Goal: Information Seeking & Learning: Learn about a topic

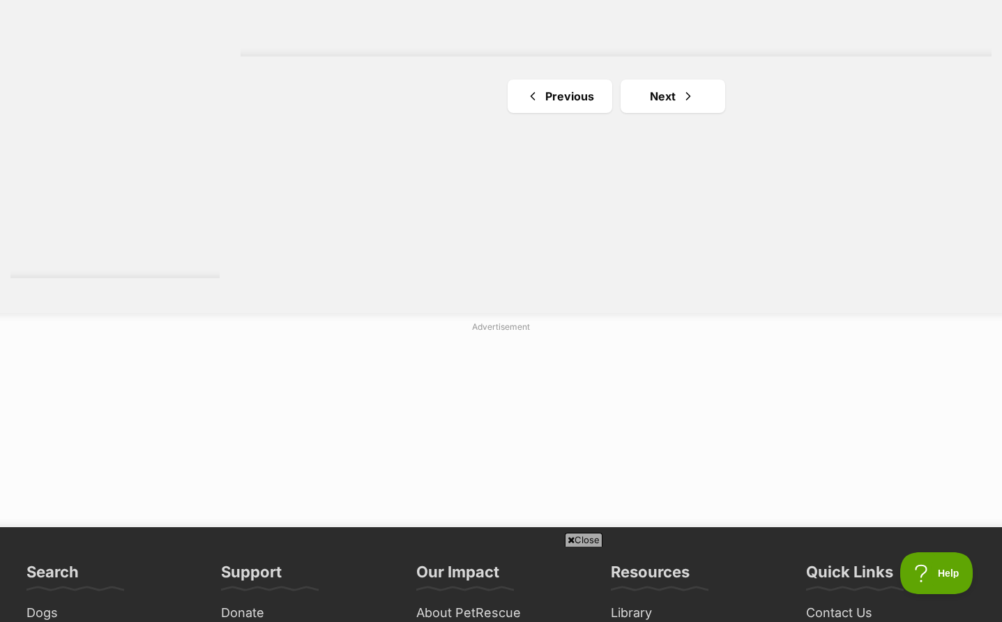
scroll to position [2669, 0]
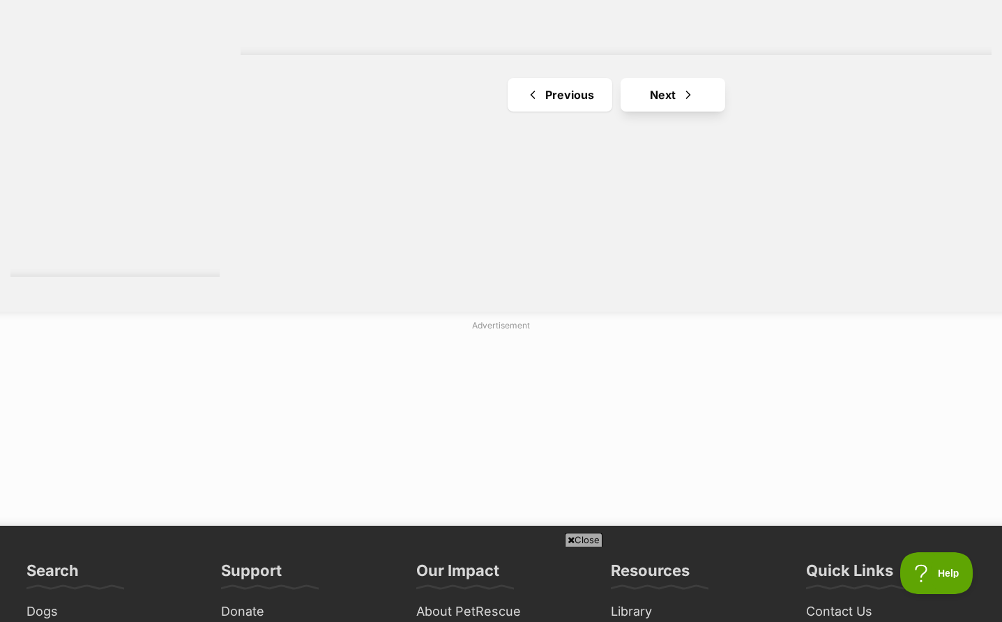
click at [700, 86] on link "Next" at bounding box center [673, 94] width 105 height 33
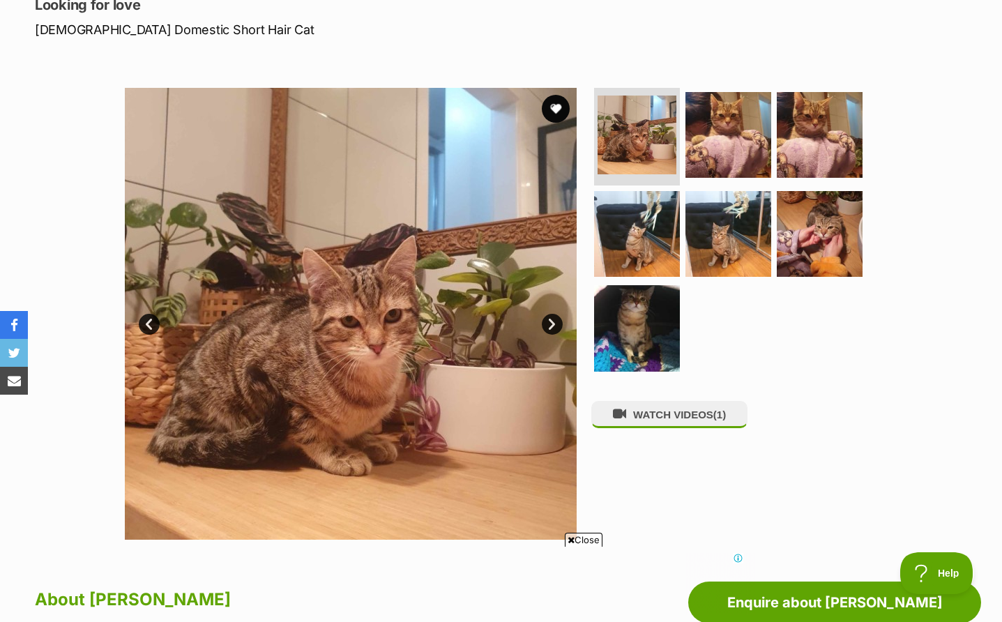
scroll to position [201, 0]
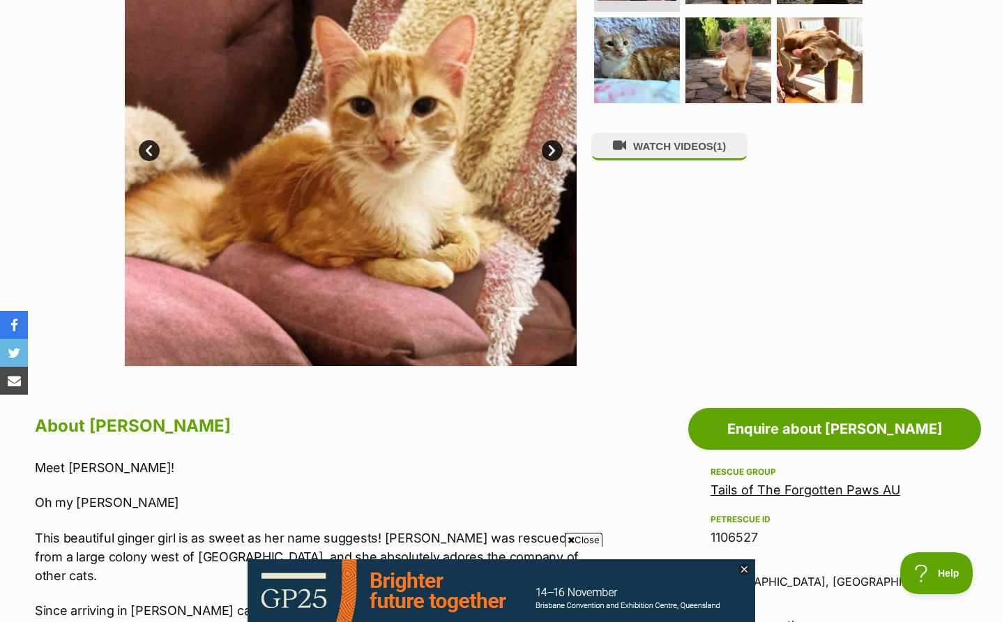
scroll to position [249, 0]
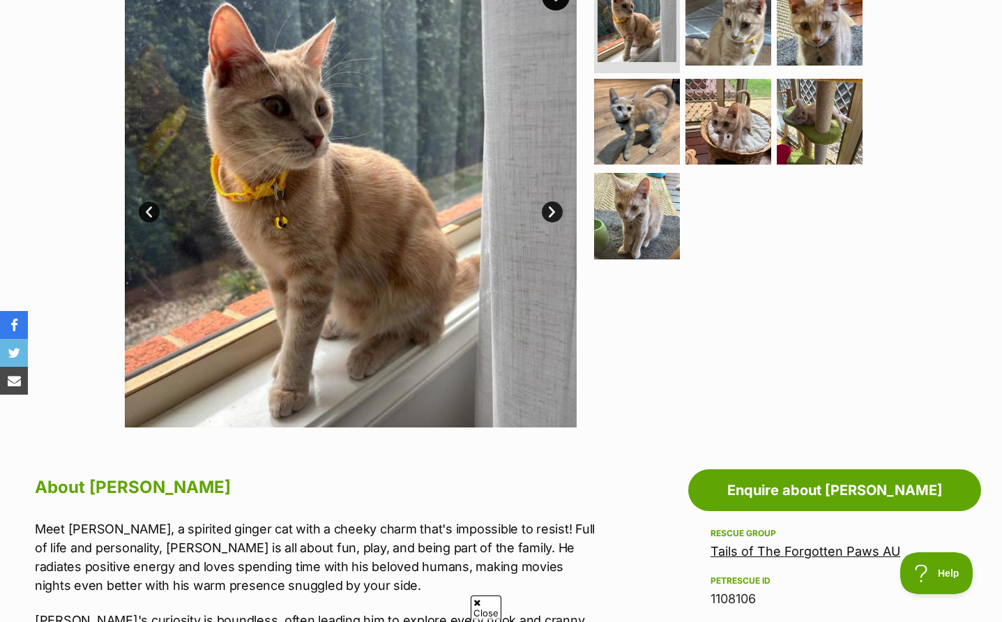
scroll to position [275, 0]
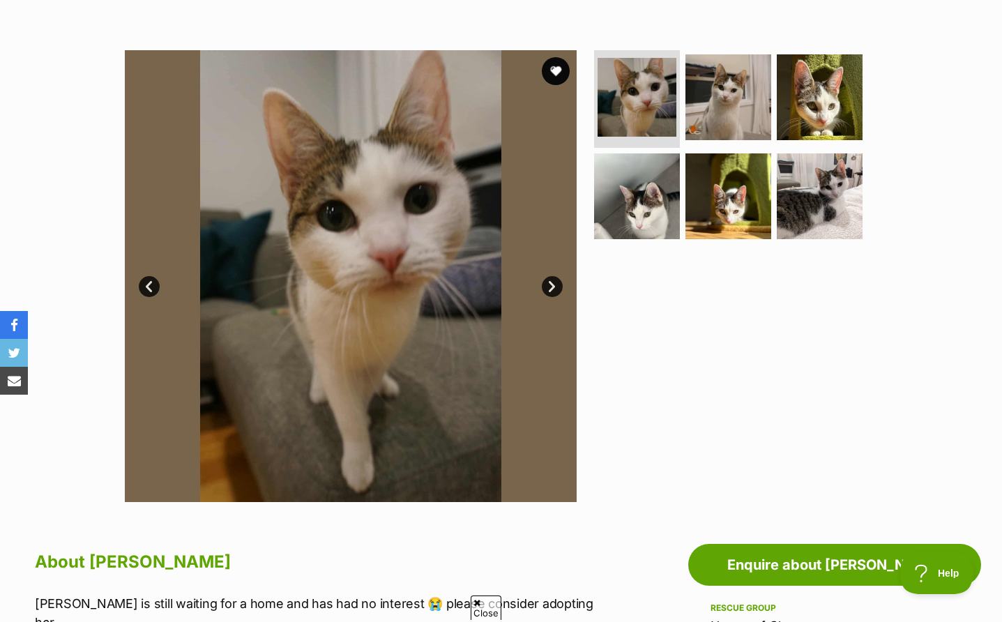
scroll to position [233, 0]
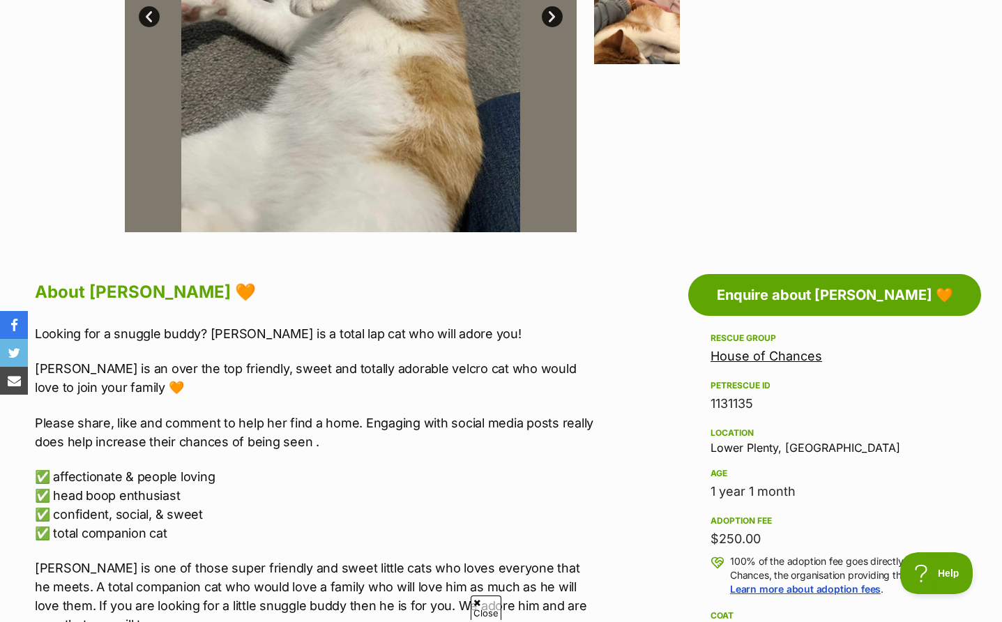
scroll to position [514, 0]
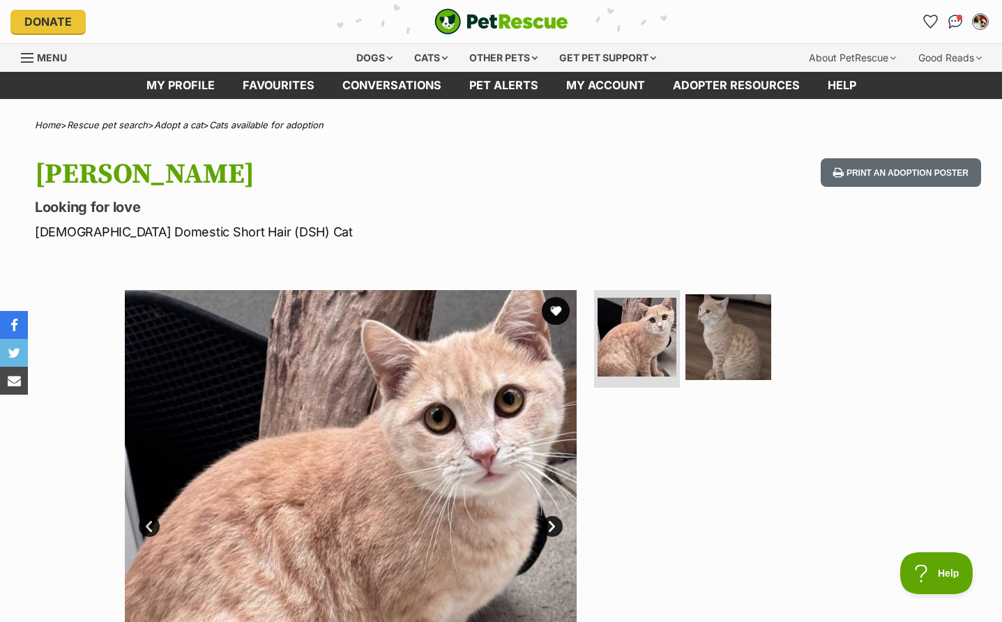
click at [599, 218] on hgroup "Alfie Looking for love Male Domestic Short Hair (DSH) Cat" at bounding box center [323, 199] width 576 height 83
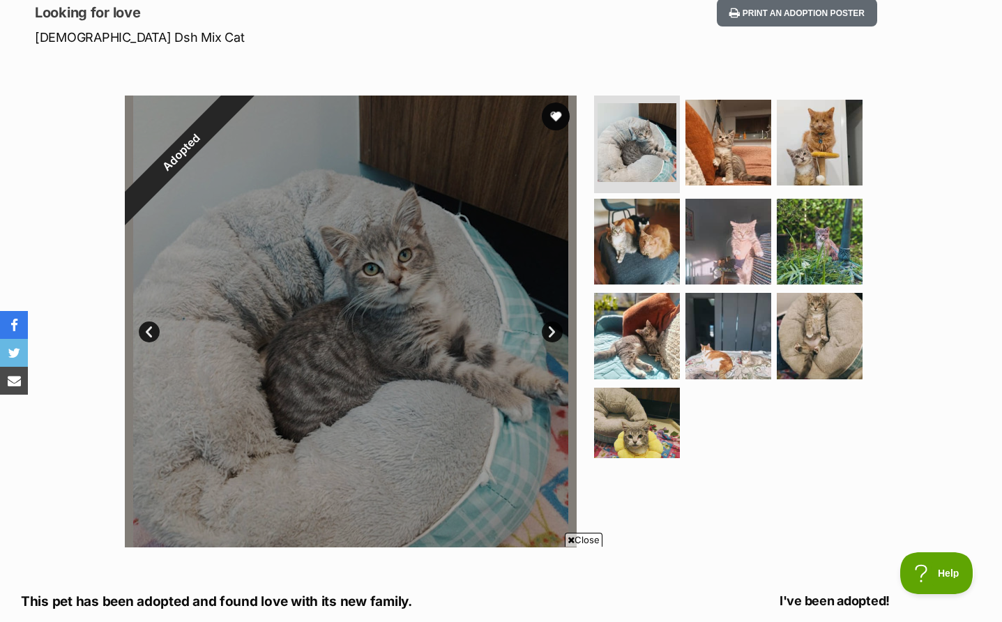
scroll to position [195, 0]
click at [730, 155] on img at bounding box center [728, 143] width 90 height 90
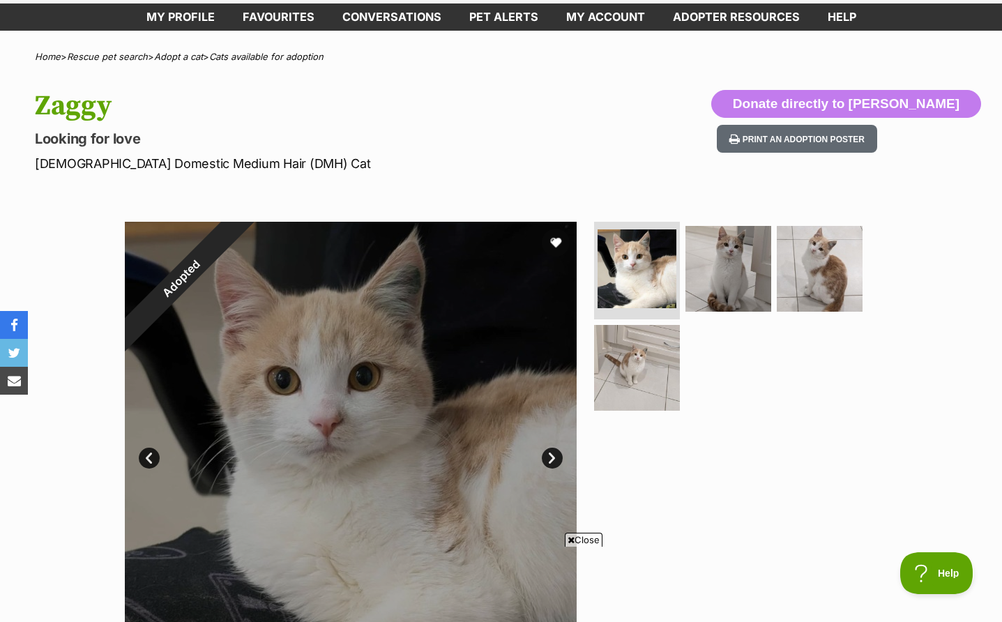
scroll to position [59, 0]
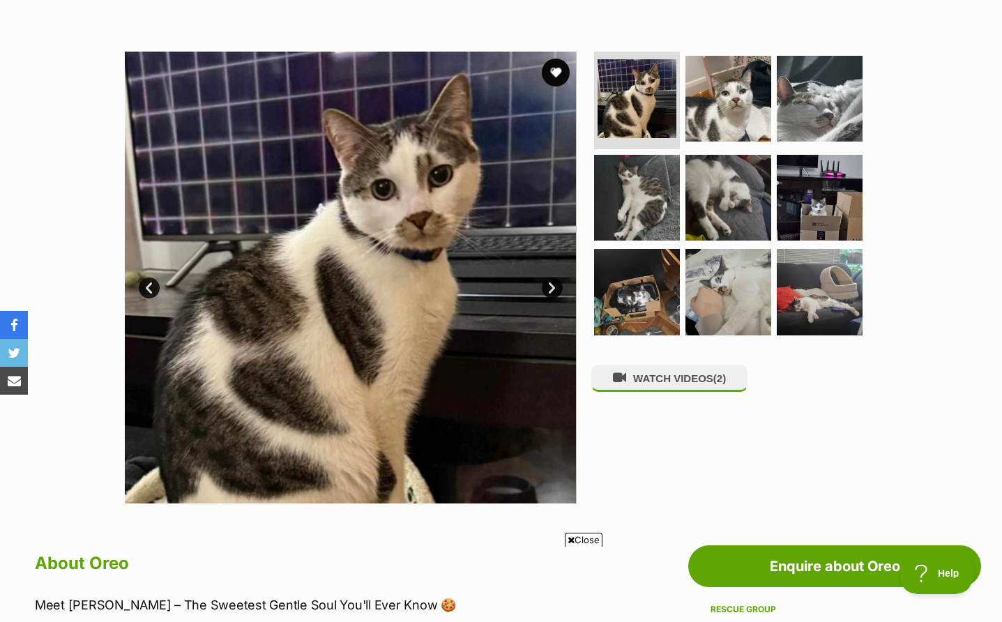
scroll to position [206, 0]
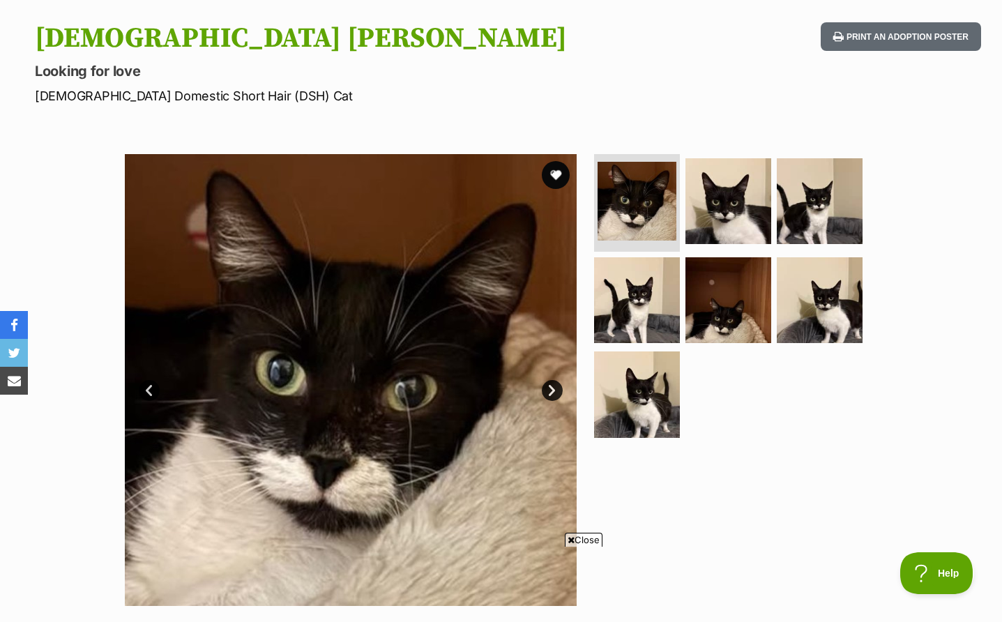
scroll to position [166, 0]
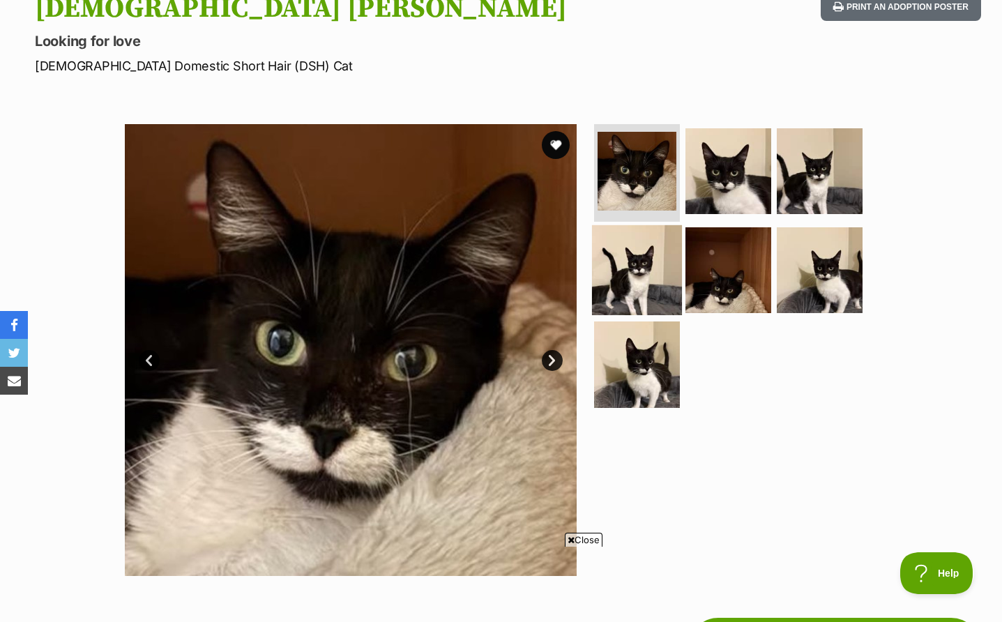
click at [651, 256] on img at bounding box center [637, 270] width 90 height 90
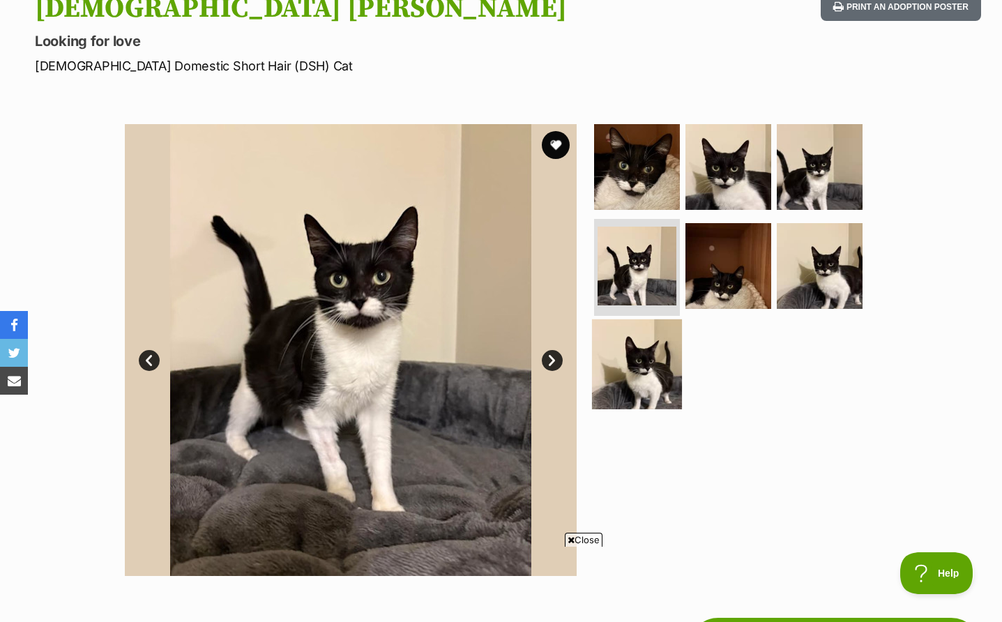
click at [623, 369] on img at bounding box center [637, 364] width 90 height 90
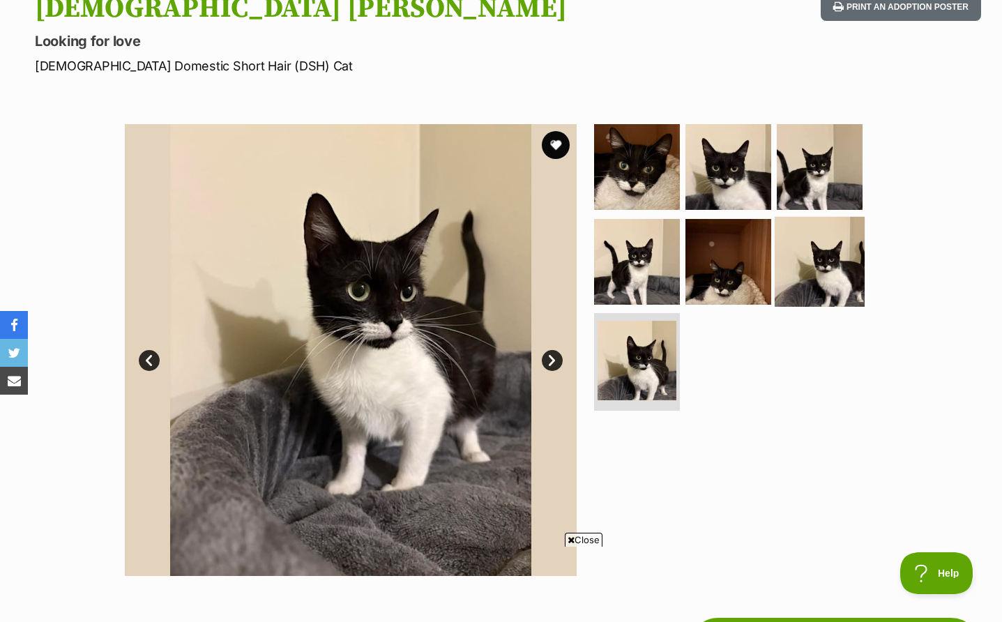
click at [826, 282] on img at bounding box center [820, 261] width 90 height 90
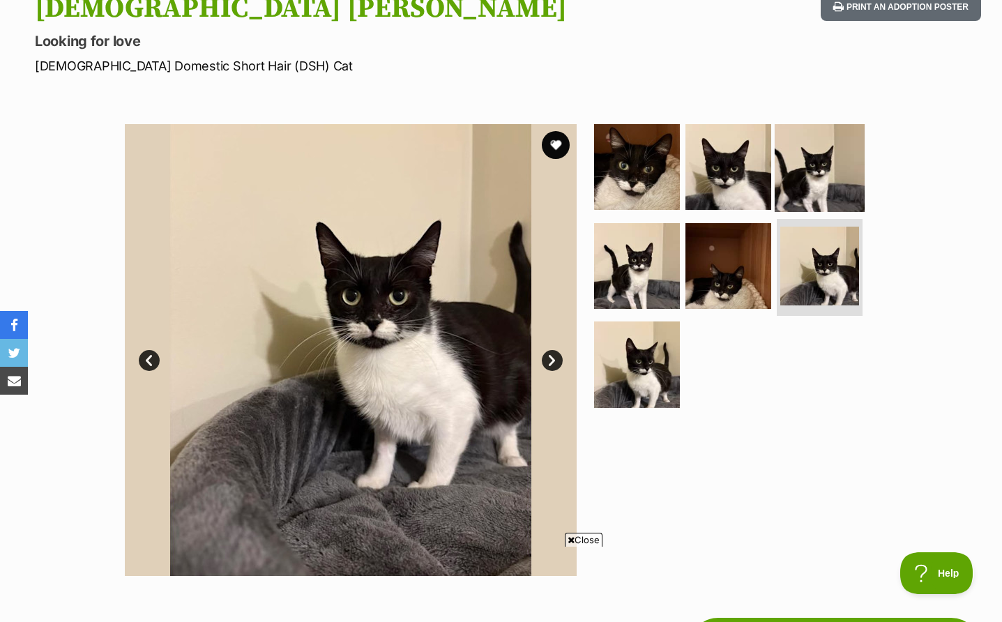
click at [825, 191] on img at bounding box center [820, 167] width 90 height 90
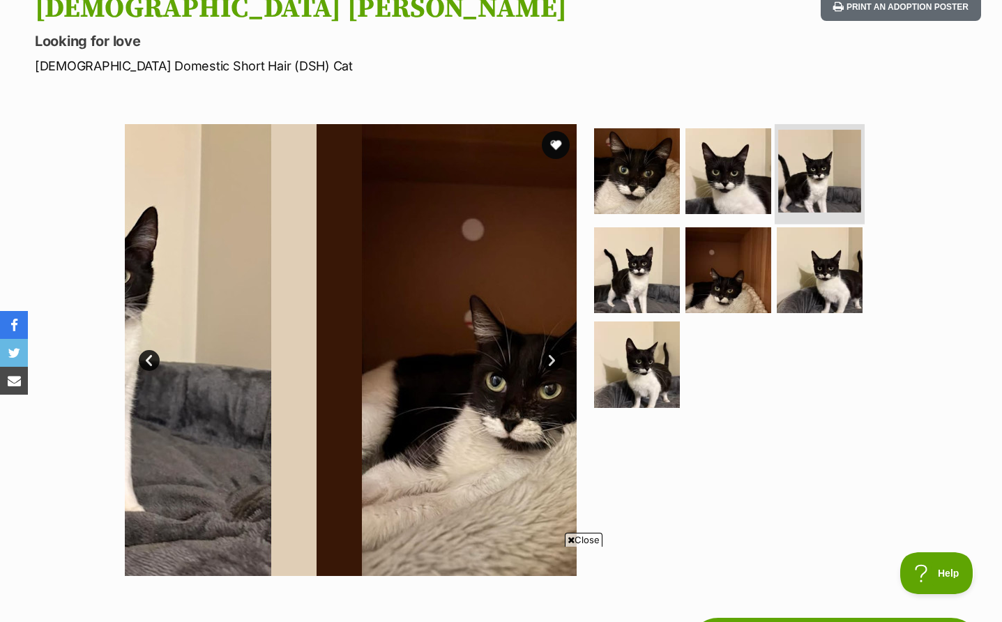
scroll to position [0, 0]
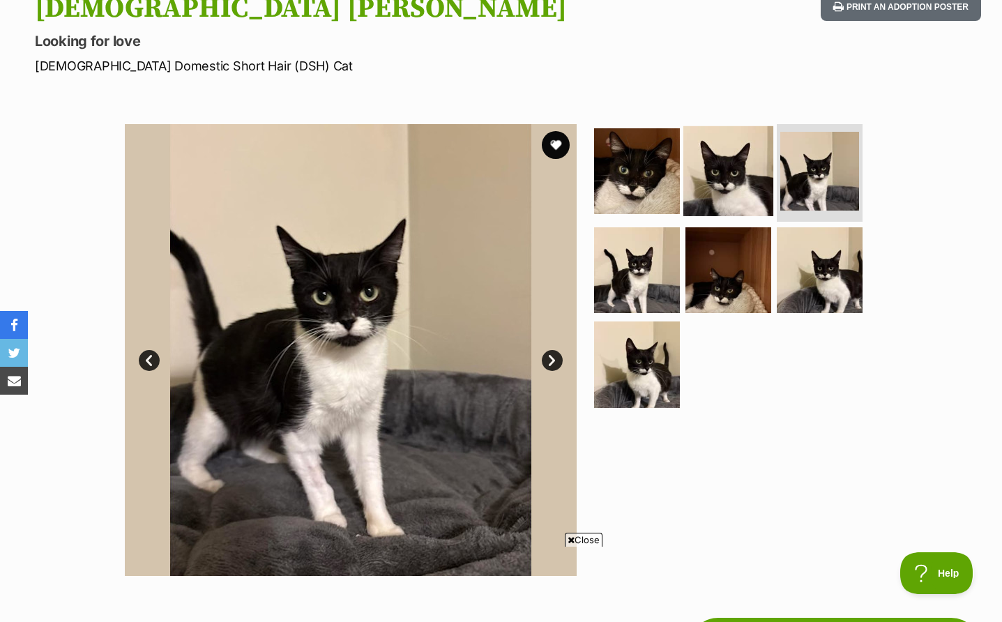
click at [731, 198] on img at bounding box center [728, 171] width 90 height 90
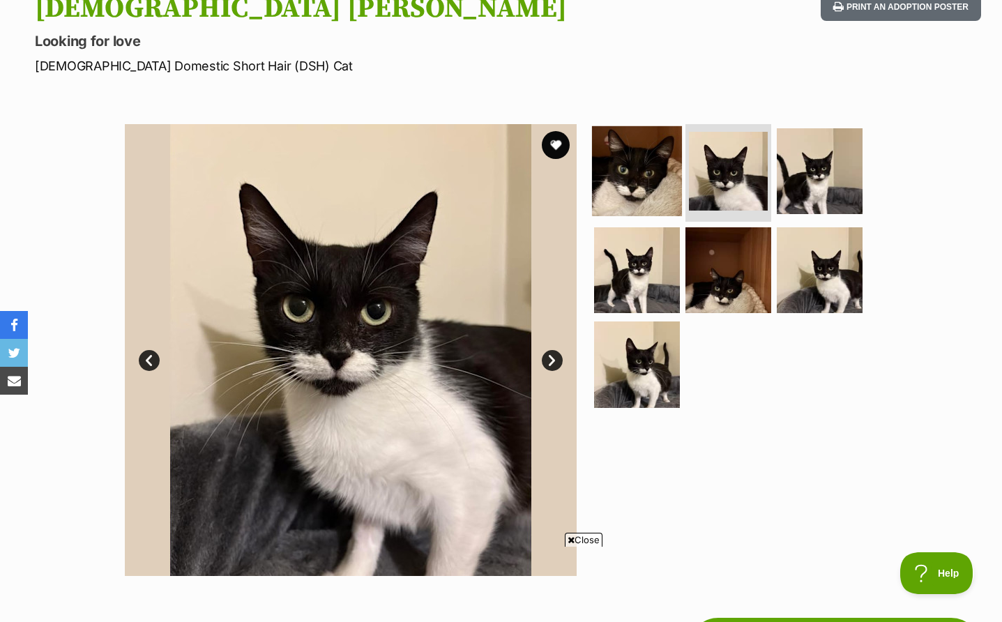
click at [637, 191] on img at bounding box center [637, 171] width 90 height 90
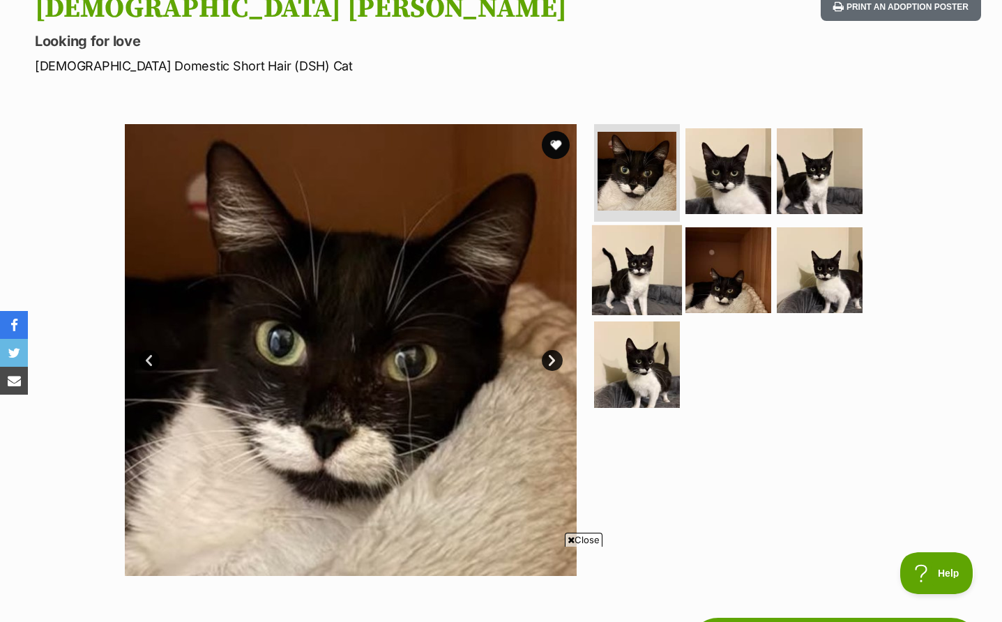
click at [644, 268] on img at bounding box center [637, 270] width 90 height 90
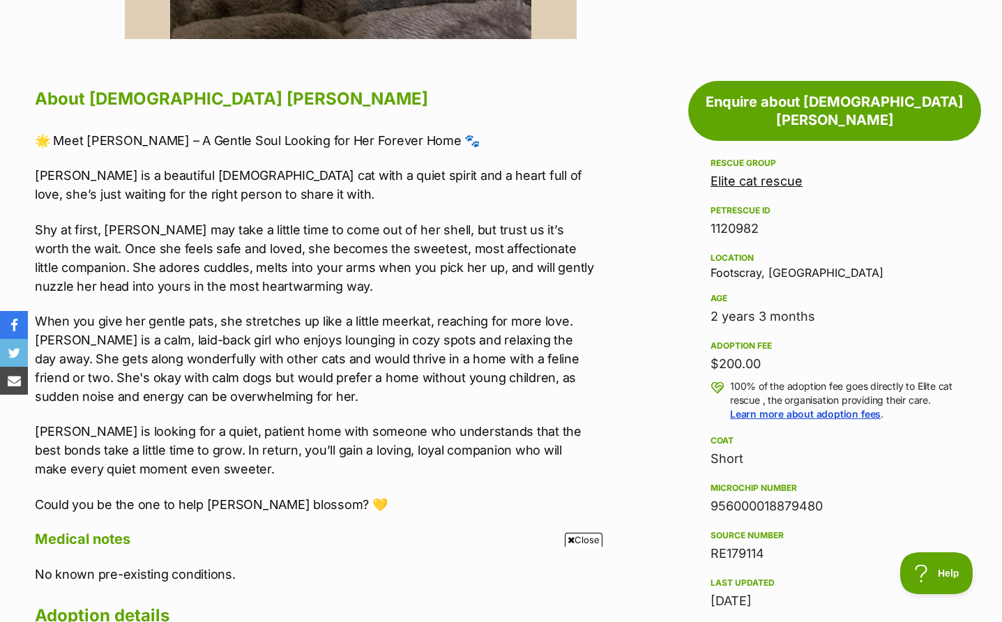
scroll to position [704, 0]
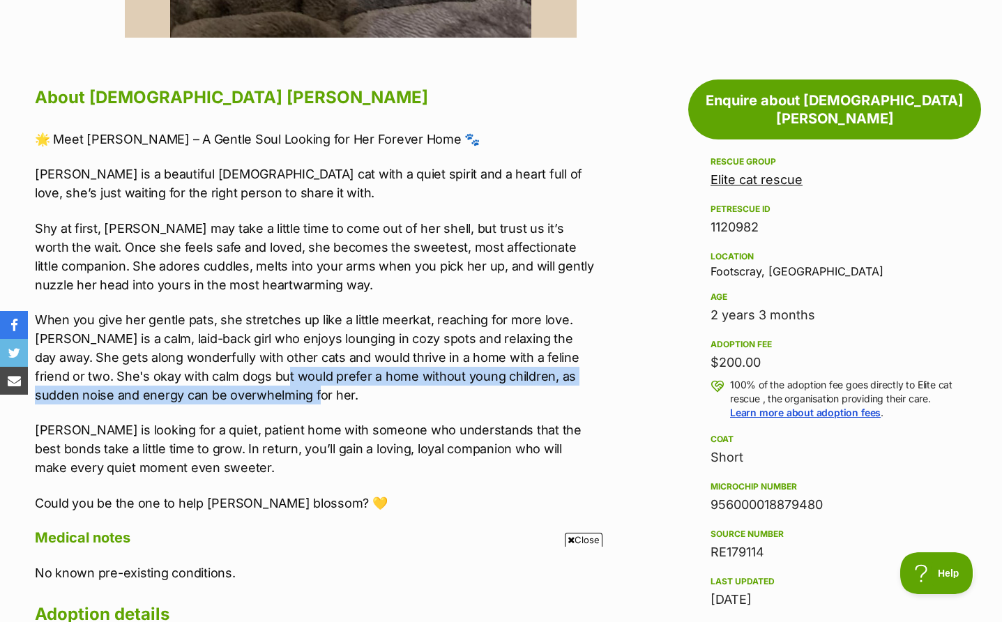
drag, startPoint x: 247, startPoint y: 376, endPoint x: 448, endPoint y: 400, distance: 202.9
click at [448, 400] on p "When you give her gentle pats, she stretches up like a little meerkat, reaching…" at bounding box center [316, 357] width 562 height 94
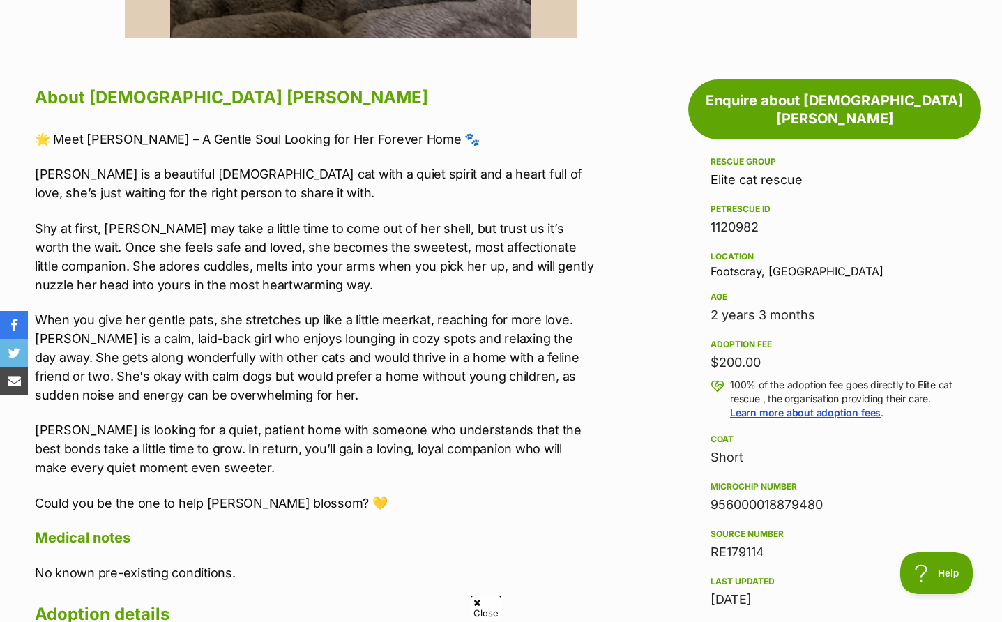
scroll to position [0, 0]
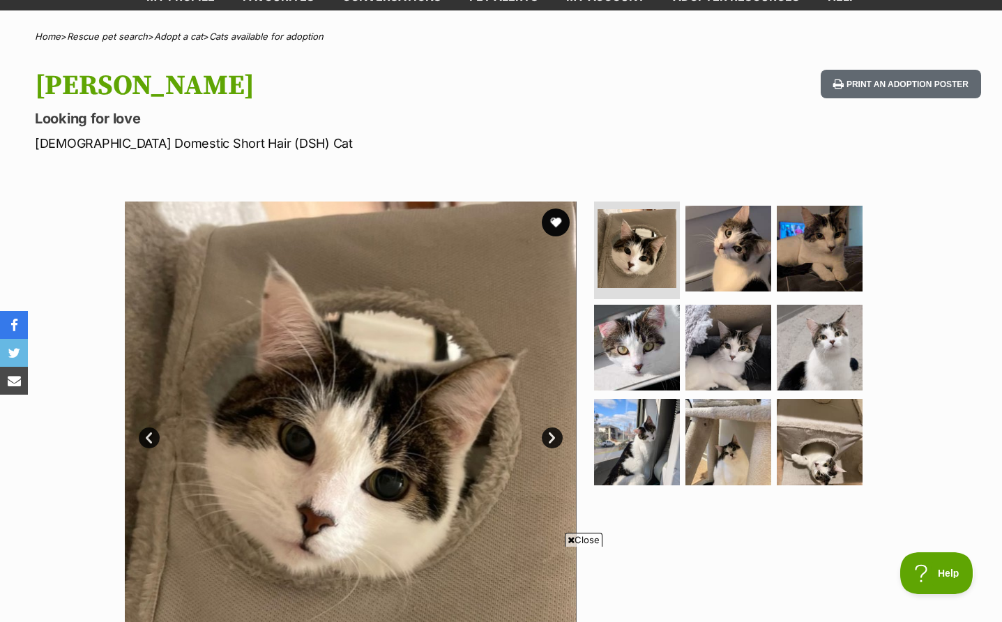
scroll to position [86, 0]
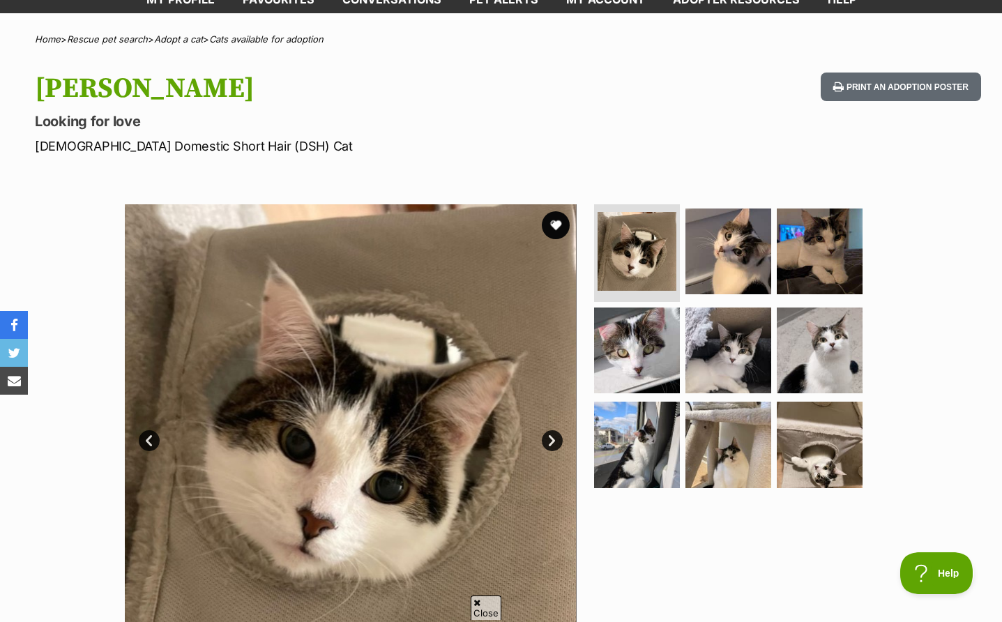
click at [604, 97] on h1 "Rosie" at bounding box center [323, 89] width 576 height 32
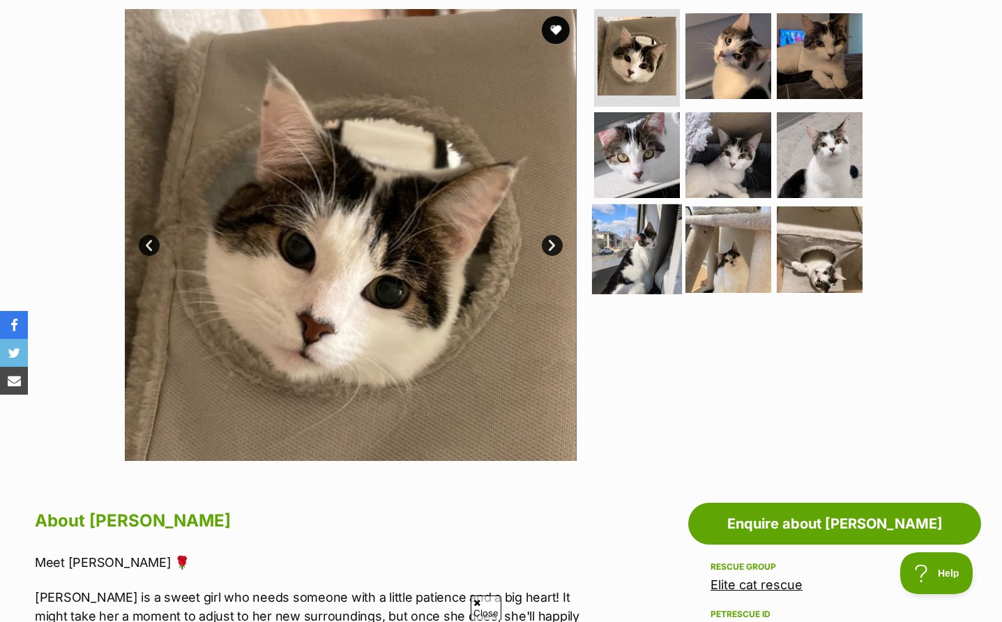
scroll to position [0, 0]
click at [658, 211] on img at bounding box center [637, 249] width 90 height 90
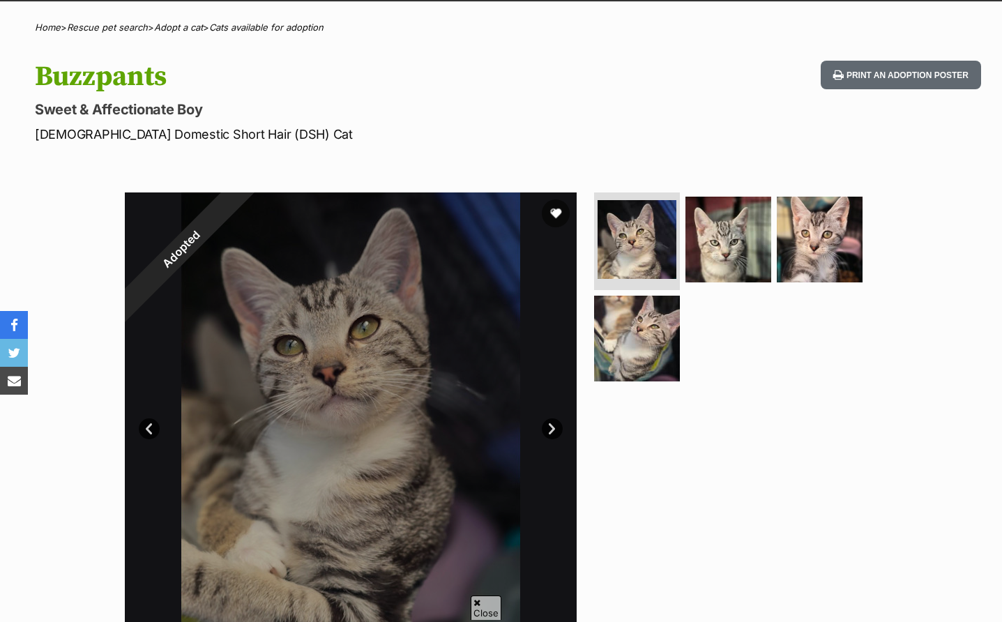
scroll to position [109, 0]
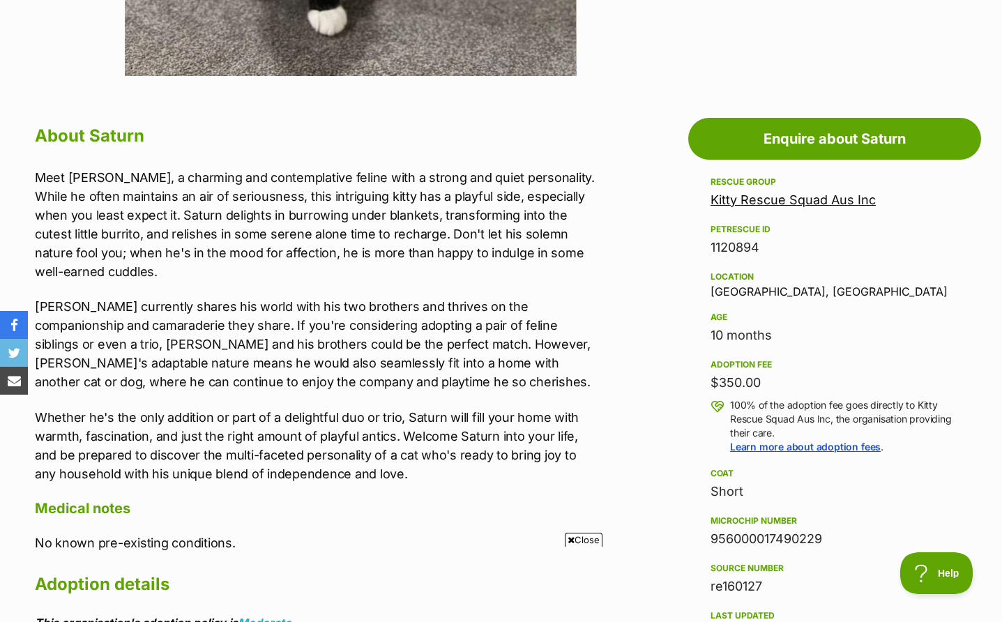
scroll to position [669, 0]
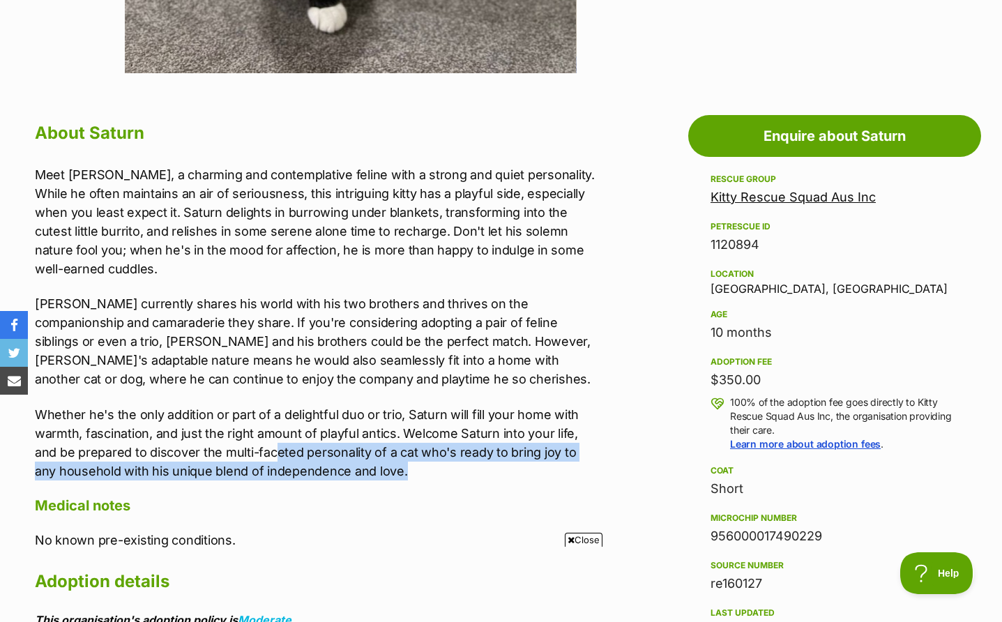
drag, startPoint x: 277, startPoint y: 444, endPoint x: 394, endPoint y: 462, distance: 118.5
click at [394, 462] on p "Whether he's the only addition or part of a delightful duo or trio, Saturn will…" at bounding box center [316, 442] width 562 height 75
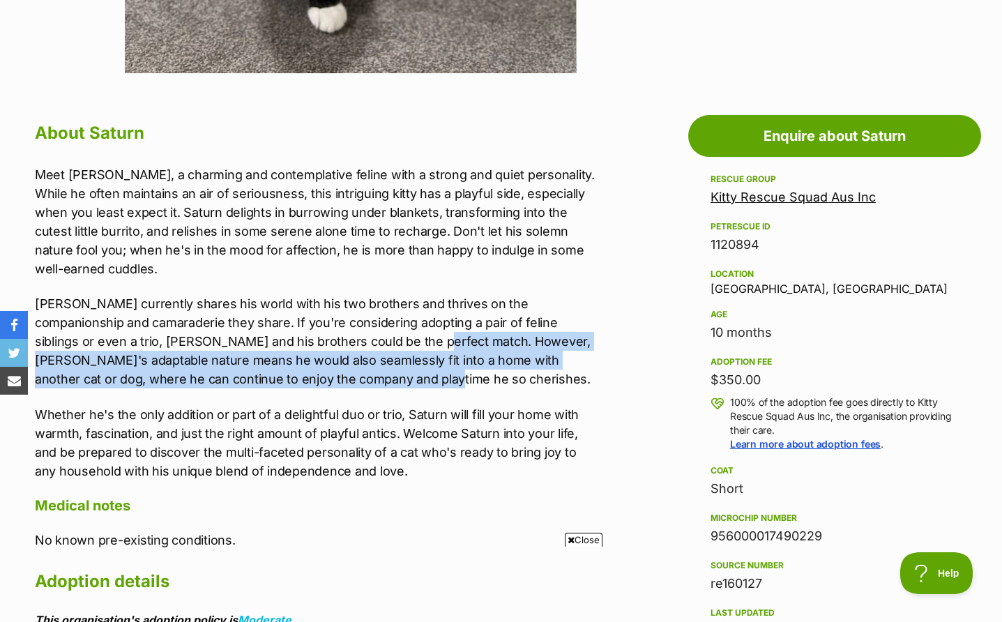
drag, startPoint x: 337, startPoint y: 345, endPoint x: 391, endPoint y: 387, distance: 68.6
click at [391, 387] on p "Saturn currently shares his world with his two brothers and thrives on the comp…" at bounding box center [316, 341] width 562 height 94
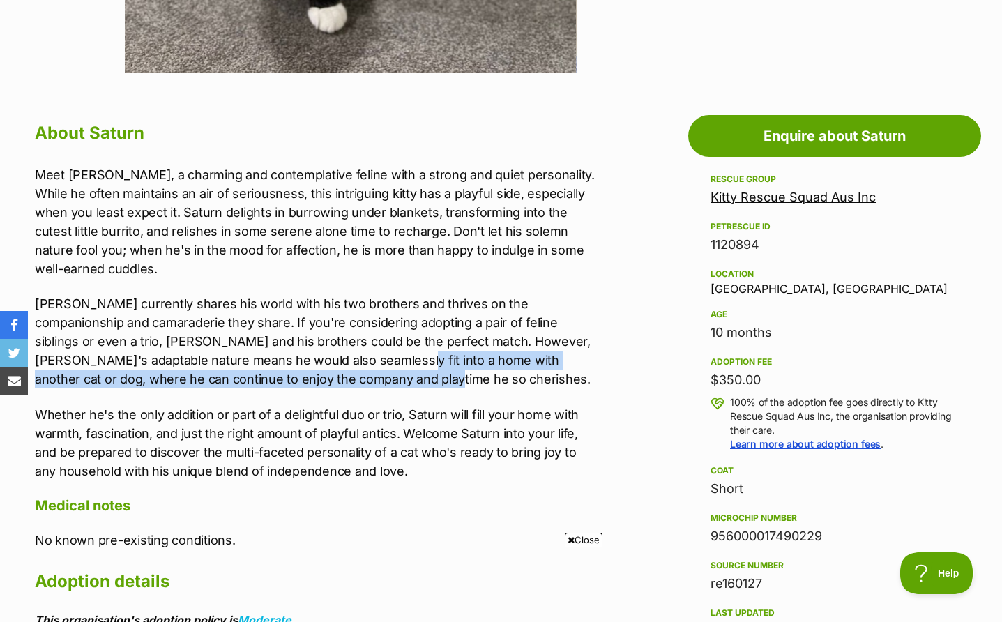
drag, startPoint x: 287, startPoint y: 355, endPoint x: 323, endPoint y: 370, distance: 39.4
click at [323, 370] on p "Saturn currently shares his world with his two brothers and thrives on the comp…" at bounding box center [316, 341] width 562 height 94
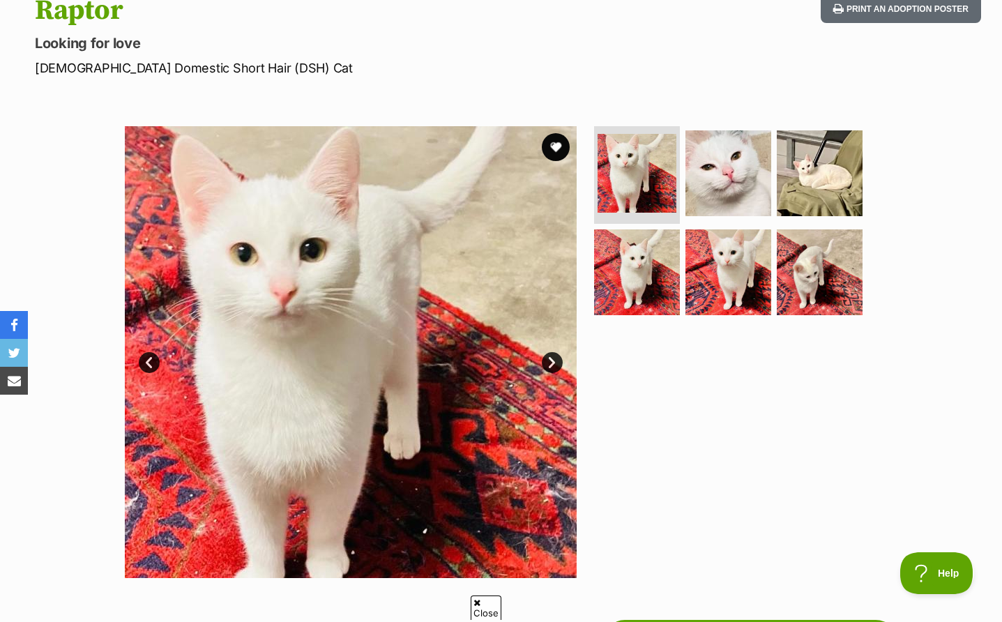
scroll to position [169, 0]
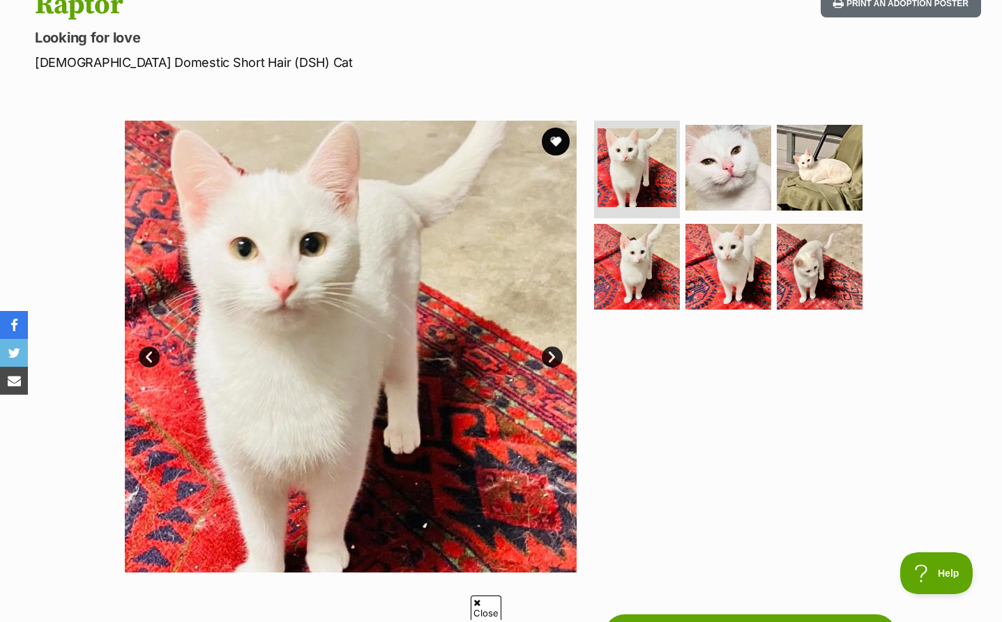
click at [771, 170] on ul at bounding box center [734, 220] width 286 height 198
click at [735, 166] on img at bounding box center [728, 168] width 90 height 90
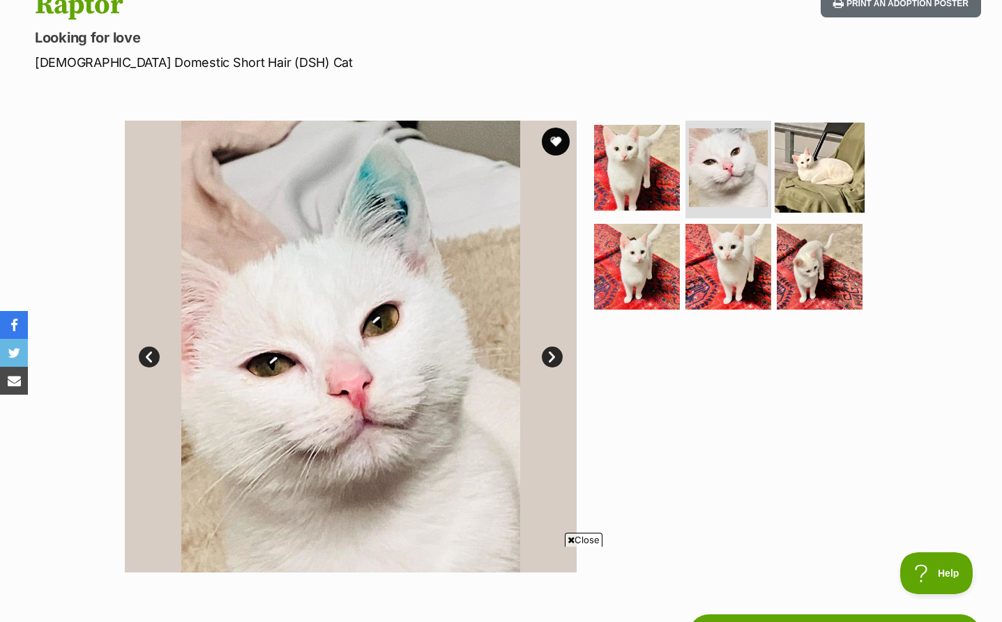
scroll to position [0, 0]
click at [801, 165] on img at bounding box center [820, 168] width 90 height 90
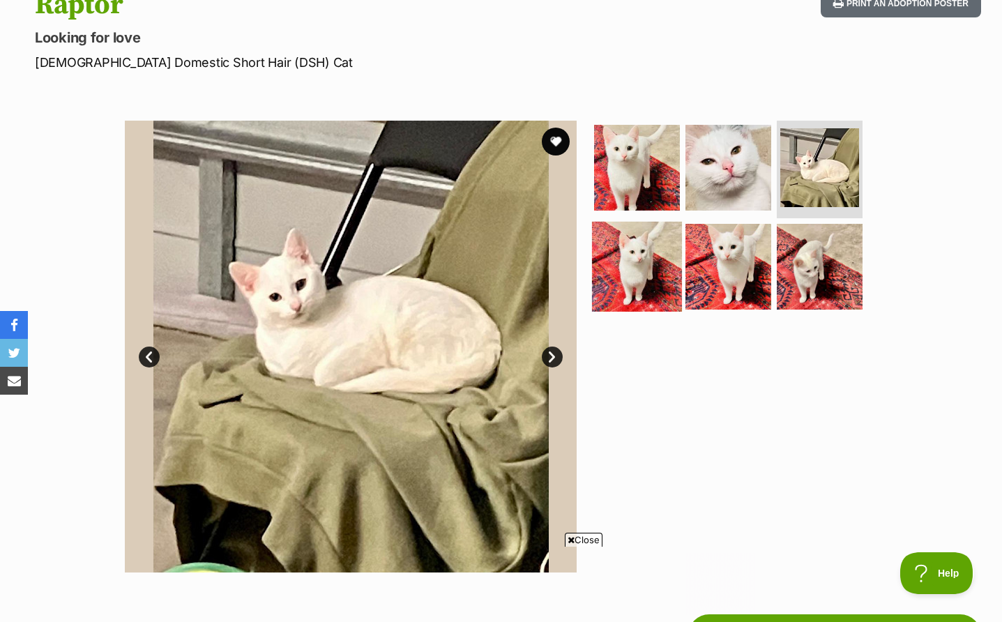
click at [613, 271] on img at bounding box center [637, 266] width 90 height 90
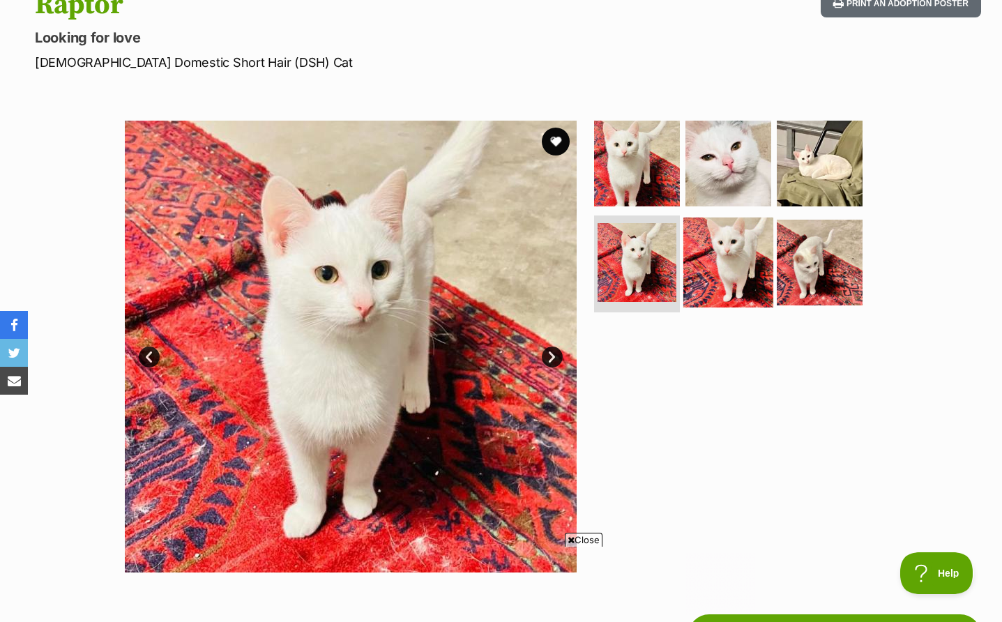
click at [735, 263] on img at bounding box center [728, 262] width 90 height 90
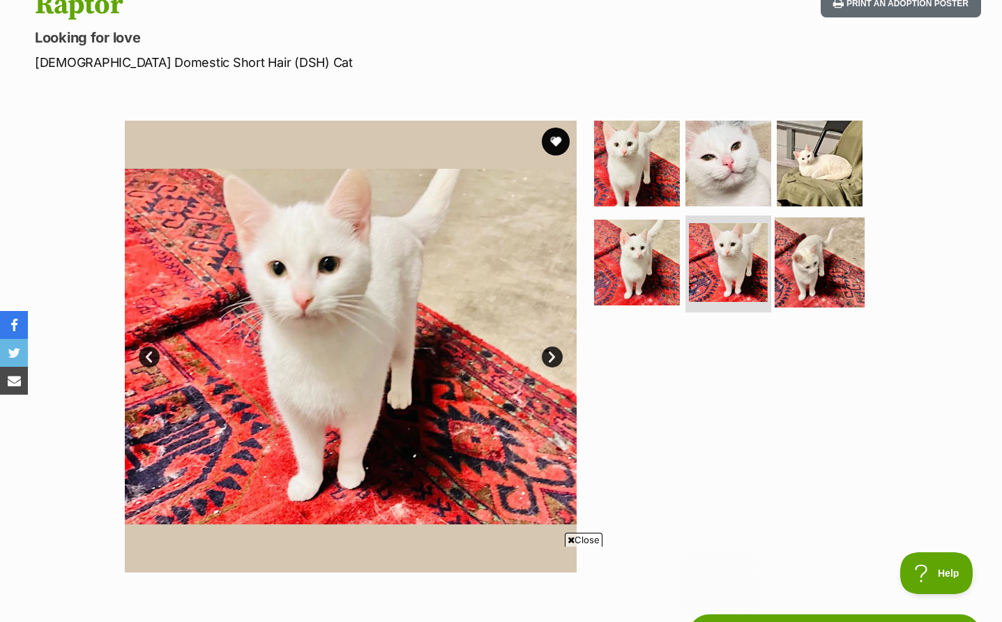
click at [830, 260] on img at bounding box center [820, 262] width 90 height 90
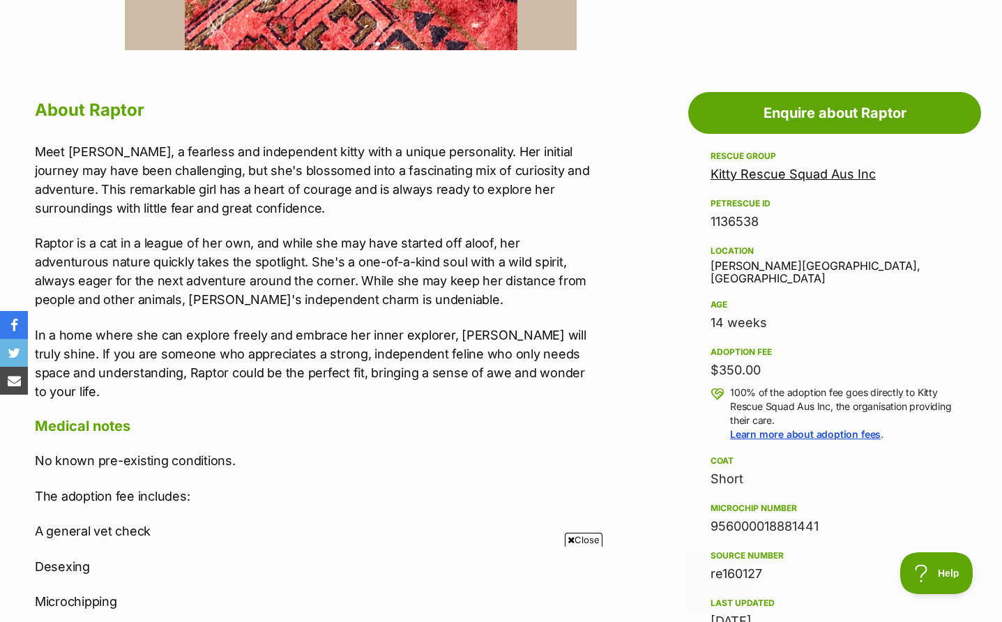
scroll to position [695, 0]
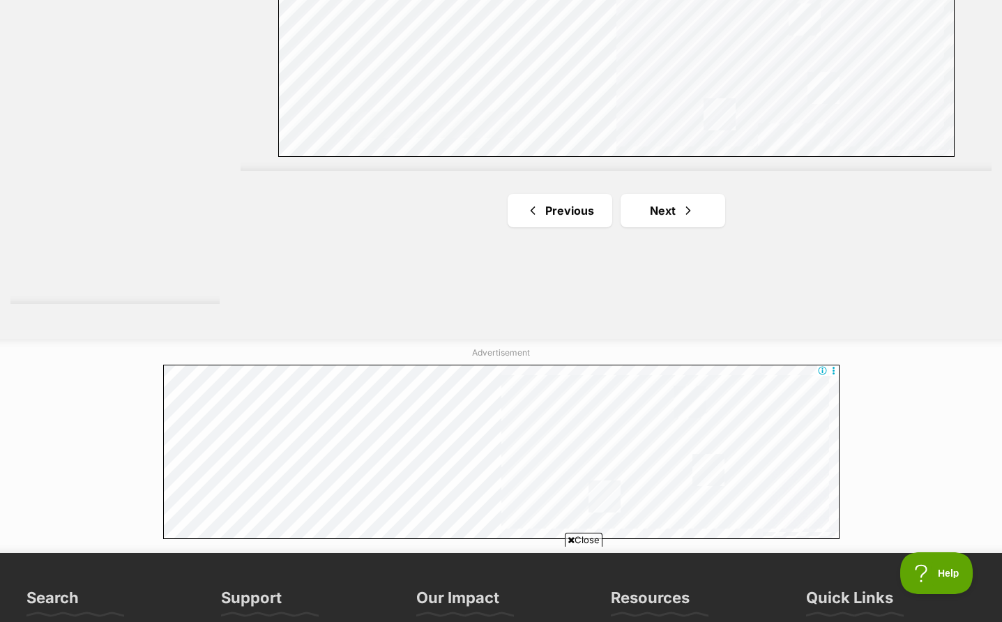
scroll to position [2819, 0]
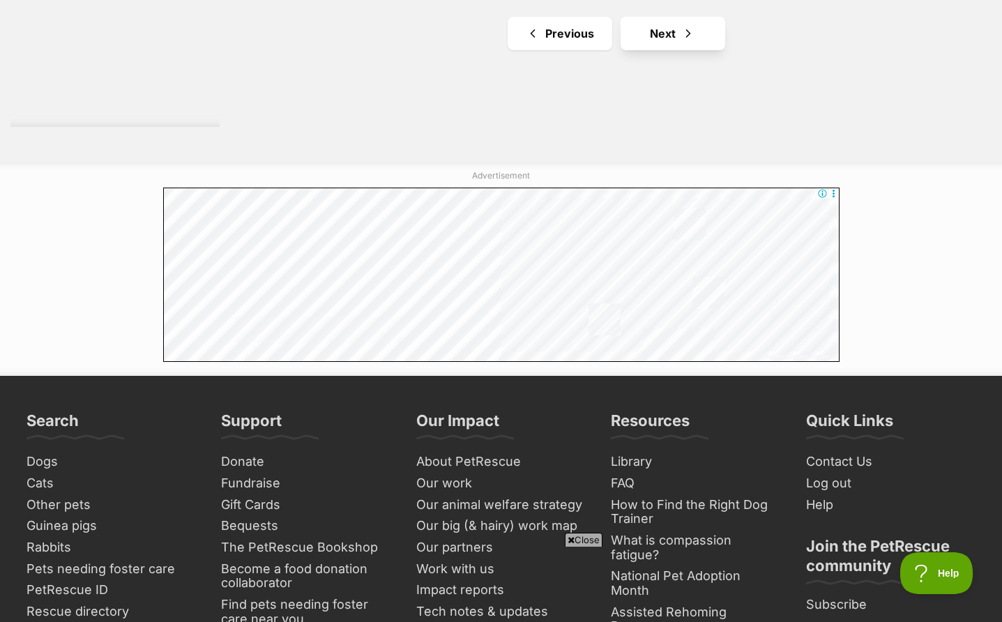
click at [666, 35] on link "Next" at bounding box center [673, 33] width 105 height 33
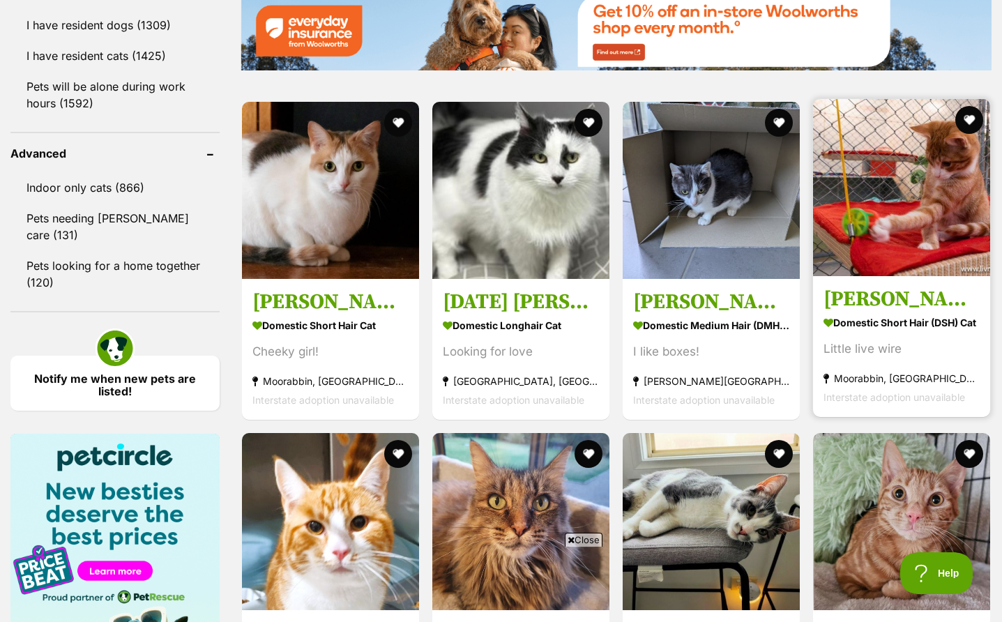
click at [894, 190] on img at bounding box center [901, 187] width 177 height 177
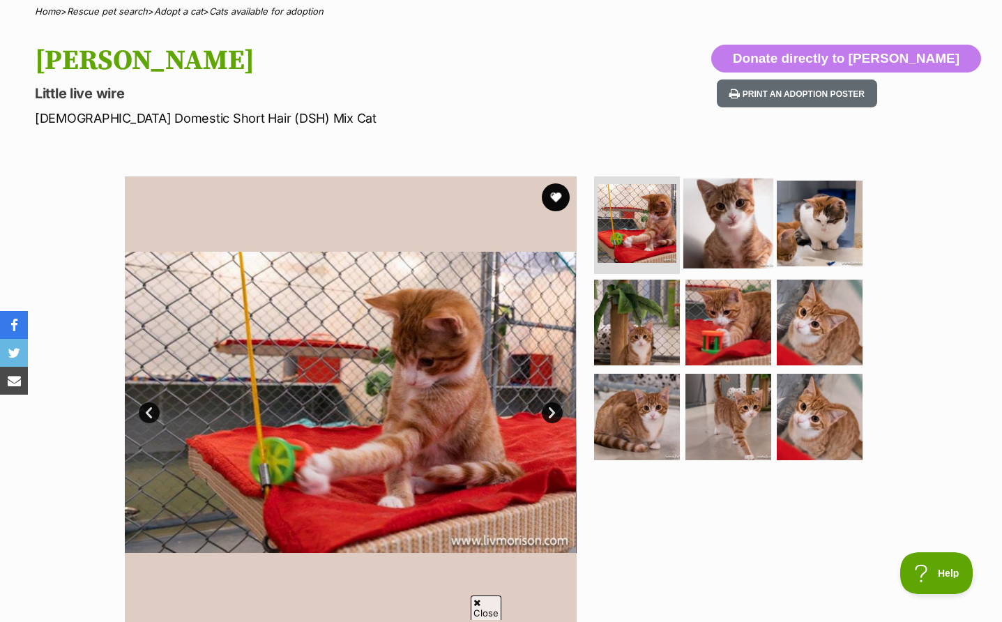
click at [731, 218] on img at bounding box center [728, 224] width 90 height 90
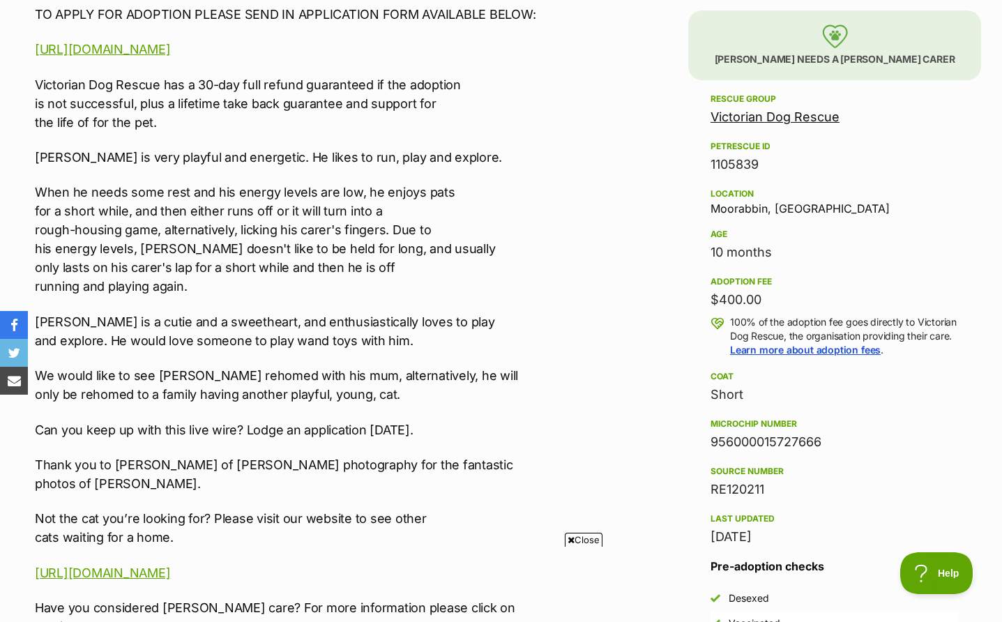
scroll to position [831, 0]
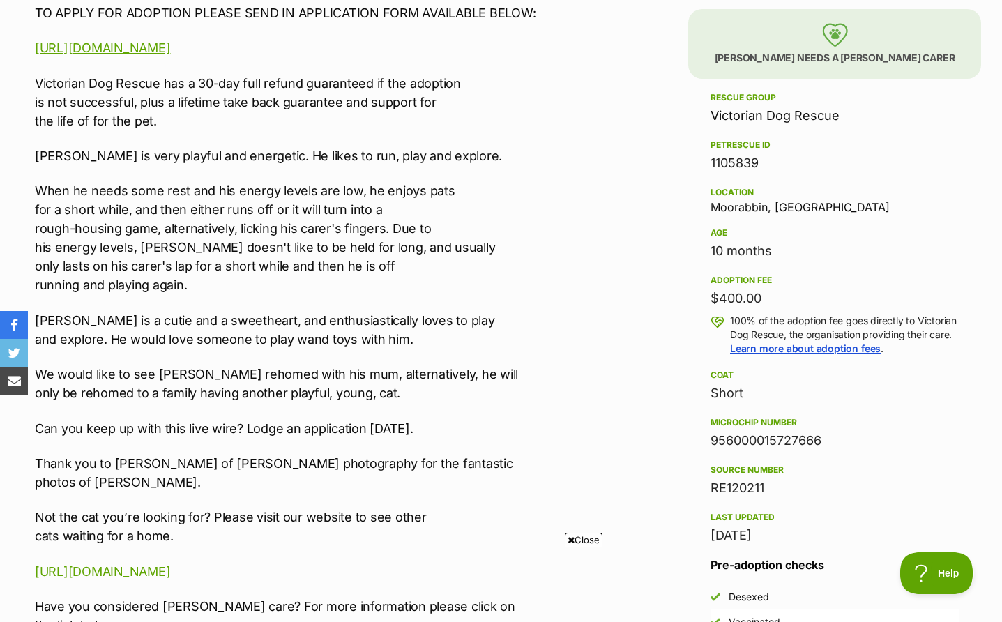
click at [427, 159] on p "Diego is very playful and energetic. He likes to run, play and explore." at bounding box center [316, 155] width 562 height 19
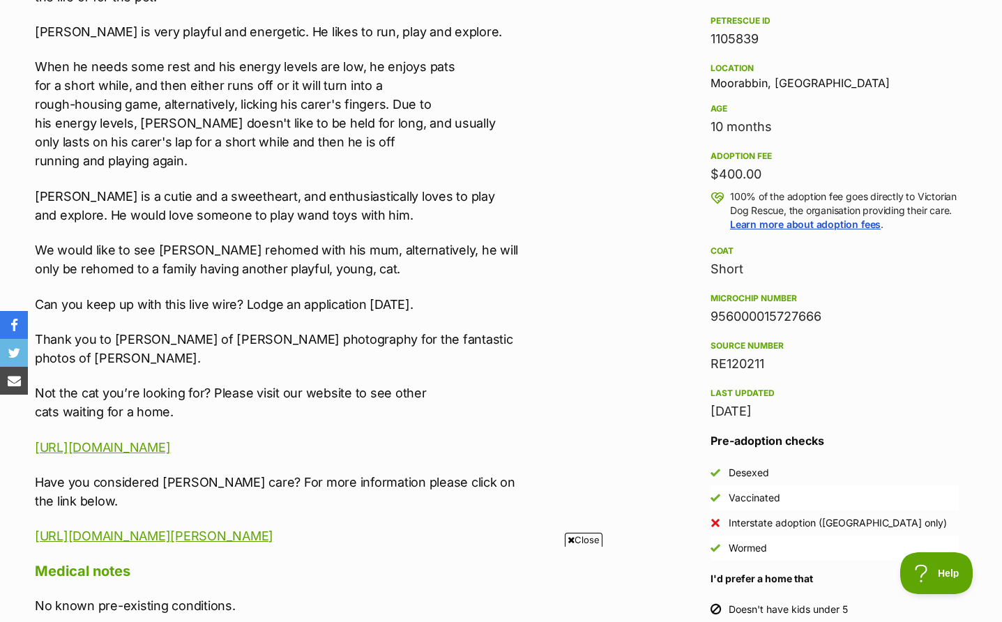
scroll to position [955, 0]
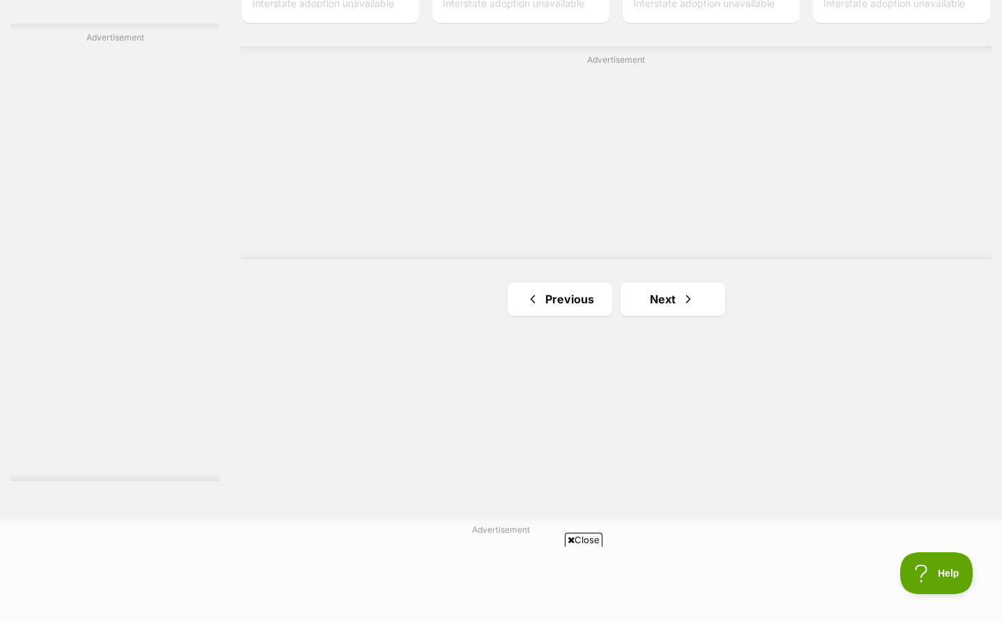
scroll to position [2467, 0]
click at [637, 280] on link "Next" at bounding box center [673, 296] width 105 height 33
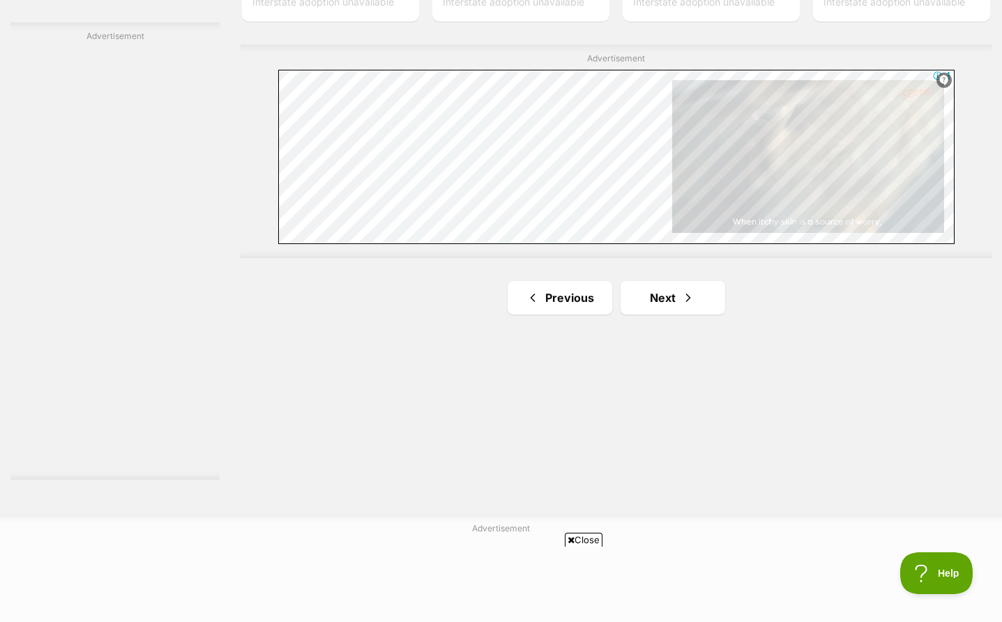
scroll to position [2499, 0]
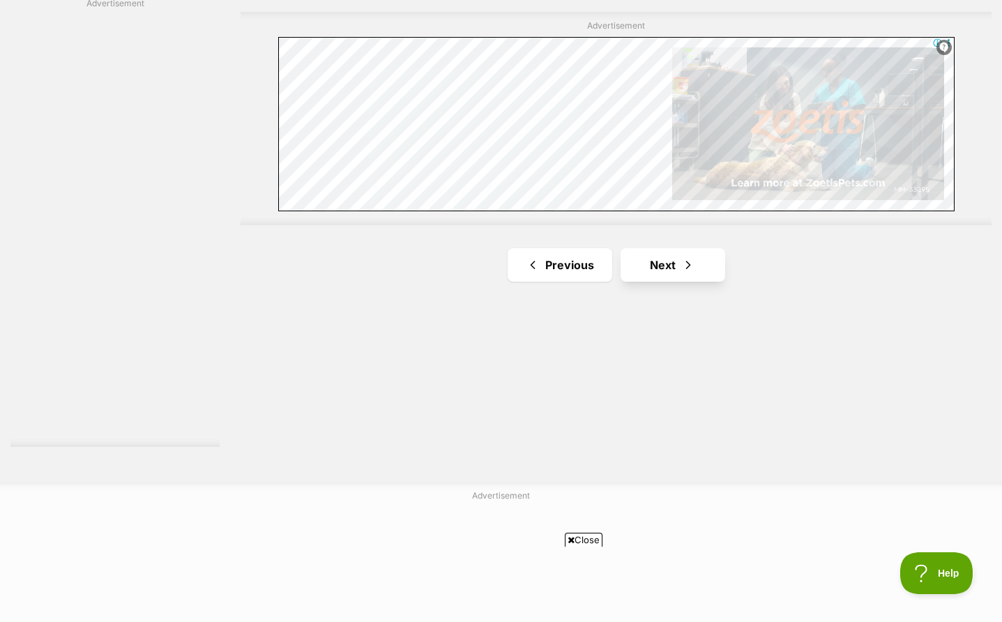
click at [697, 250] on link "Next" at bounding box center [673, 264] width 105 height 33
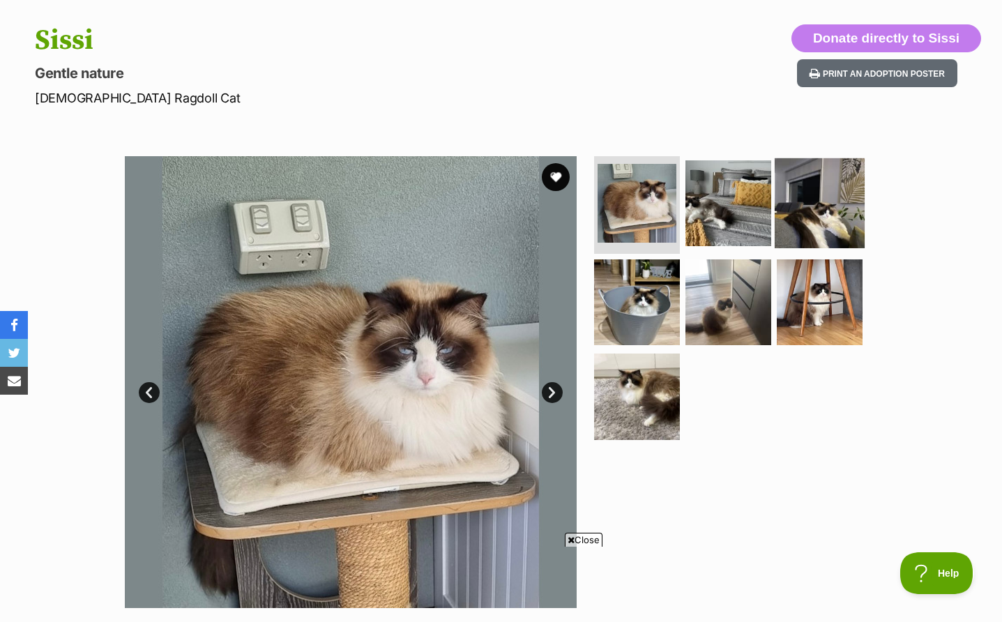
click at [808, 218] on img at bounding box center [820, 203] width 90 height 90
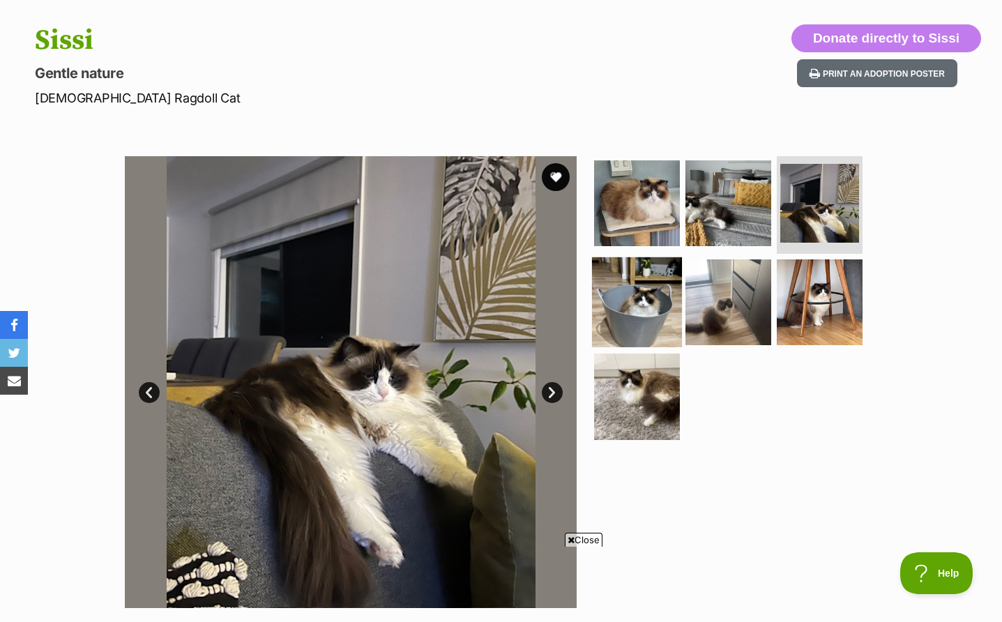
click at [625, 300] on img at bounding box center [637, 302] width 90 height 90
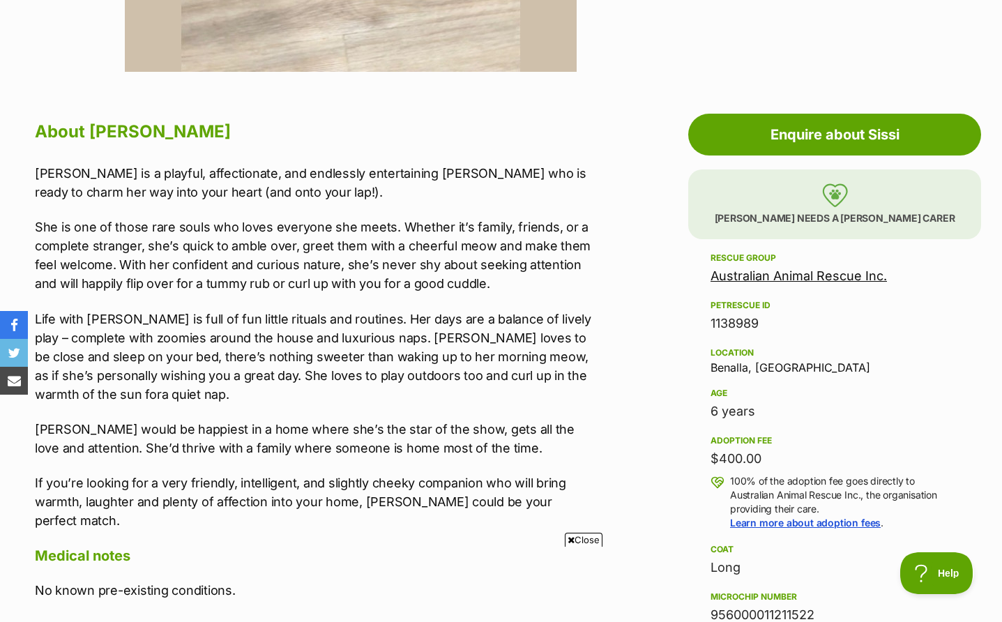
scroll to position [672, 0]
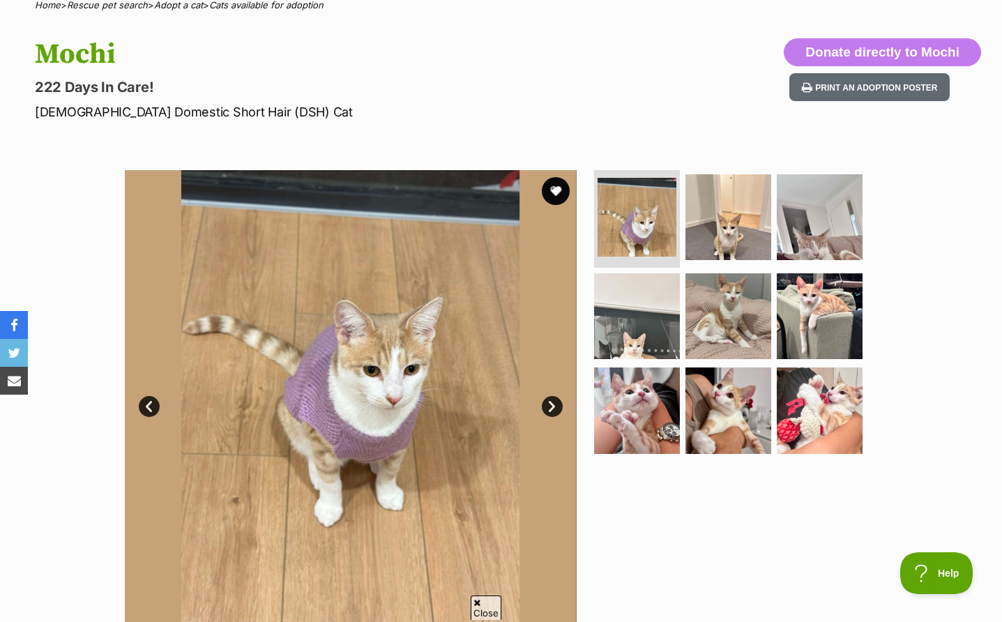
scroll to position [162, 0]
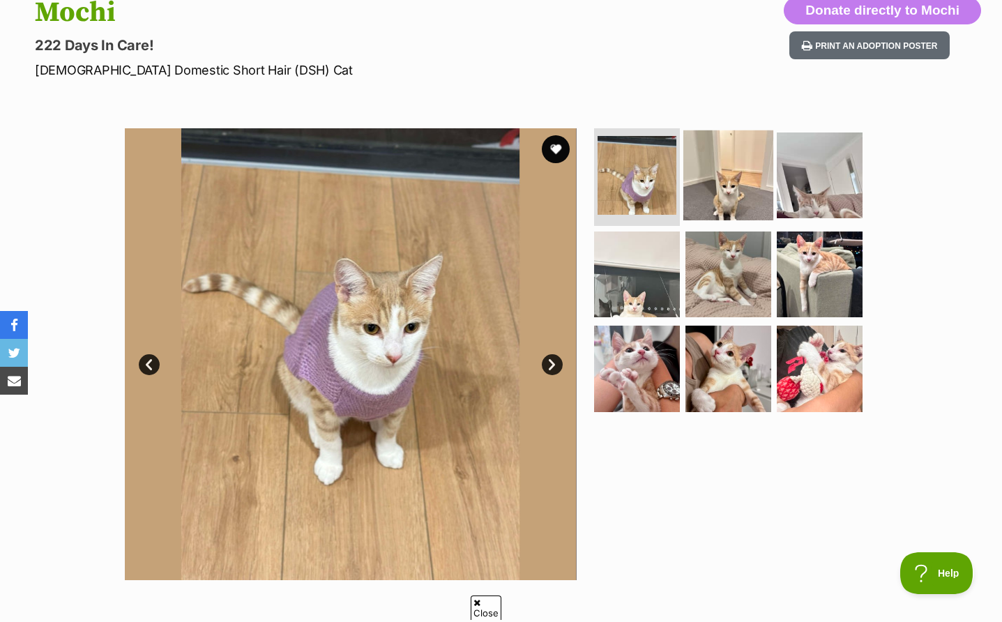
click at [707, 170] on img at bounding box center [728, 175] width 90 height 90
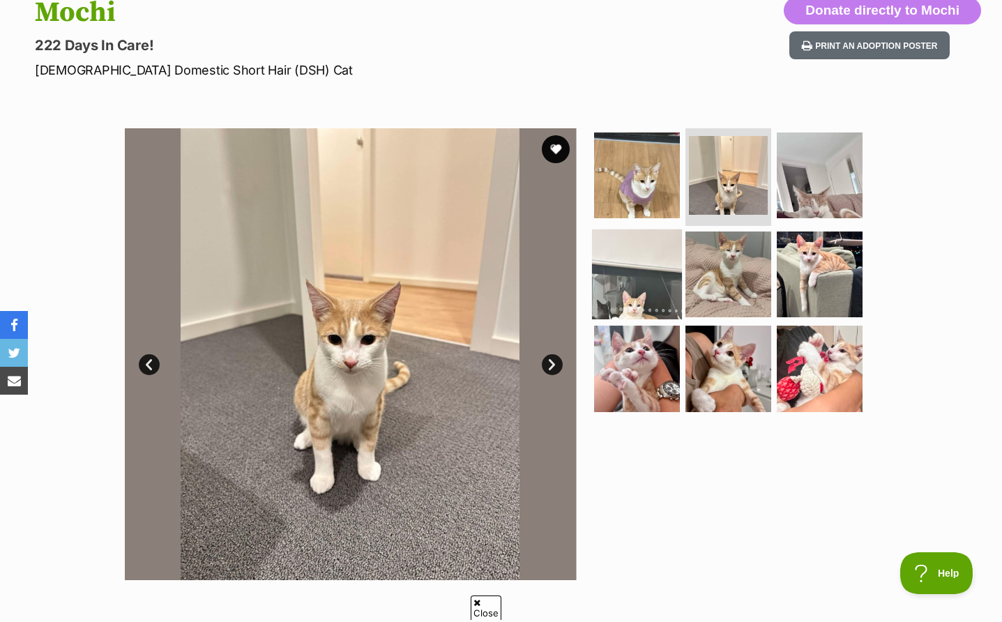
click at [660, 241] on img at bounding box center [637, 274] width 90 height 90
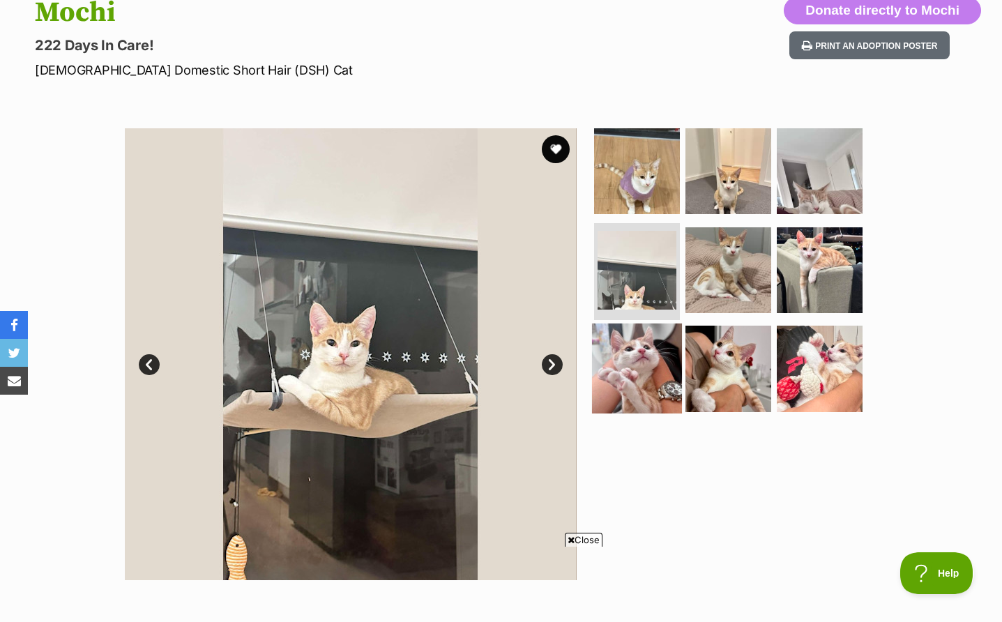
scroll to position [0, 0]
click at [644, 367] on img at bounding box center [637, 369] width 90 height 90
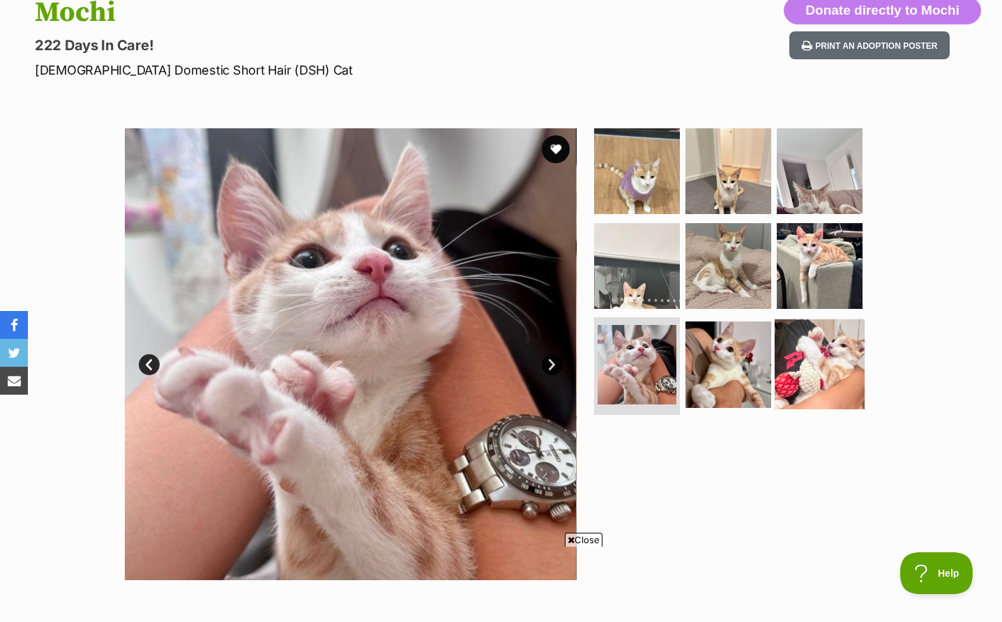
click at [775, 373] on img at bounding box center [820, 364] width 90 height 90
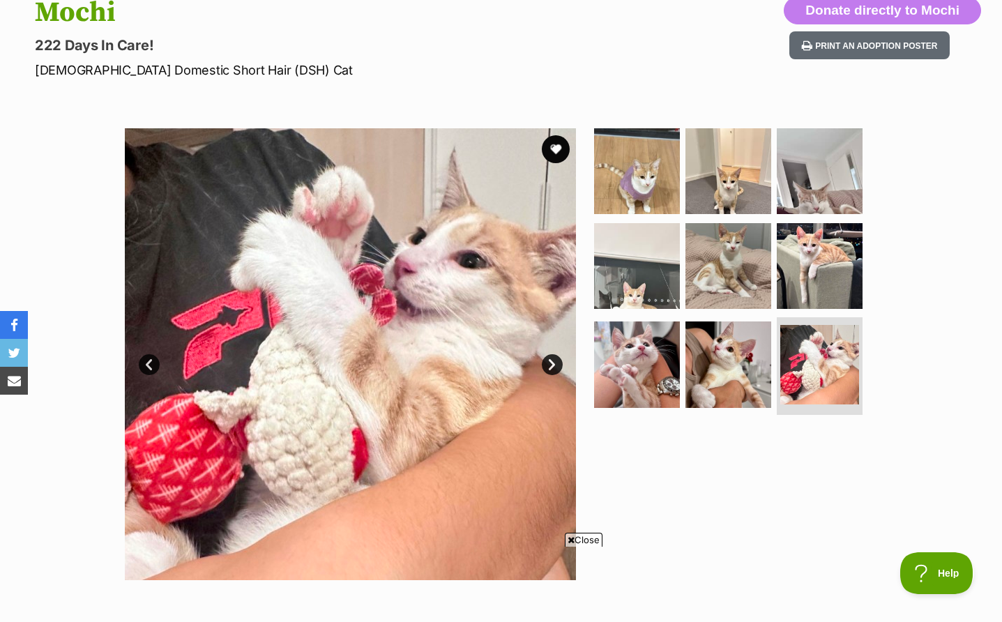
click at [915, 381] on div "Available 9 of 9 images 9 of 9 images 9 of 9 images 9 of 9 images 9 of 9 images…" at bounding box center [501, 343] width 1002 height 473
click at [833, 375] on img at bounding box center [819, 364] width 83 height 83
click at [630, 350] on img at bounding box center [637, 364] width 90 height 90
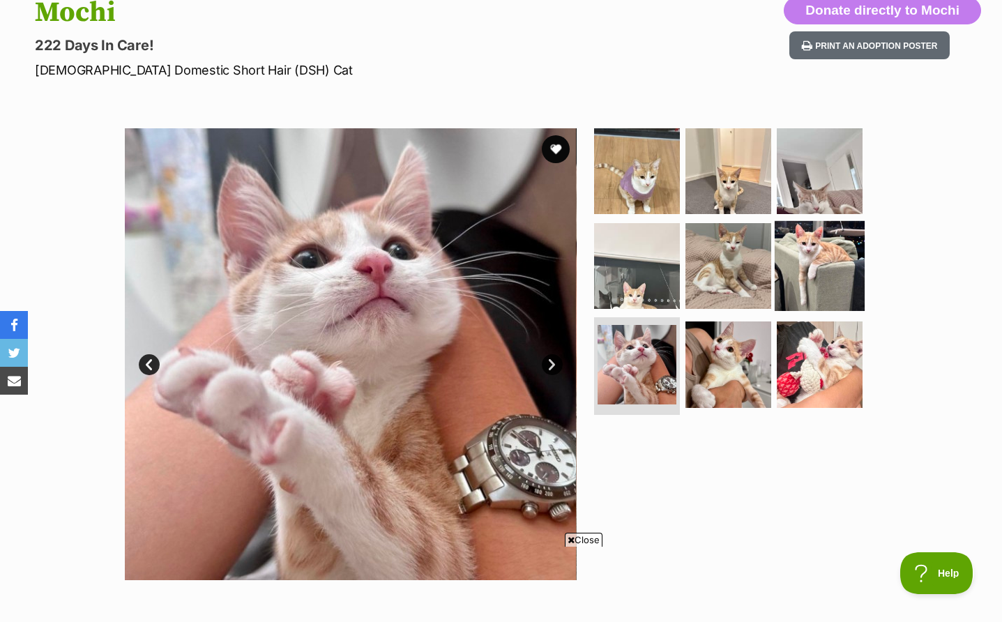
click at [821, 268] on img at bounding box center [820, 265] width 90 height 90
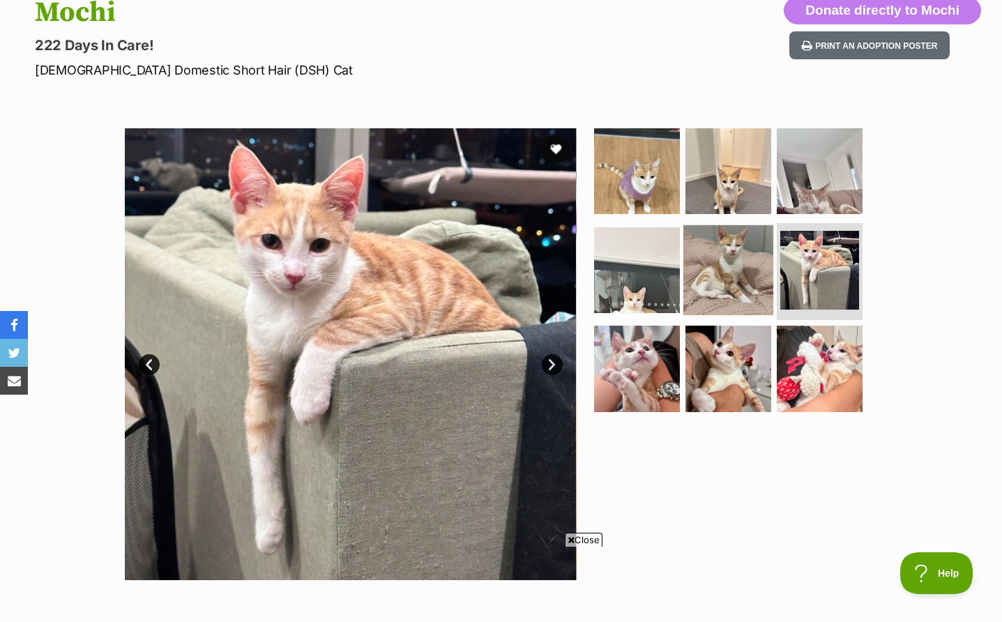
click at [722, 267] on img at bounding box center [728, 270] width 90 height 90
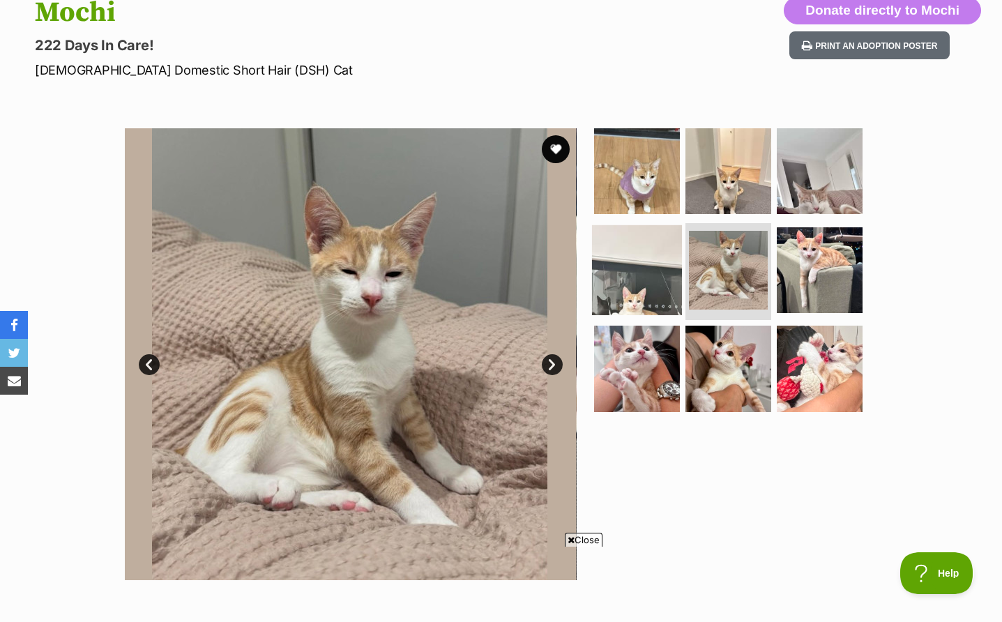
click at [613, 262] on img at bounding box center [637, 270] width 90 height 90
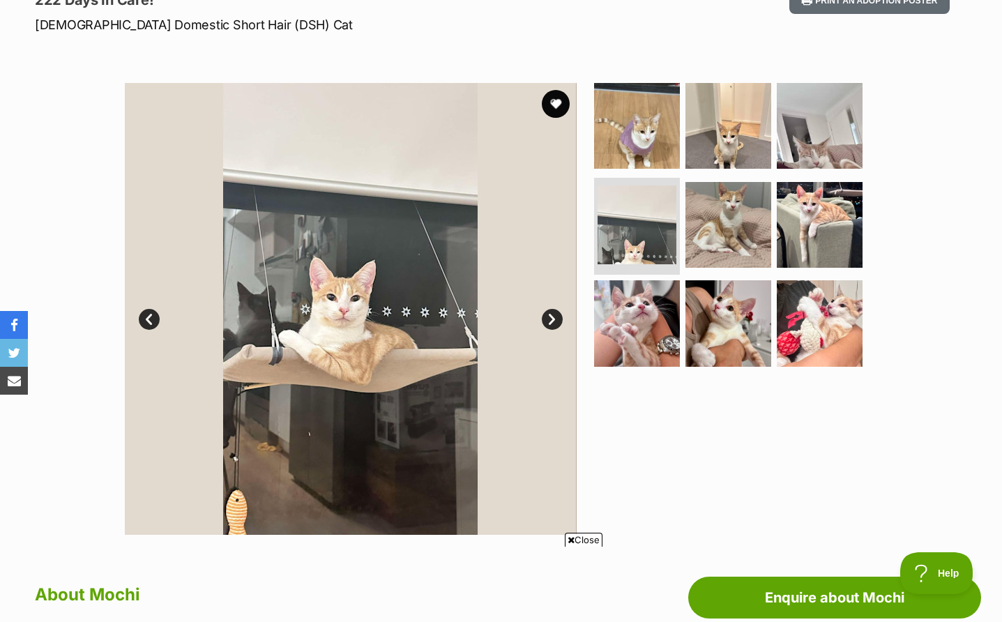
scroll to position [190, 0]
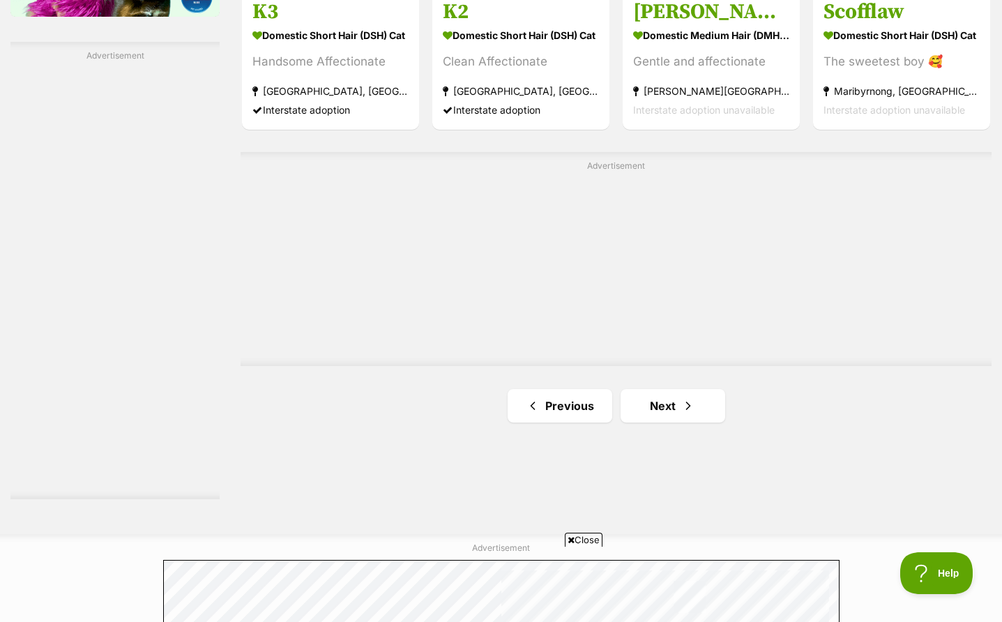
scroll to position [2535, 0]
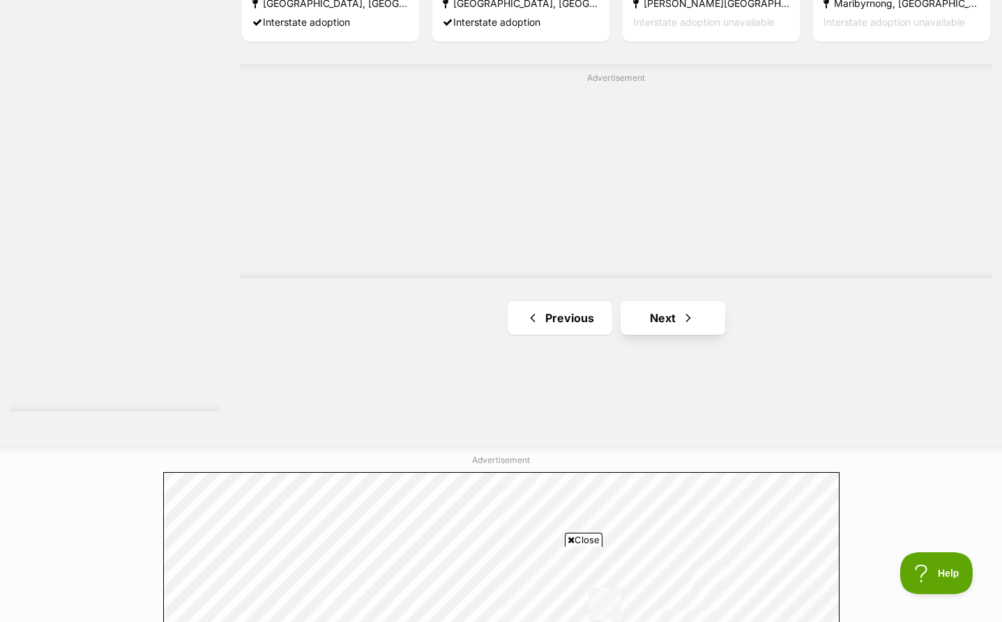
click at [674, 301] on link "Next" at bounding box center [673, 317] width 105 height 33
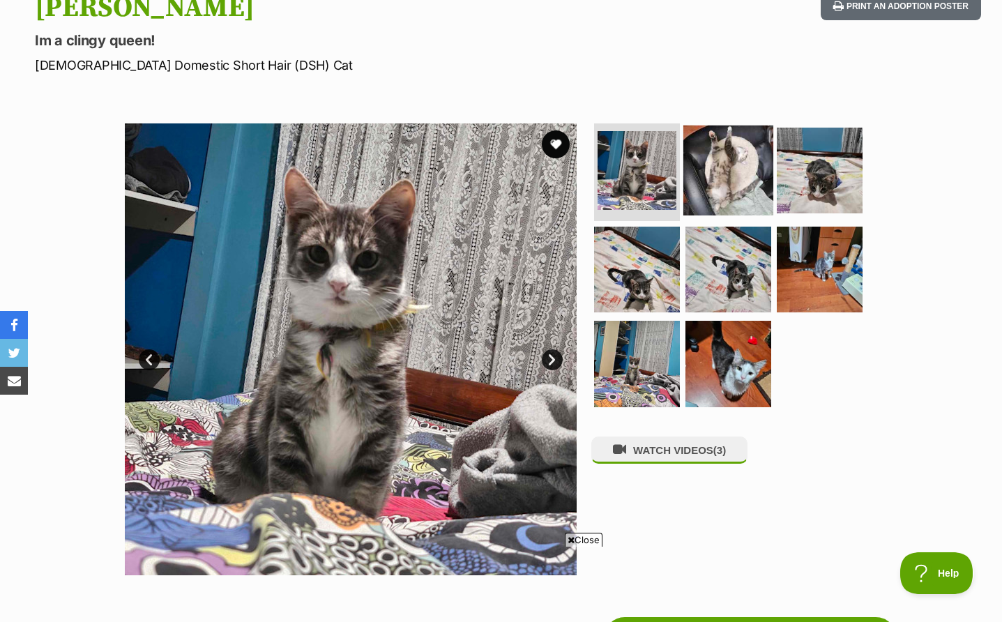
click at [736, 170] on img at bounding box center [728, 171] width 90 height 90
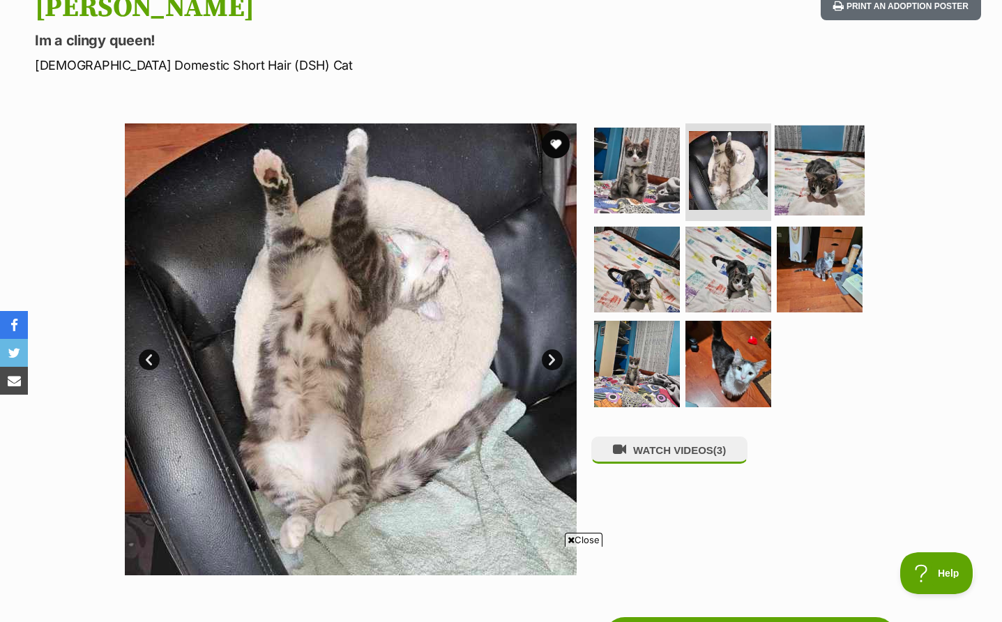
click at [840, 166] on img at bounding box center [820, 171] width 90 height 90
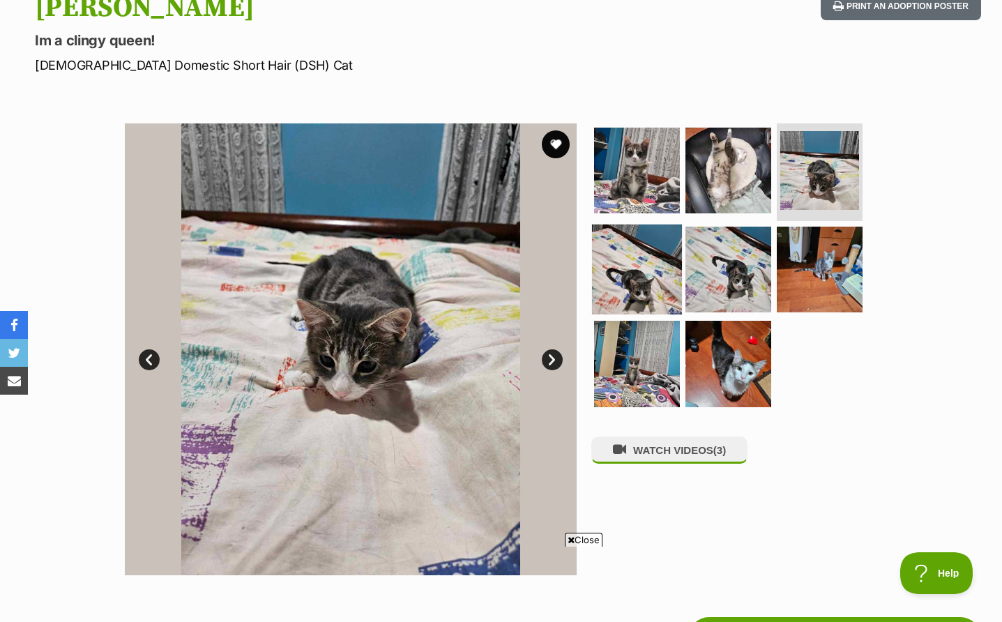
click at [641, 257] on img at bounding box center [637, 269] width 90 height 90
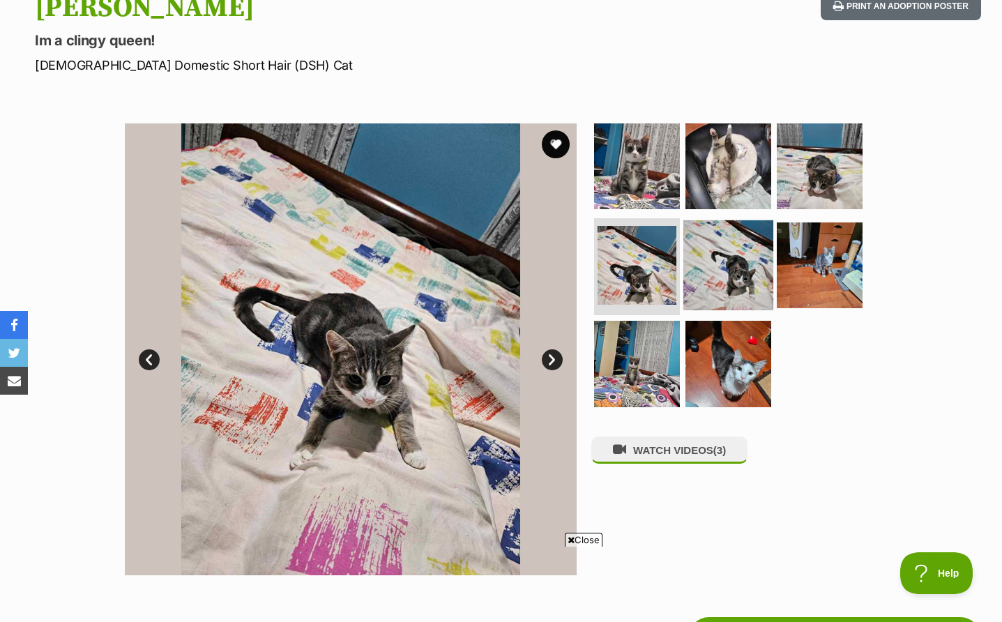
click at [746, 273] on img at bounding box center [728, 265] width 90 height 90
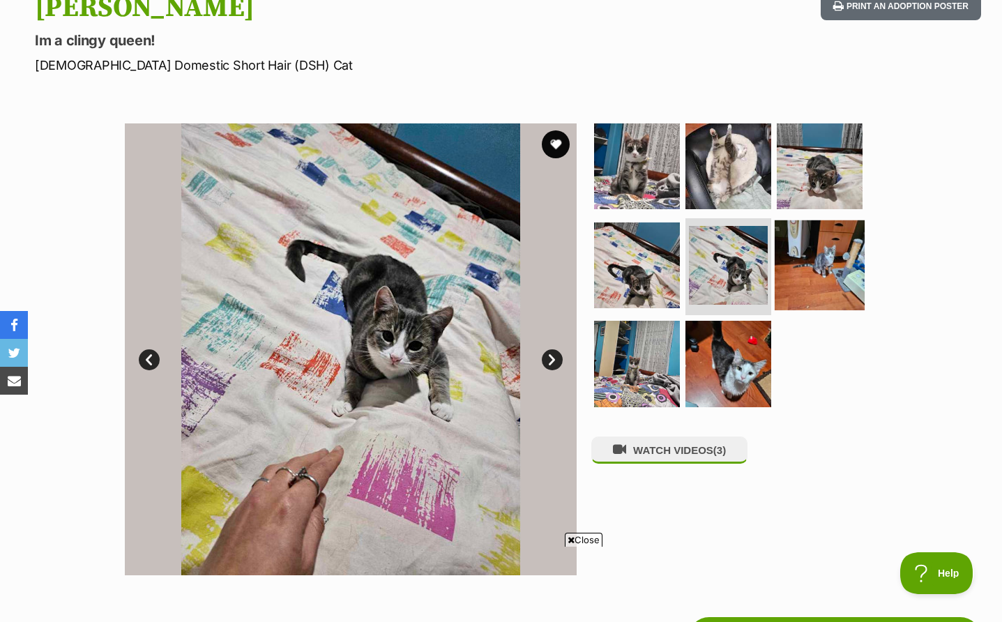
click at [834, 268] on img at bounding box center [820, 265] width 90 height 90
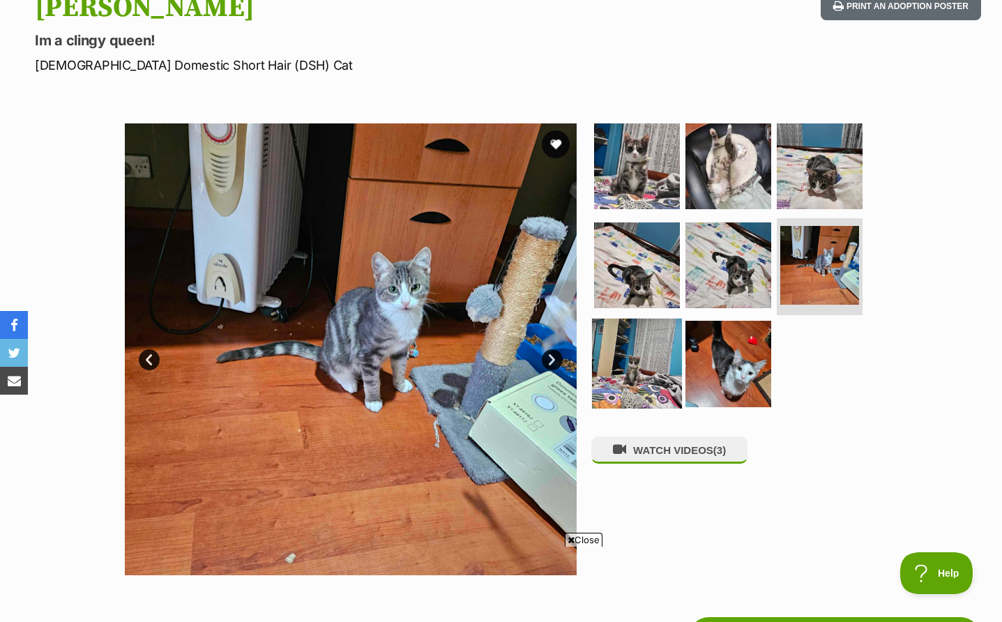
click at [634, 370] on img at bounding box center [637, 364] width 90 height 90
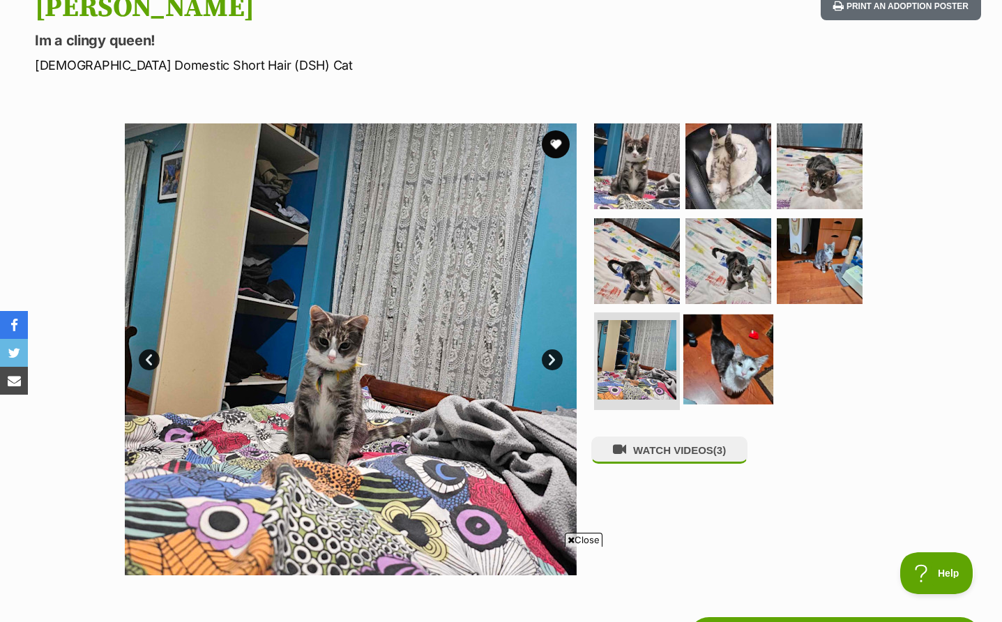
click at [742, 370] on img at bounding box center [728, 359] width 90 height 90
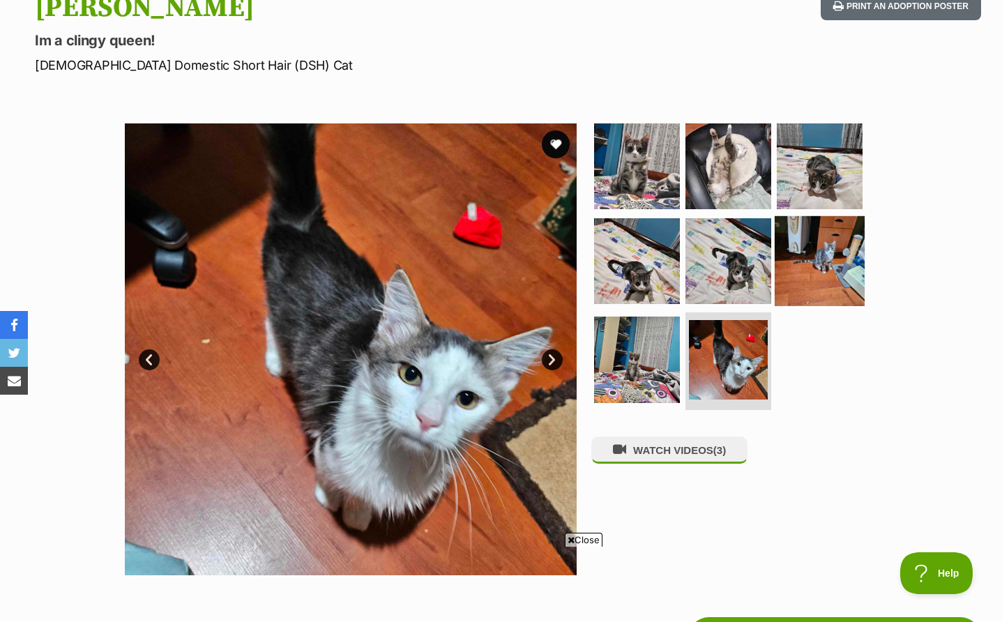
click at [836, 252] on img at bounding box center [820, 260] width 90 height 90
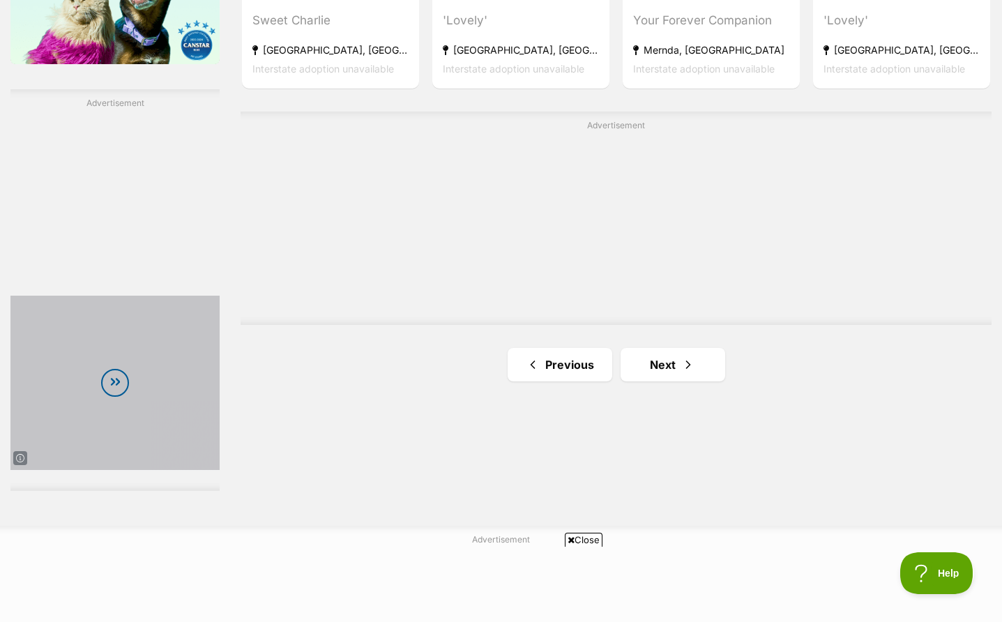
scroll to position [2402, 0]
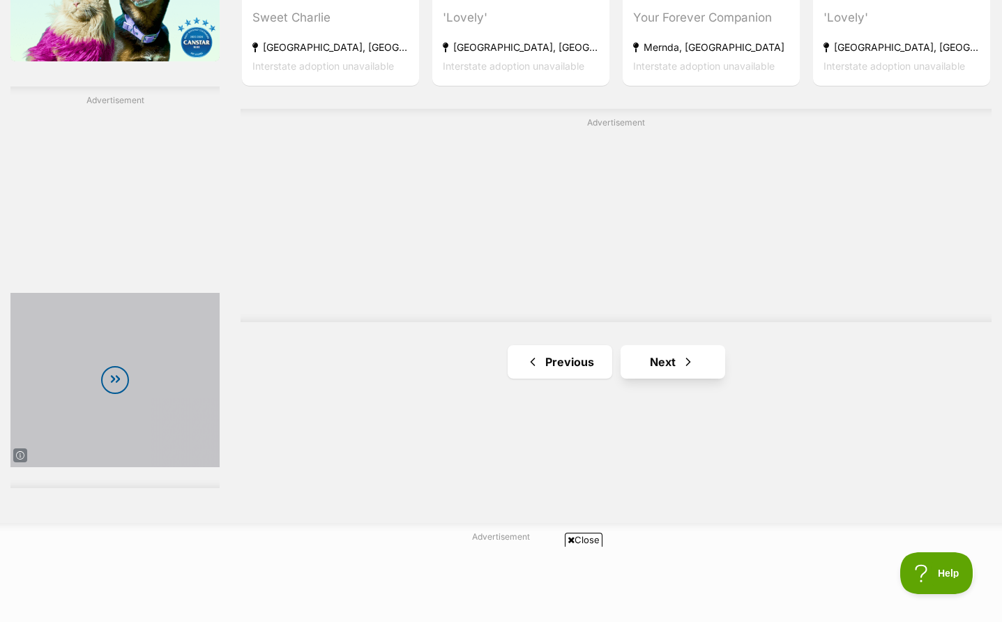
click at [691, 354] on span "Next page" at bounding box center [688, 362] width 14 height 17
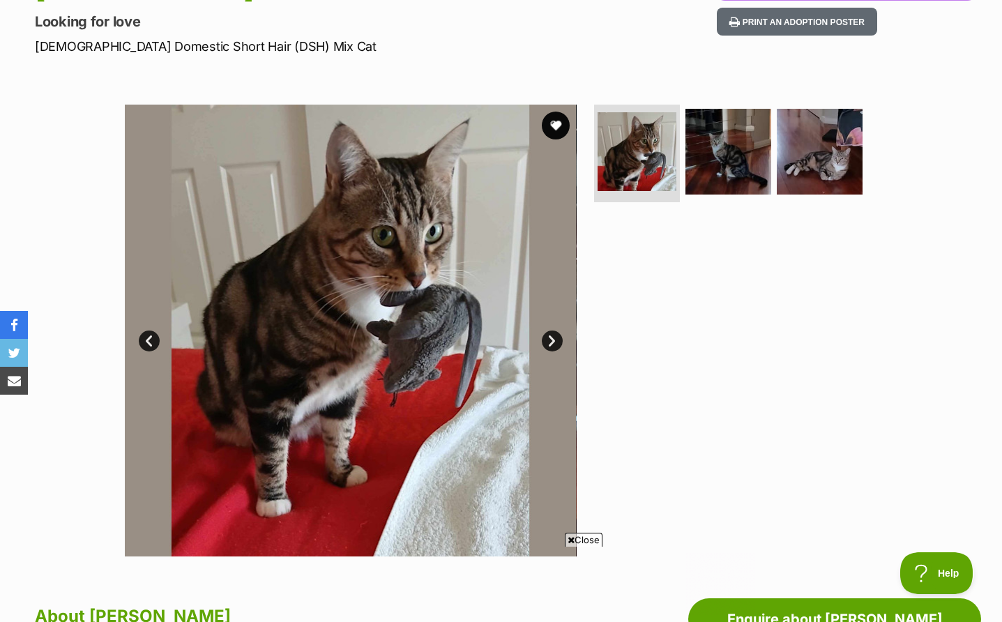
scroll to position [185, 0]
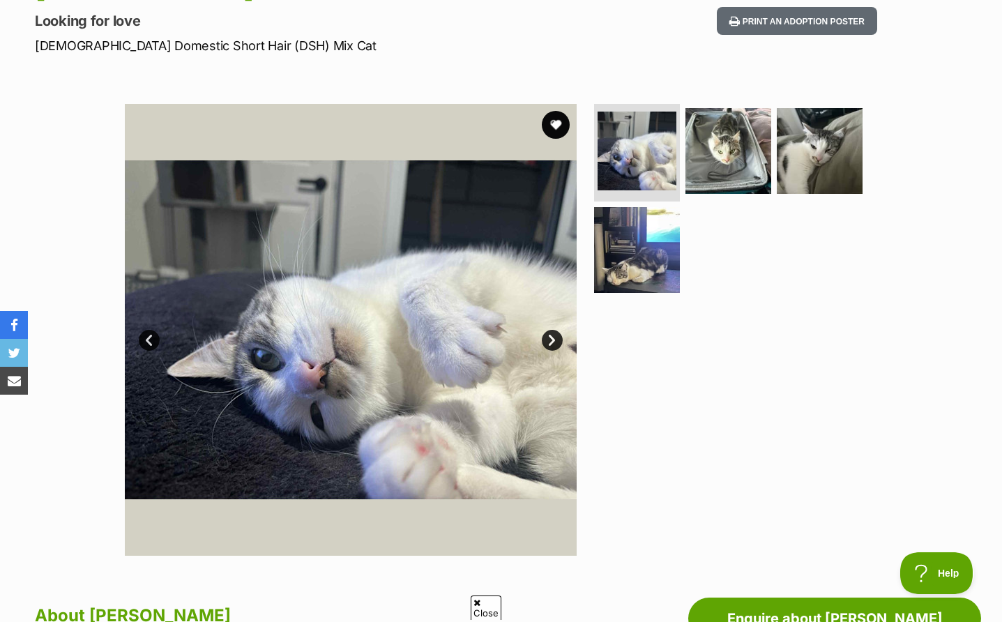
scroll to position [187, 0]
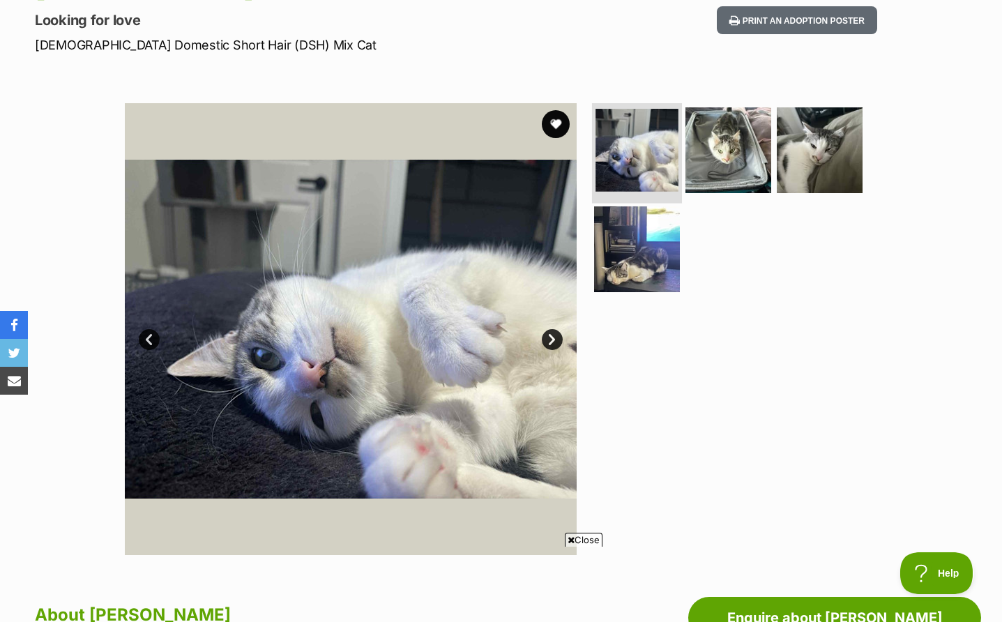
click at [657, 154] on img at bounding box center [637, 150] width 83 height 83
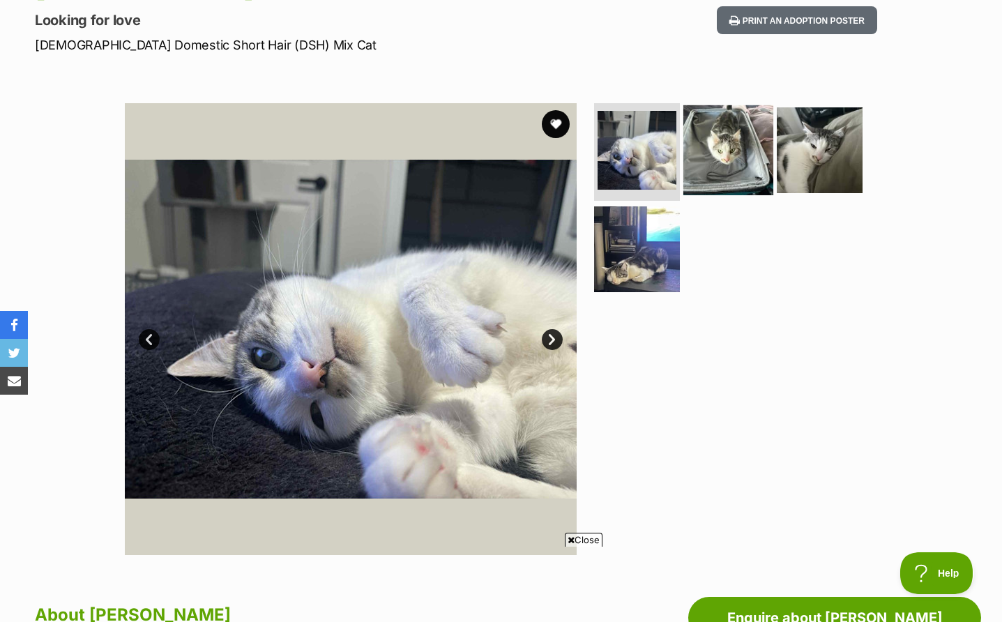
click at [723, 147] on img at bounding box center [728, 150] width 90 height 90
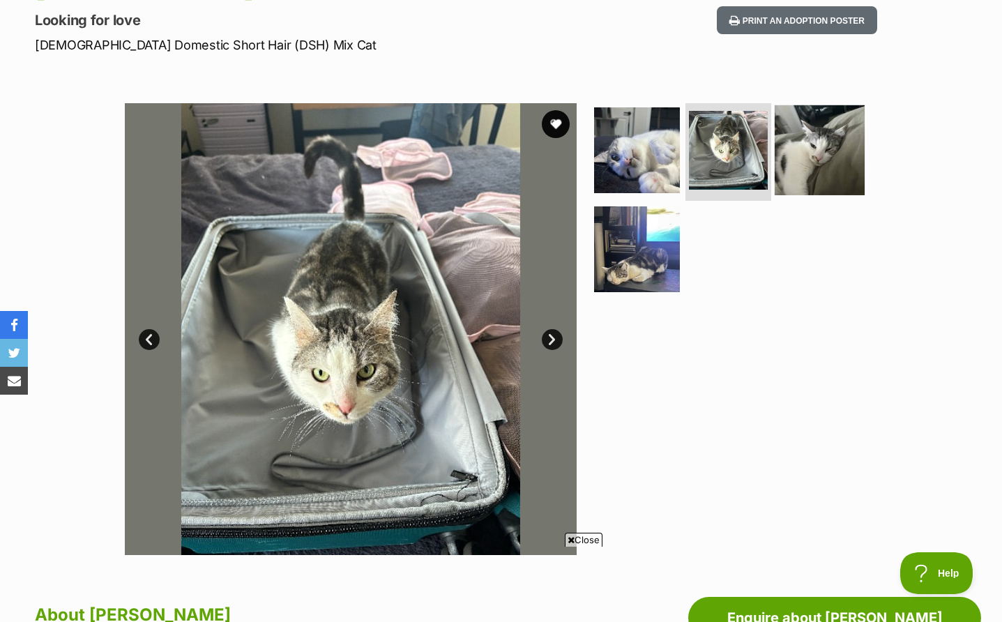
click at [815, 130] on img at bounding box center [820, 150] width 90 height 90
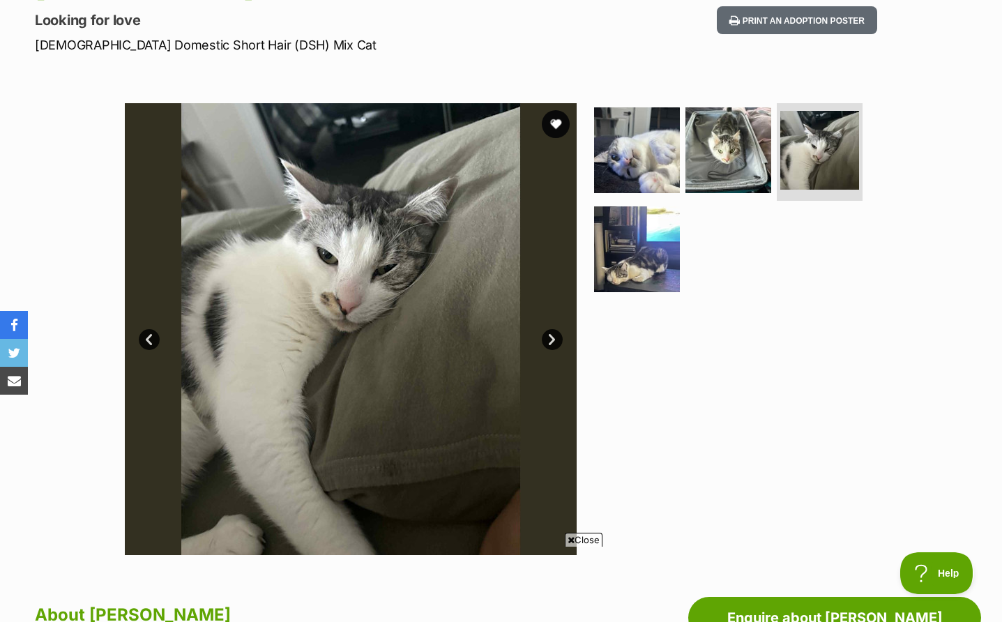
click at [653, 293] on ul at bounding box center [734, 202] width 286 height 198
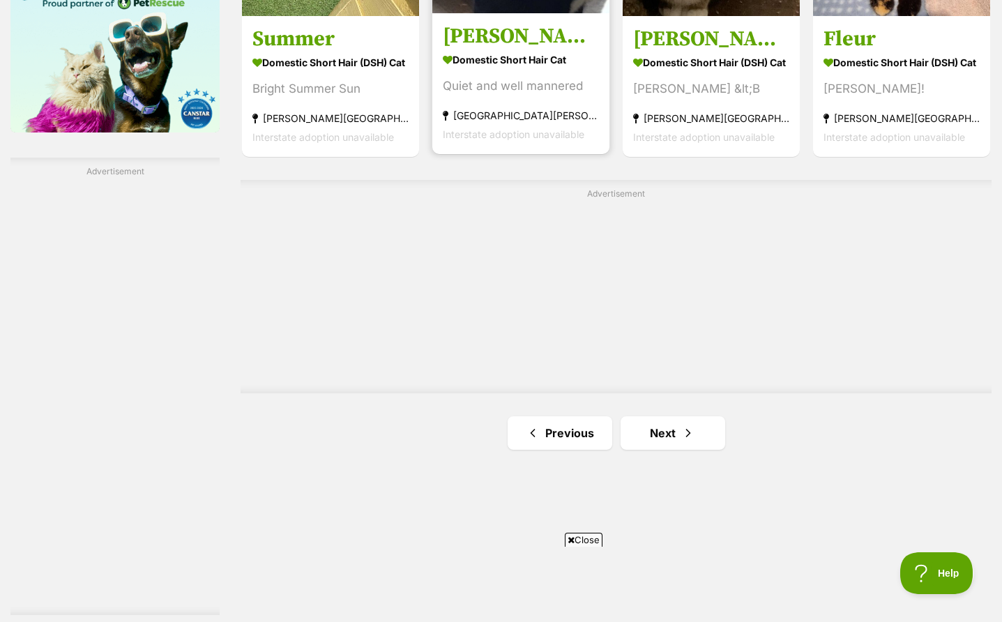
scroll to position [2353, 0]
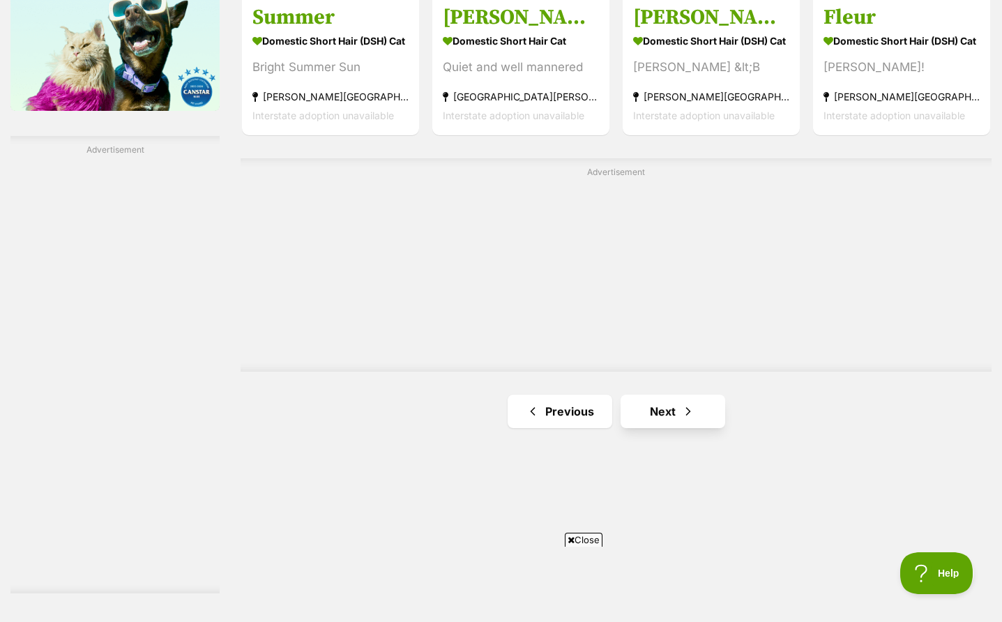
click at [687, 403] on span "Next page" at bounding box center [688, 411] width 14 height 17
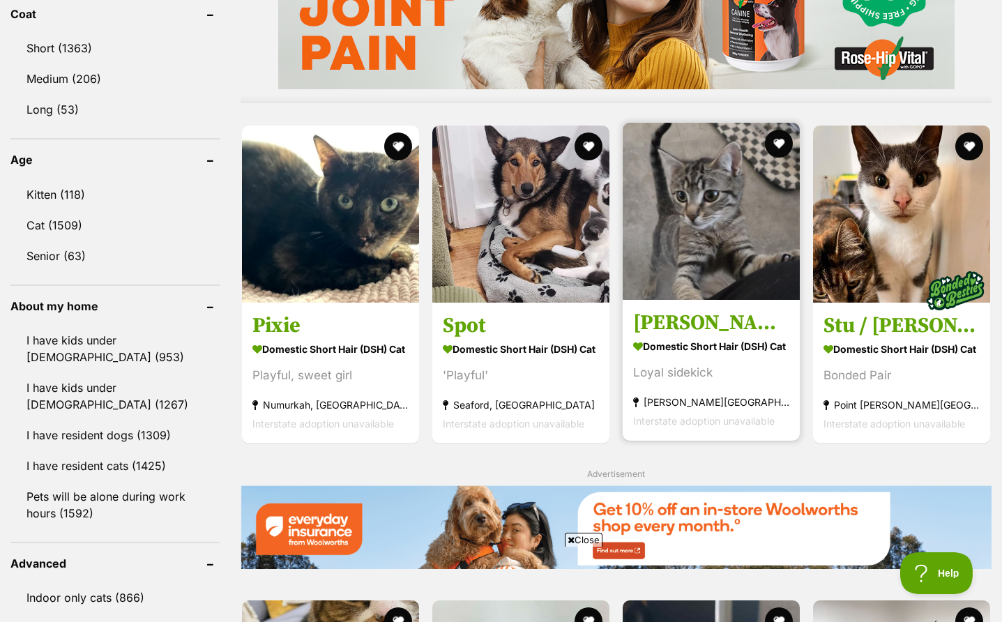
scroll to position [1330, 0]
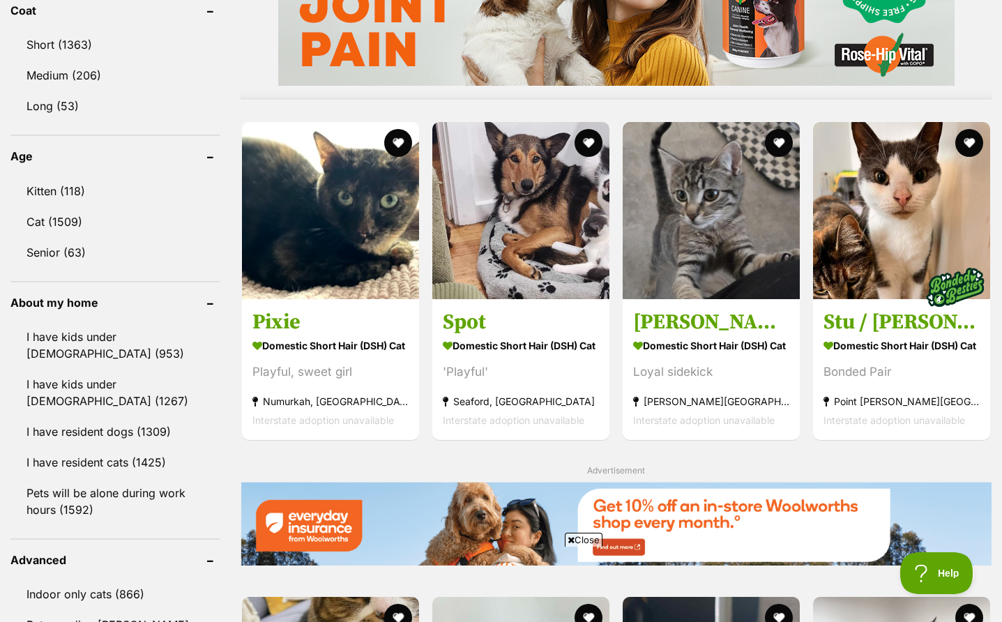
click at [964, 447] on div "[PERSON_NAME] Domestic Short Hair (DSH) Cat 'Loves Attention' [GEOGRAPHIC_DATA]…" at bounding box center [616, 352] width 751 height 2281
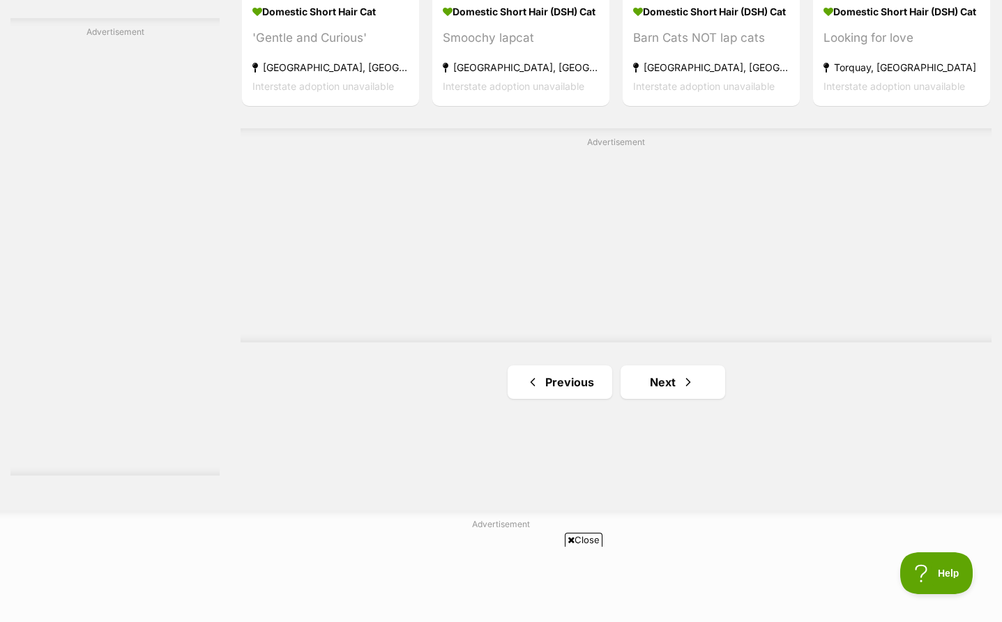
scroll to position [2474, 0]
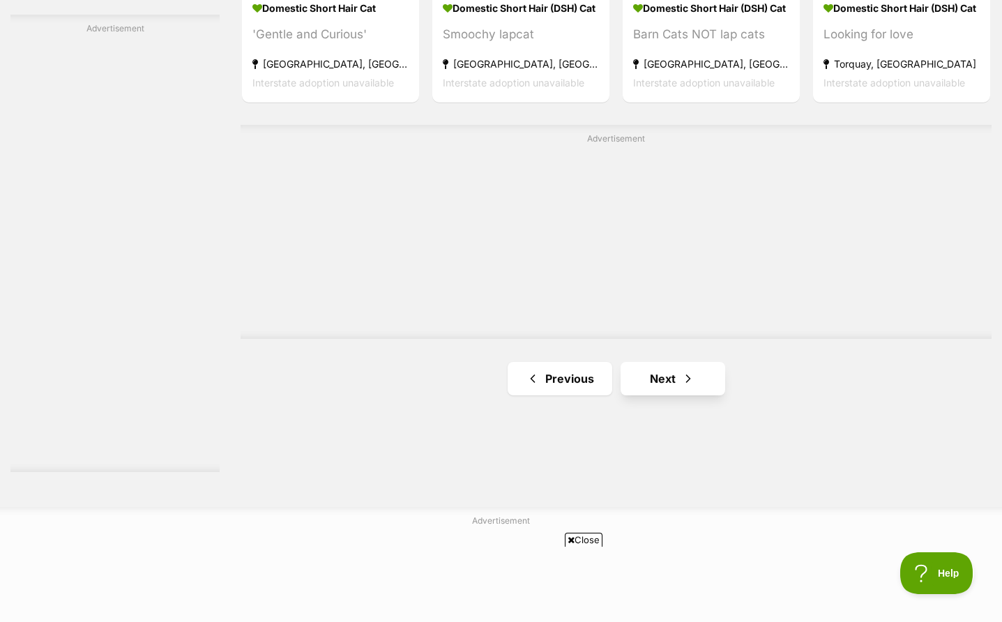
click at [646, 363] on link "Next" at bounding box center [673, 378] width 105 height 33
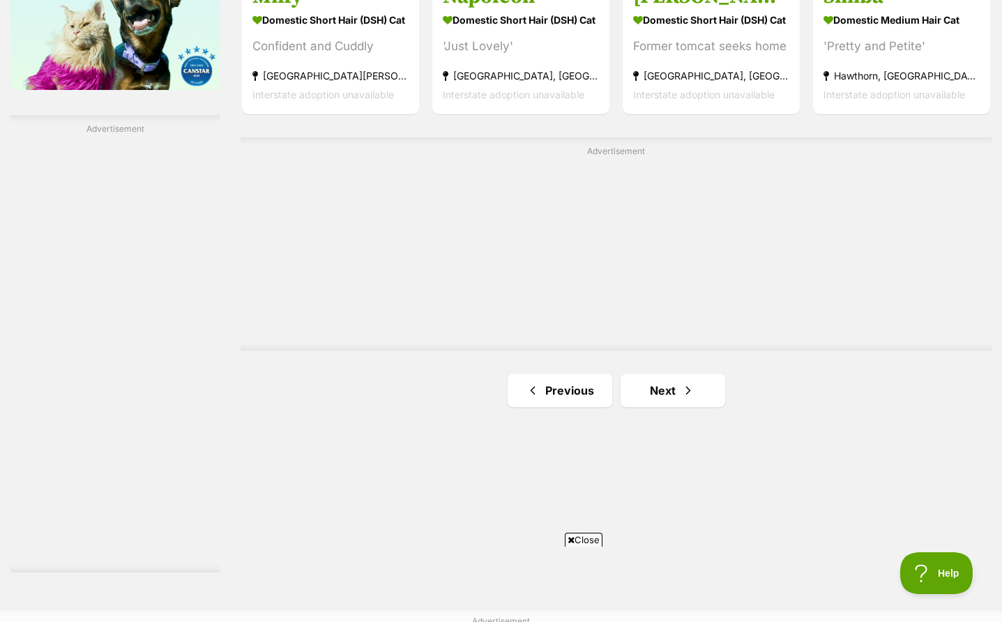
scroll to position [2405, 0]
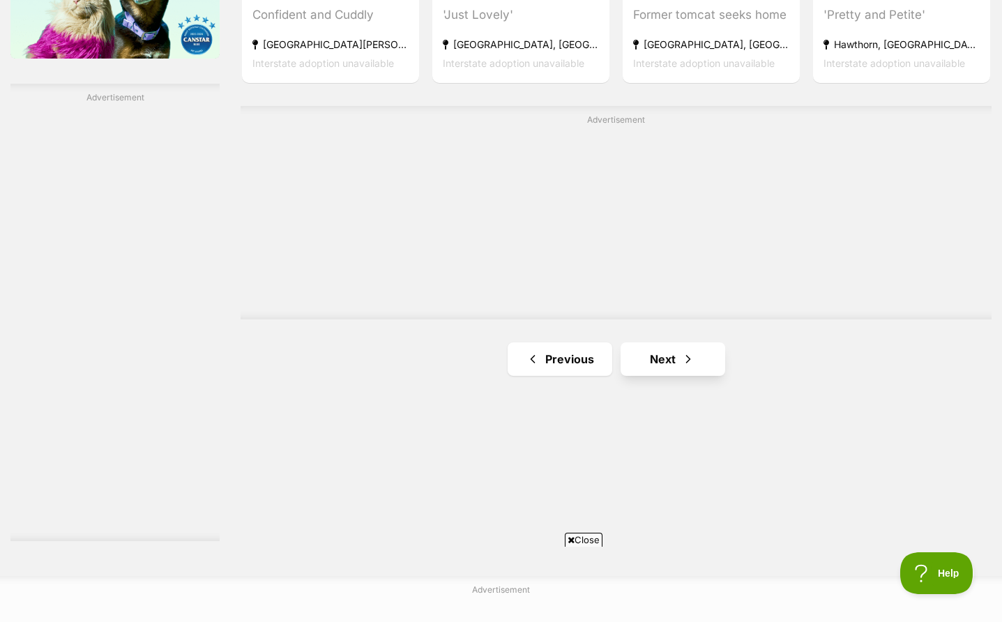
click at [640, 345] on link "Next" at bounding box center [673, 358] width 105 height 33
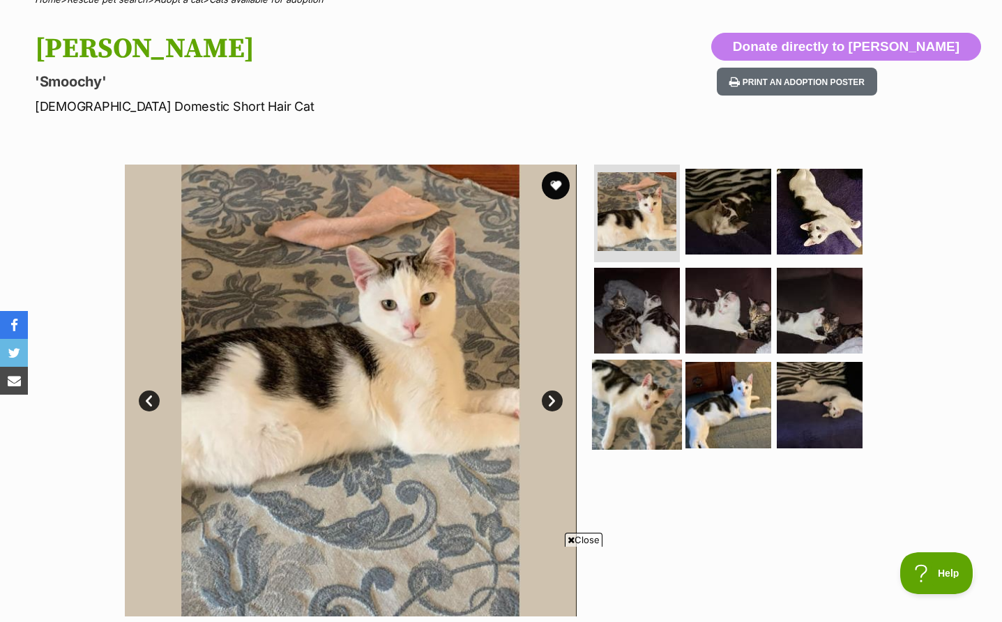
click at [627, 391] on img at bounding box center [637, 405] width 90 height 90
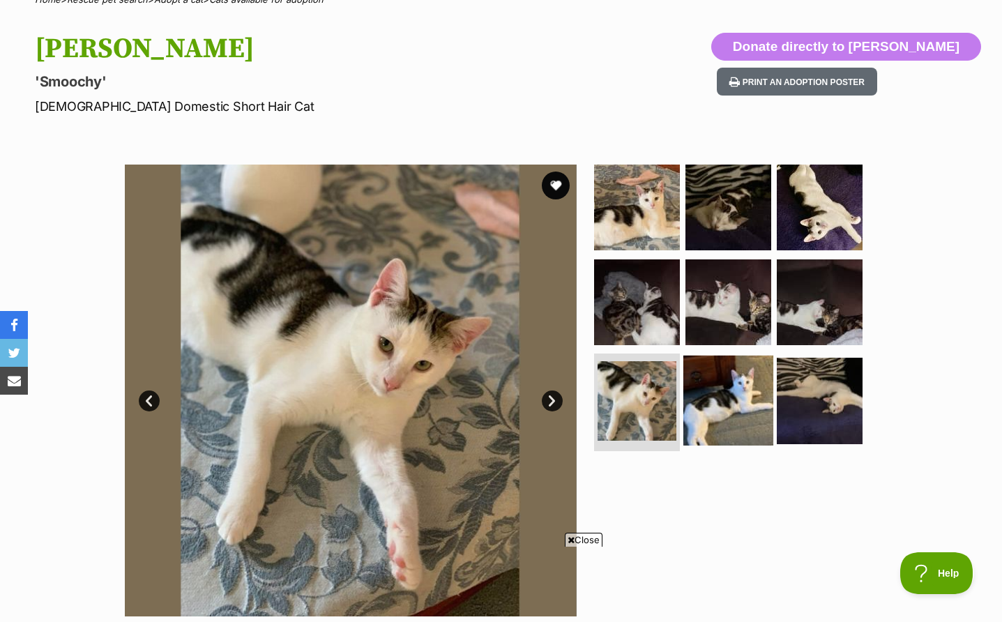
click at [722, 383] on img at bounding box center [728, 401] width 90 height 90
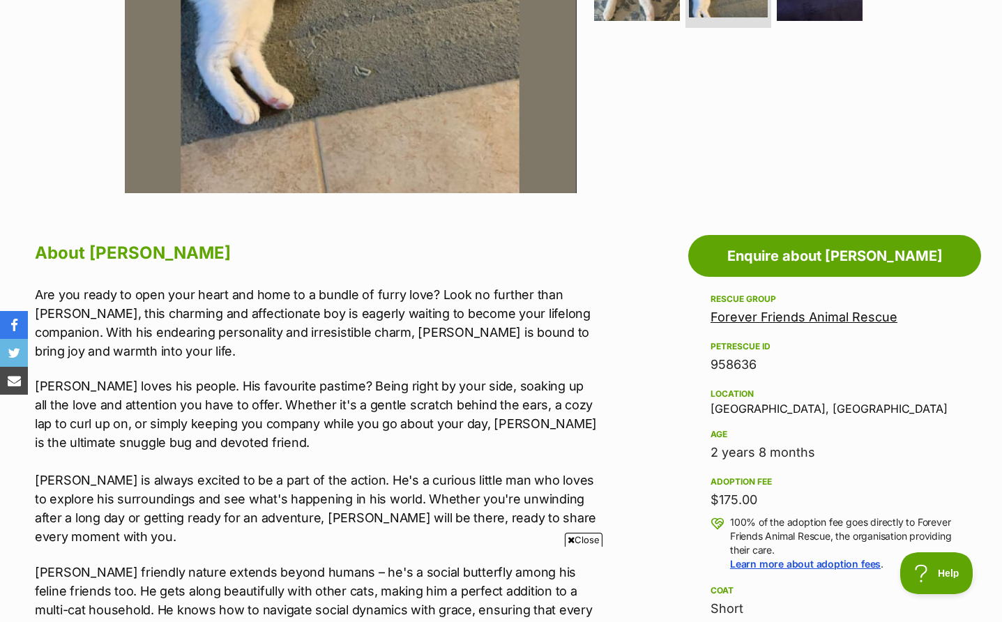
scroll to position [550, 0]
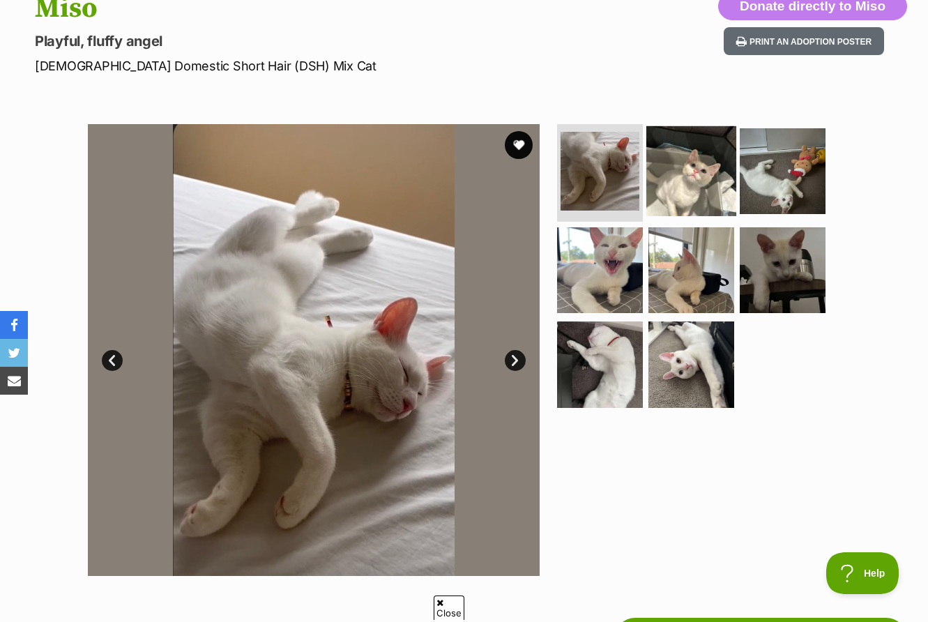
click at [718, 169] on img at bounding box center [691, 171] width 90 height 90
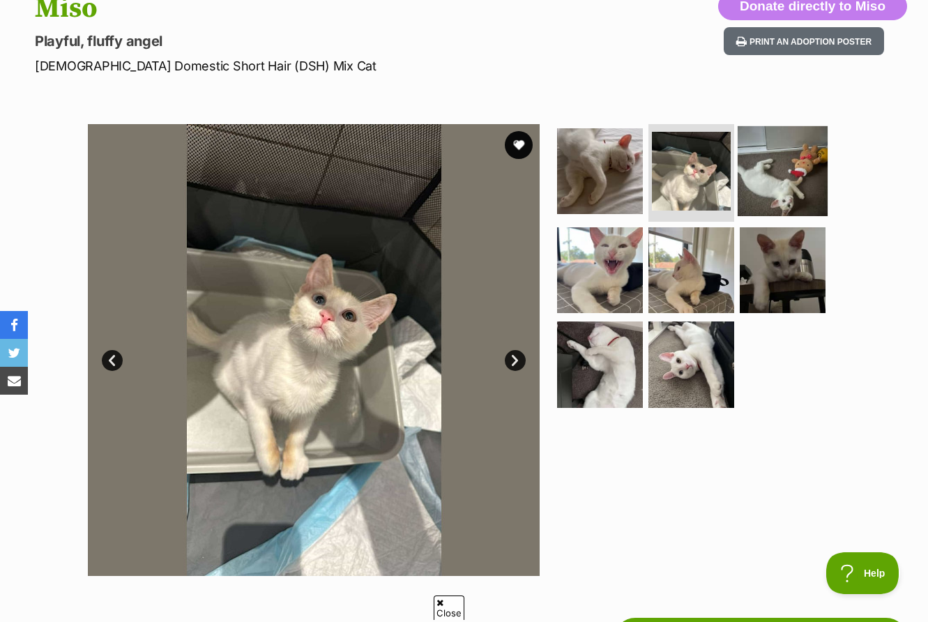
click at [792, 180] on img at bounding box center [783, 171] width 90 height 90
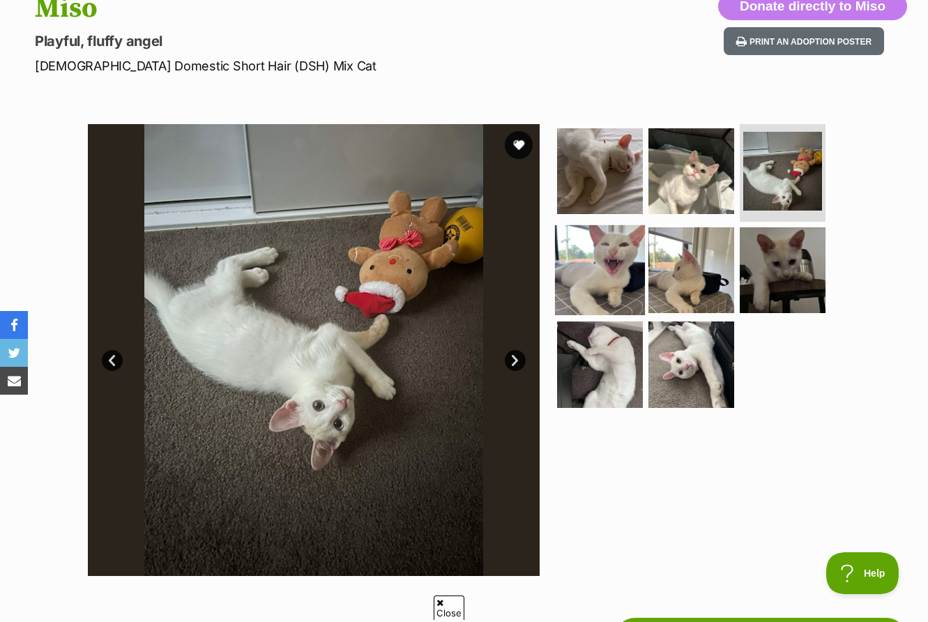
click at [600, 269] on img at bounding box center [600, 270] width 90 height 90
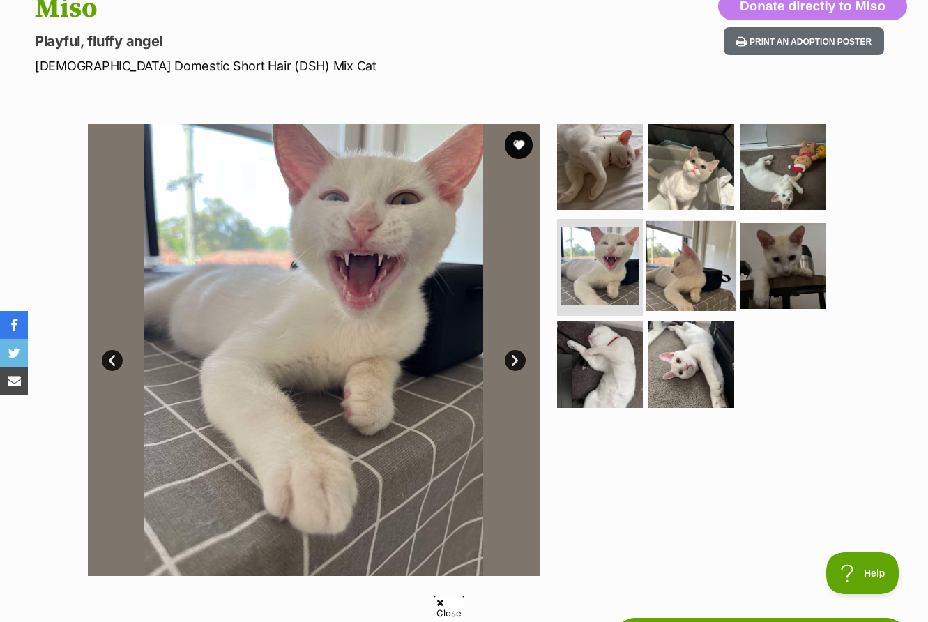
click at [681, 261] on img at bounding box center [691, 265] width 90 height 90
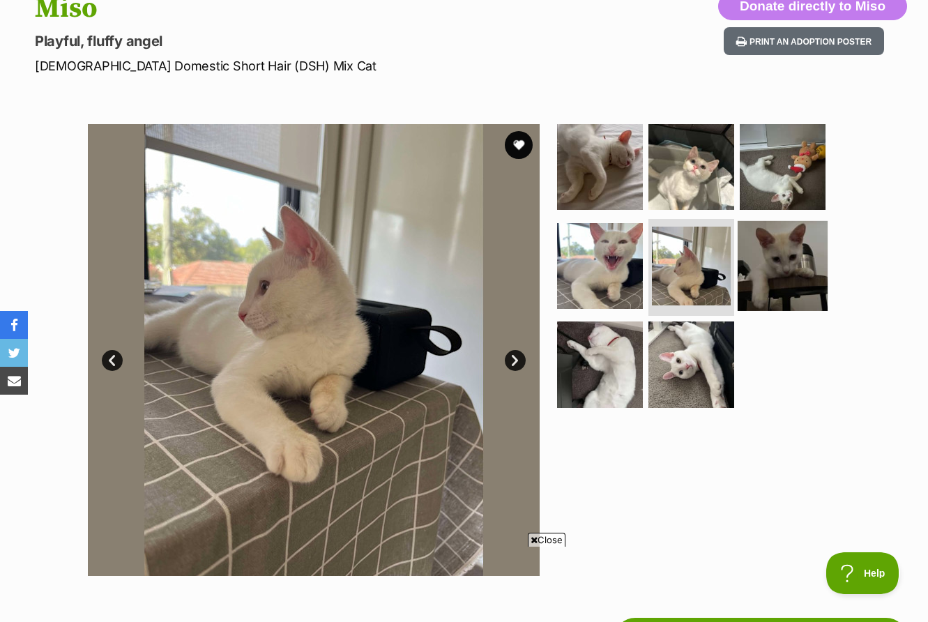
click at [771, 265] on img at bounding box center [783, 265] width 90 height 90
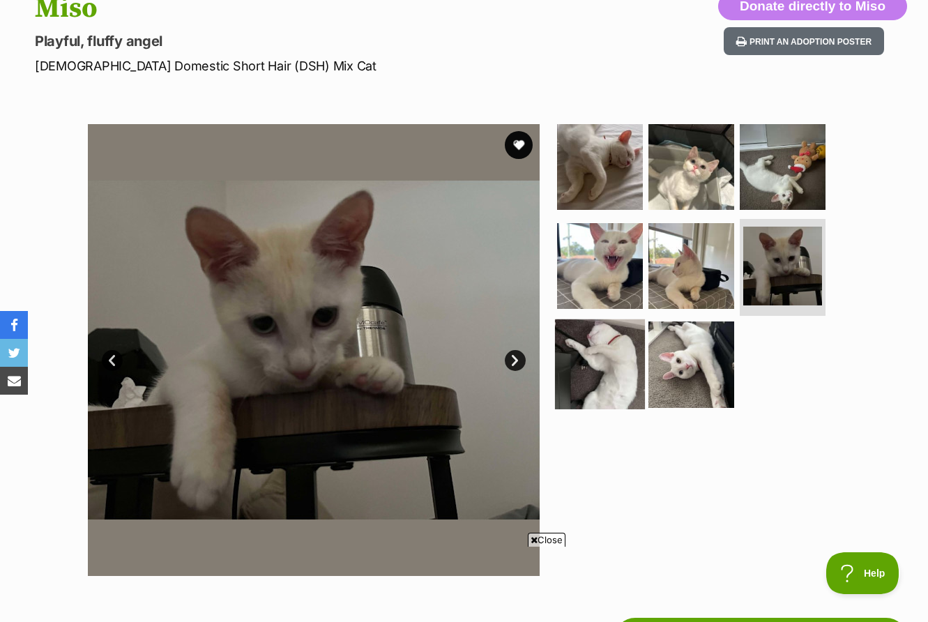
click at [607, 355] on img at bounding box center [600, 364] width 90 height 90
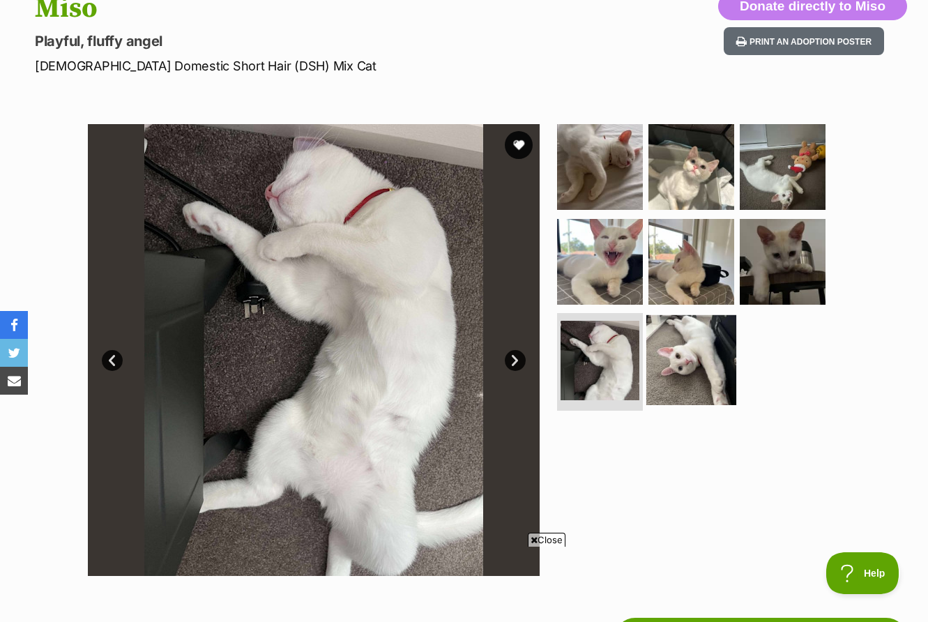
click at [695, 374] on img at bounding box center [691, 360] width 90 height 90
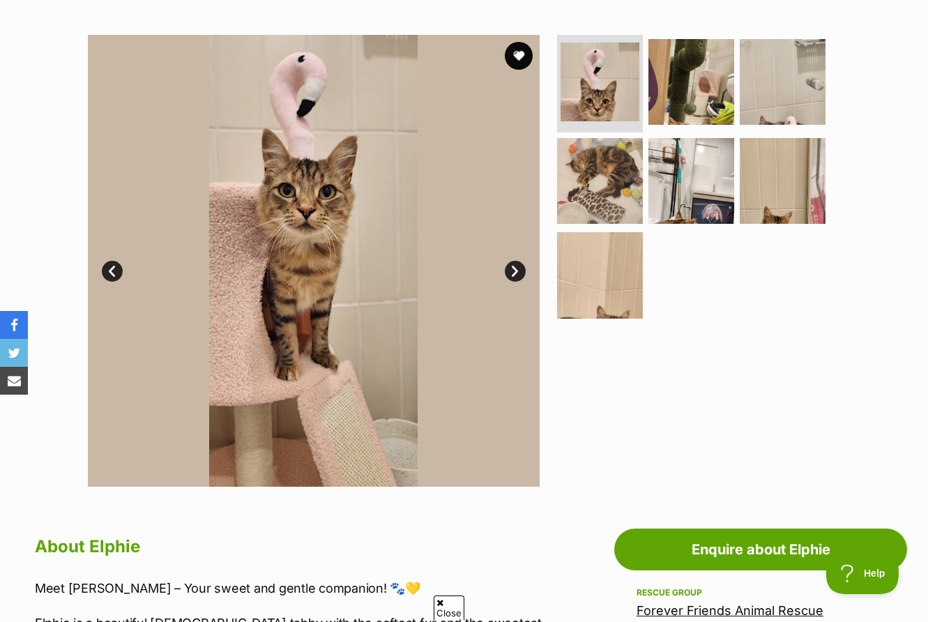
scroll to position [259, 0]
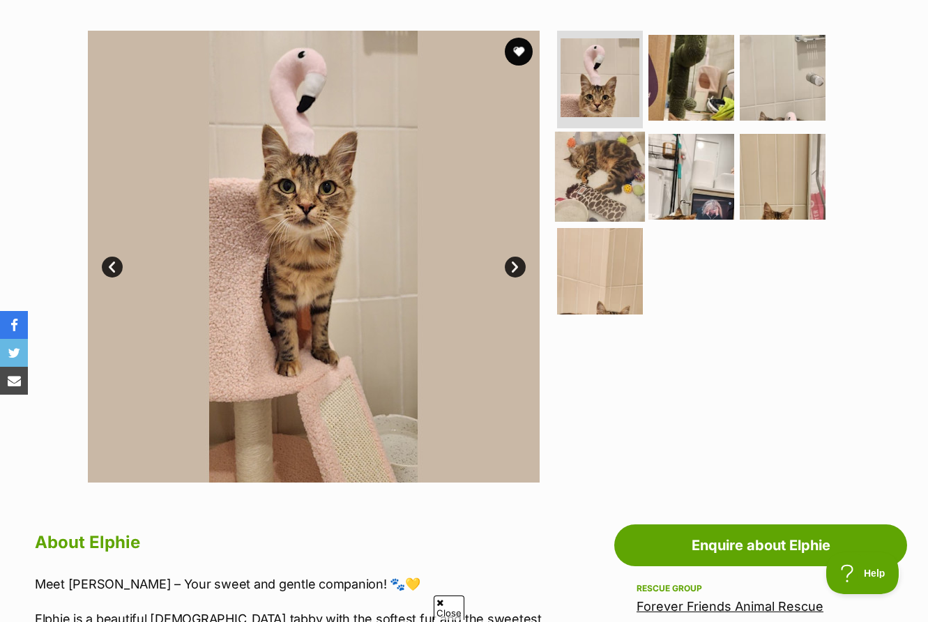
click at [603, 182] on img at bounding box center [600, 176] width 90 height 90
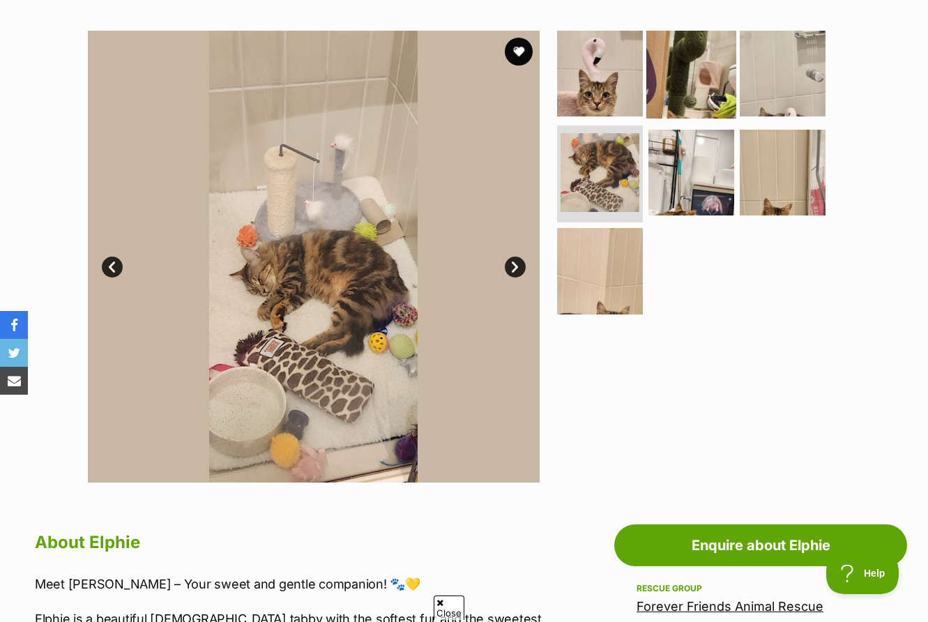
scroll to position [0, 0]
click at [700, 68] on img at bounding box center [691, 74] width 90 height 90
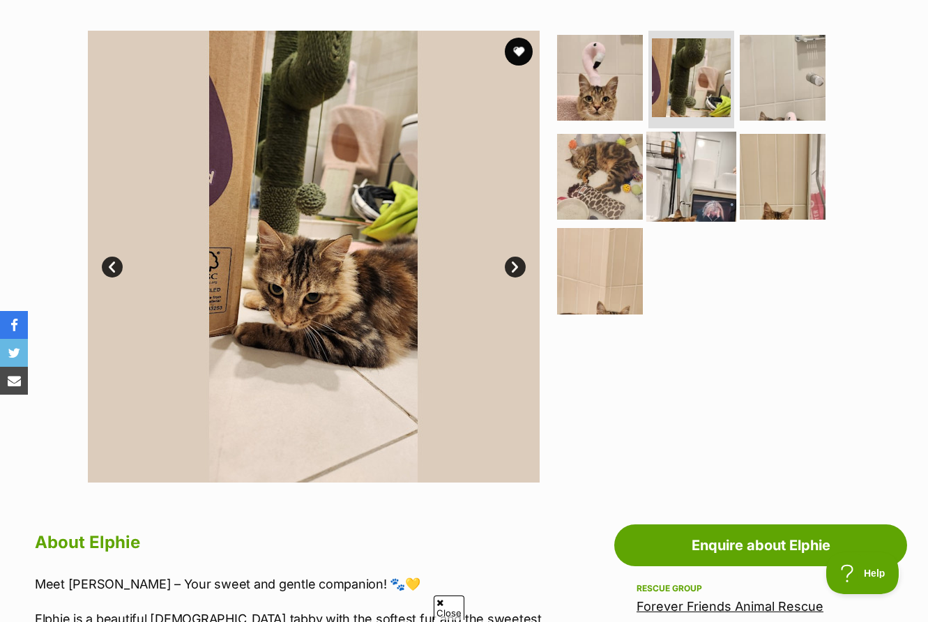
scroll to position [210, 0]
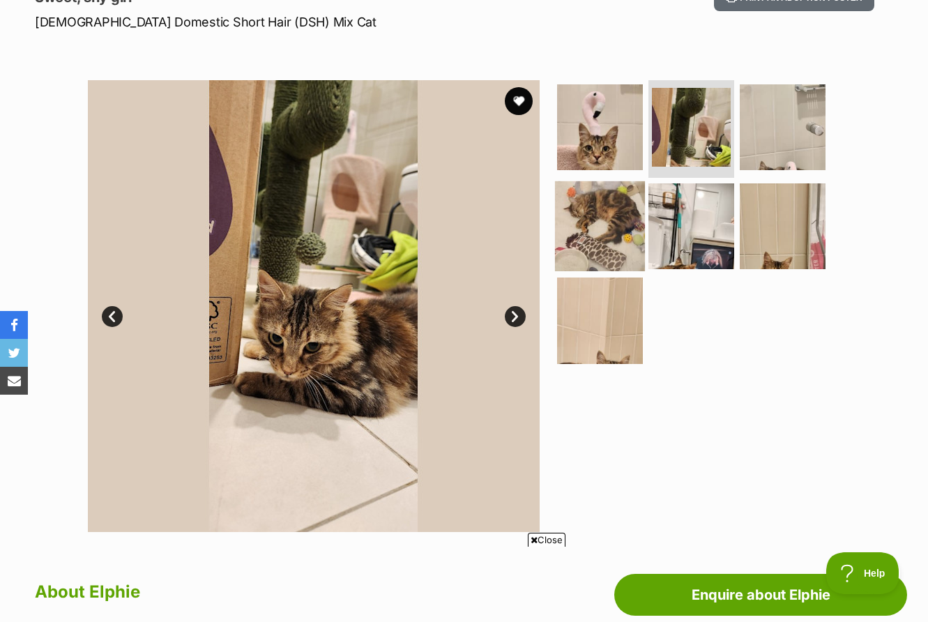
click at [602, 211] on img at bounding box center [600, 226] width 90 height 90
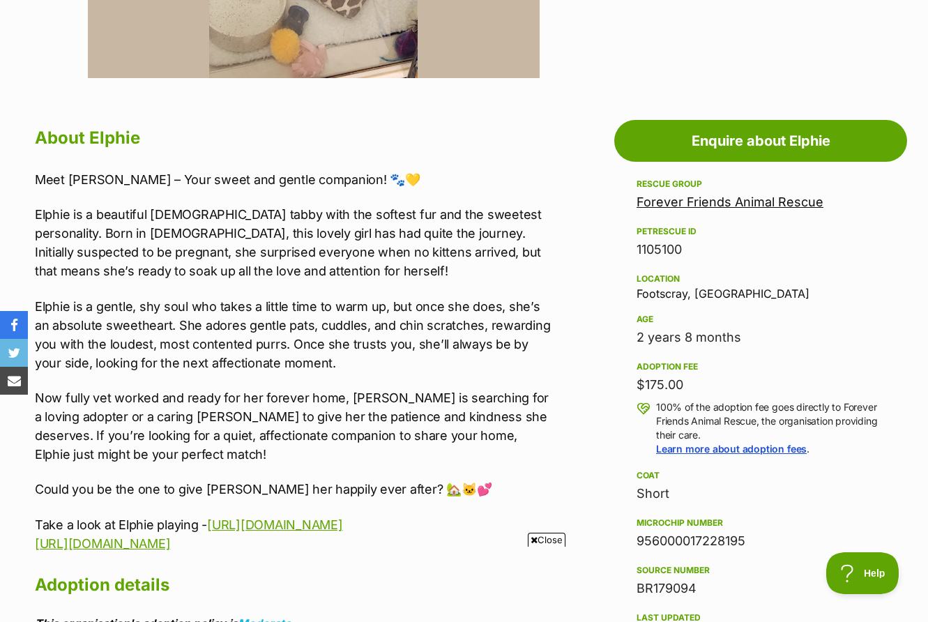
scroll to position [664, 0]
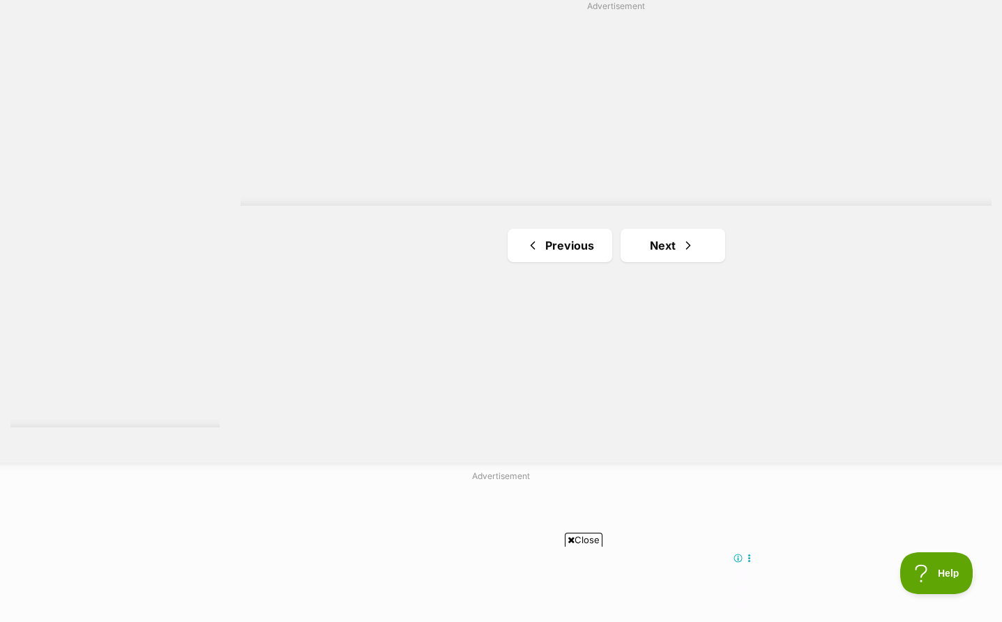
scroll to position [2513, 0]
click at [678, 236] on link "Next" at bounding box center [673, 250] width 105 height 33
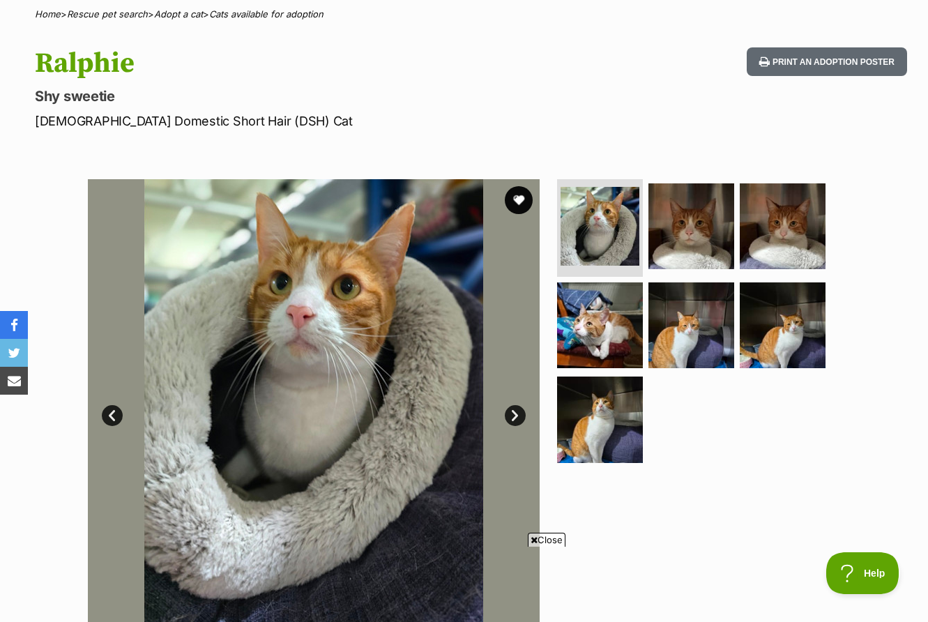
scroll to position [114, 0]
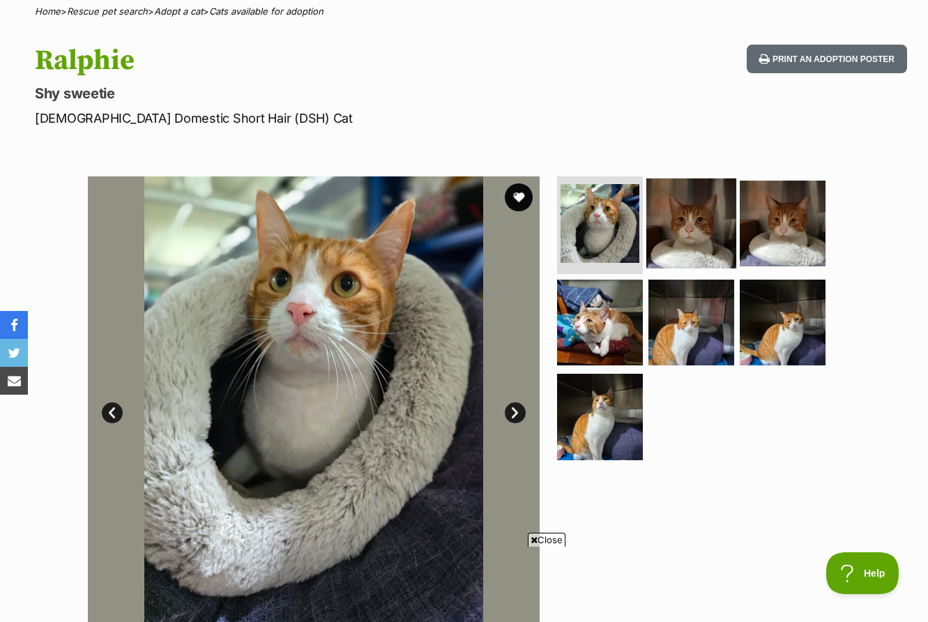
click at [679, 230] on img at bounding box center [691, 224] width 90 height 90
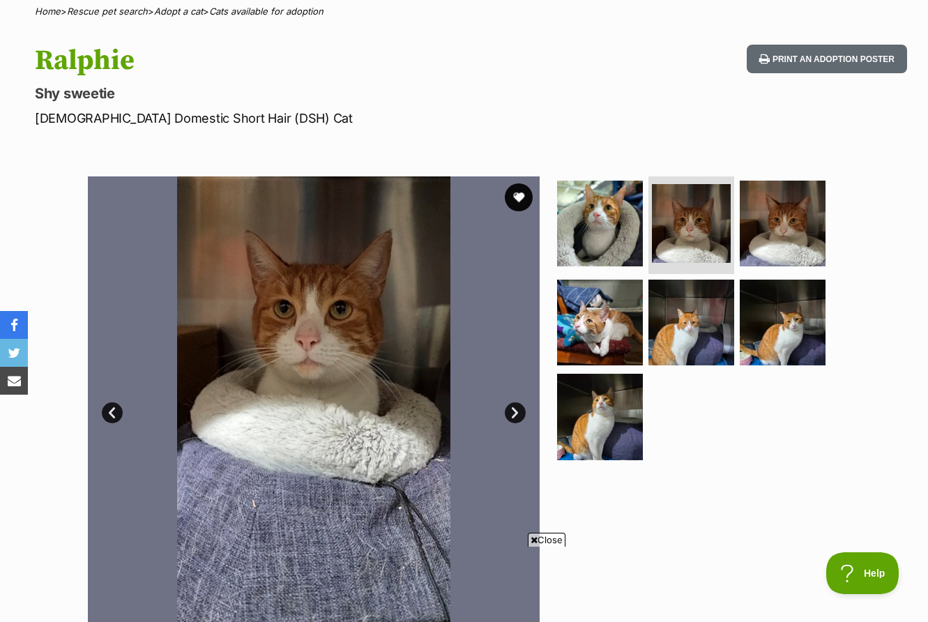
scroll to position [0, 0]
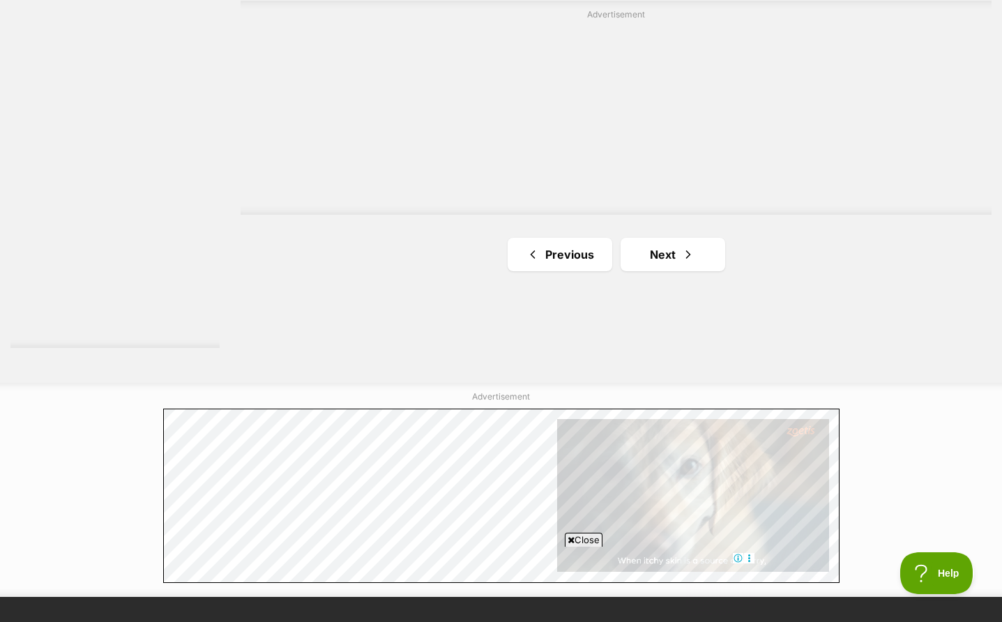
scroll to position [2603, 0]
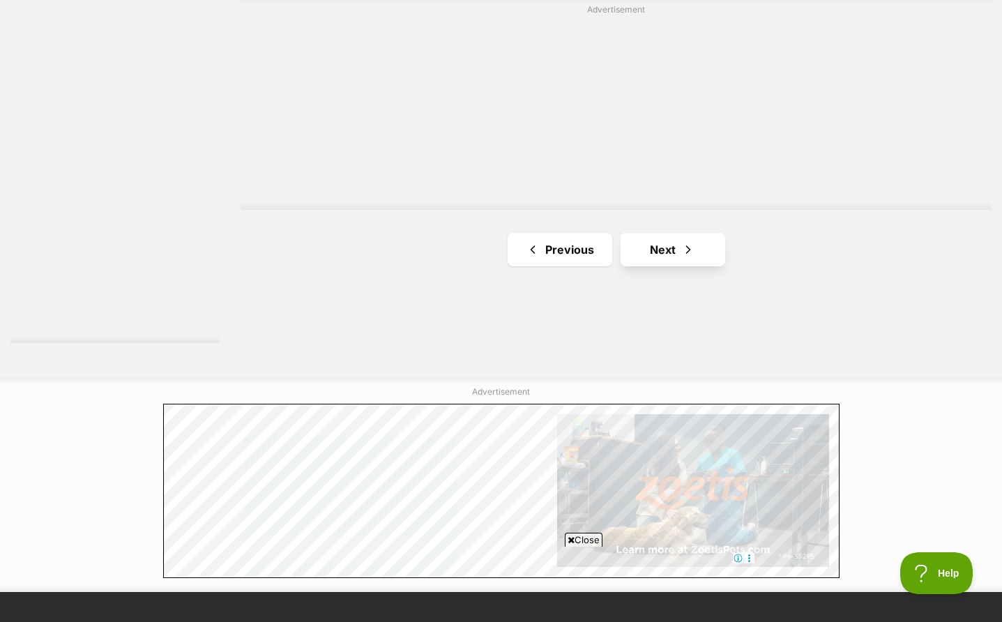
click at [681, 245] on span "Next page" at bounding box center [688, 249] width 14 height 17
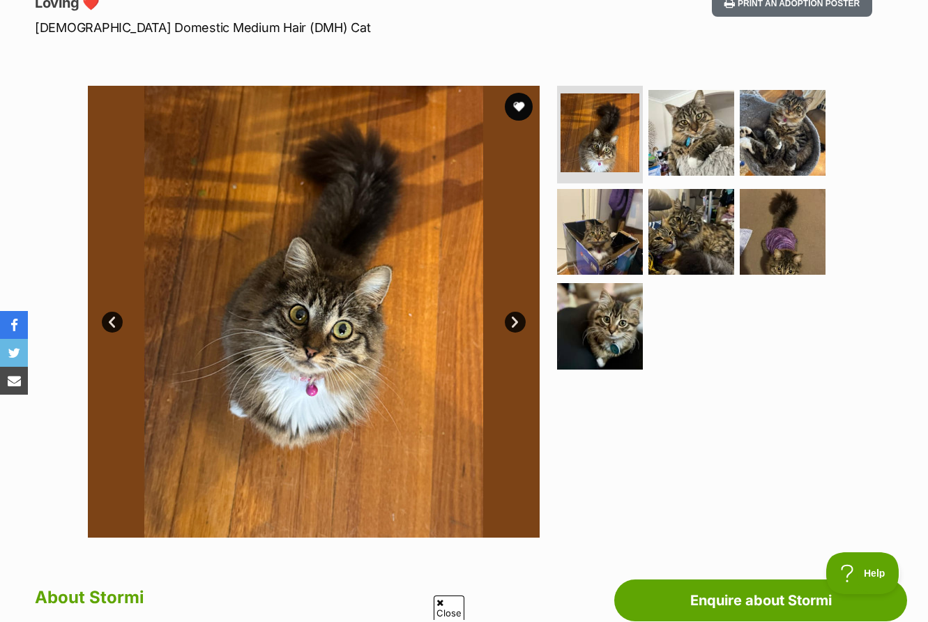
scroll to position [216, 0]
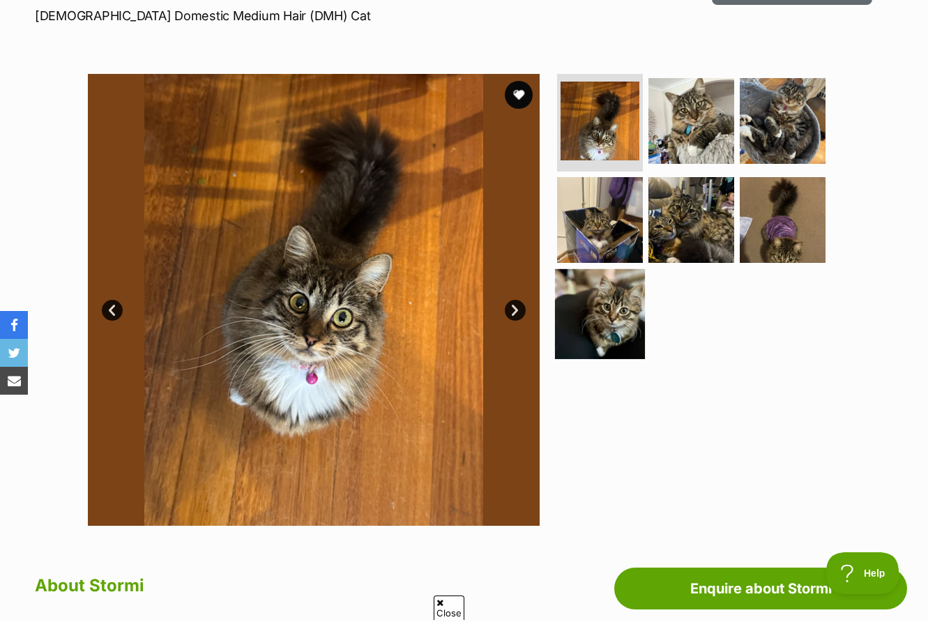
click at [612, 308] on img at bounding box center [600, 314] width 90 height 90
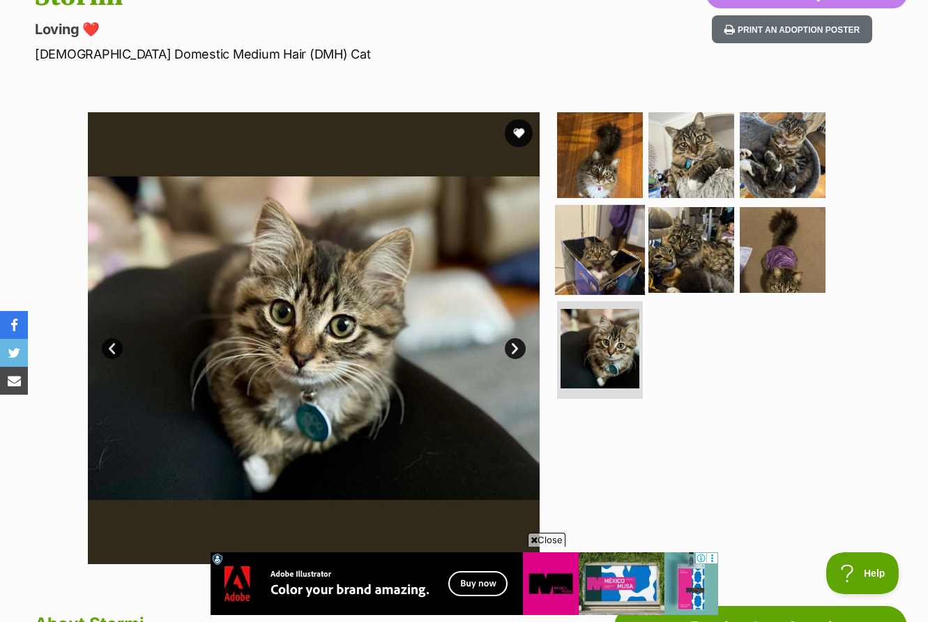
scroll to position [0, 0]
click at [582, 153] on img at bounding box center [600, 155] width 90 height 90
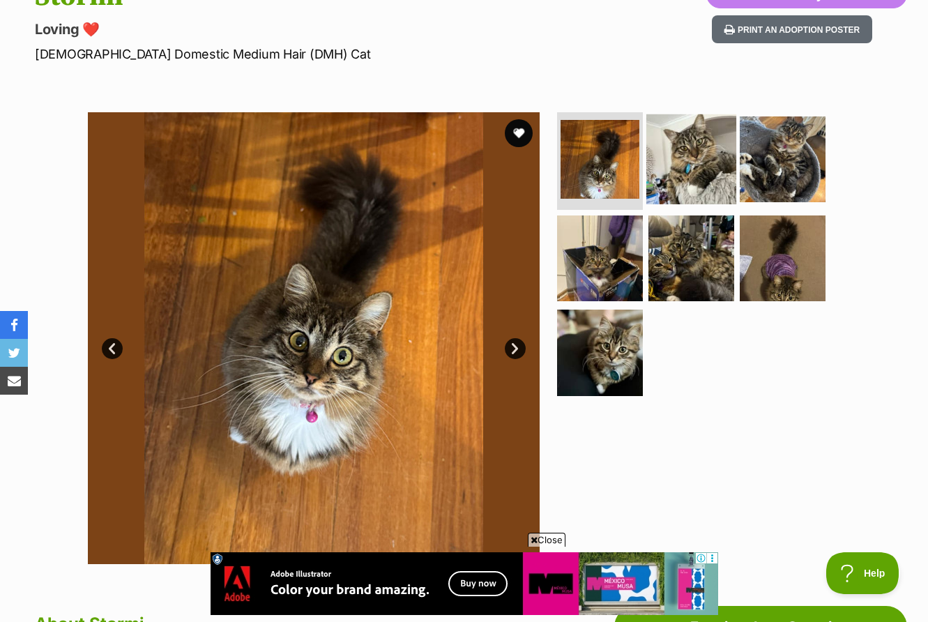
click at [708, 162] on img at bounding box center [691, 159] width 90 height 90
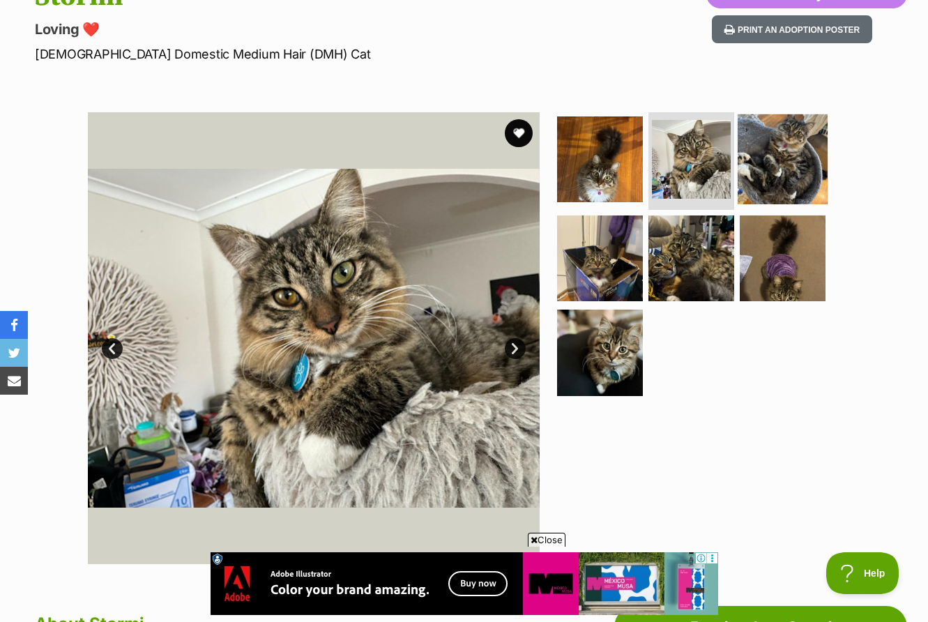
click at [796, 167] on img at bounding box center [783, 159] width 90 height 90
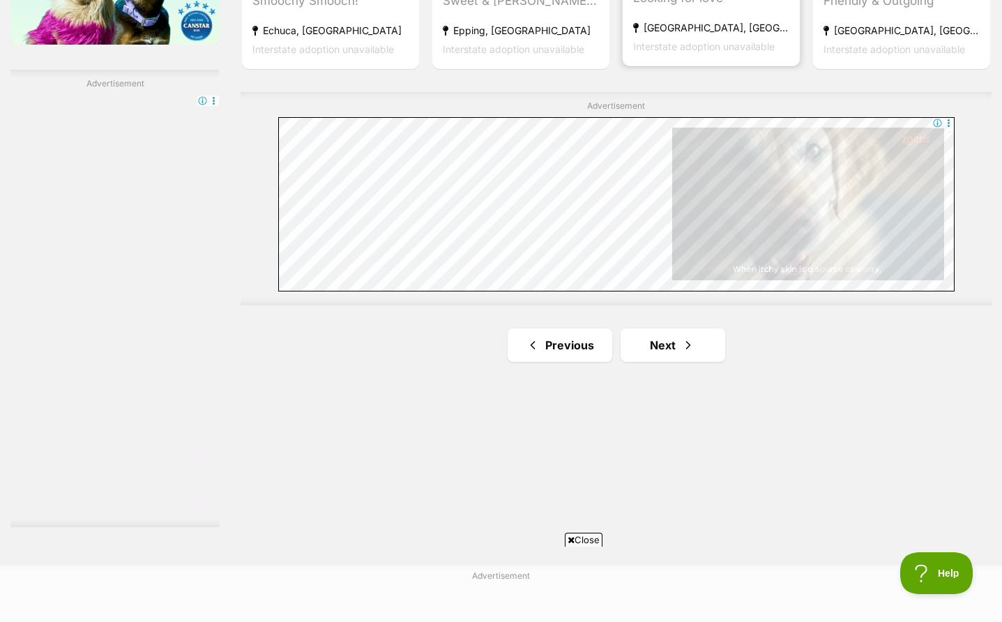
scroll to position [2435, 0]
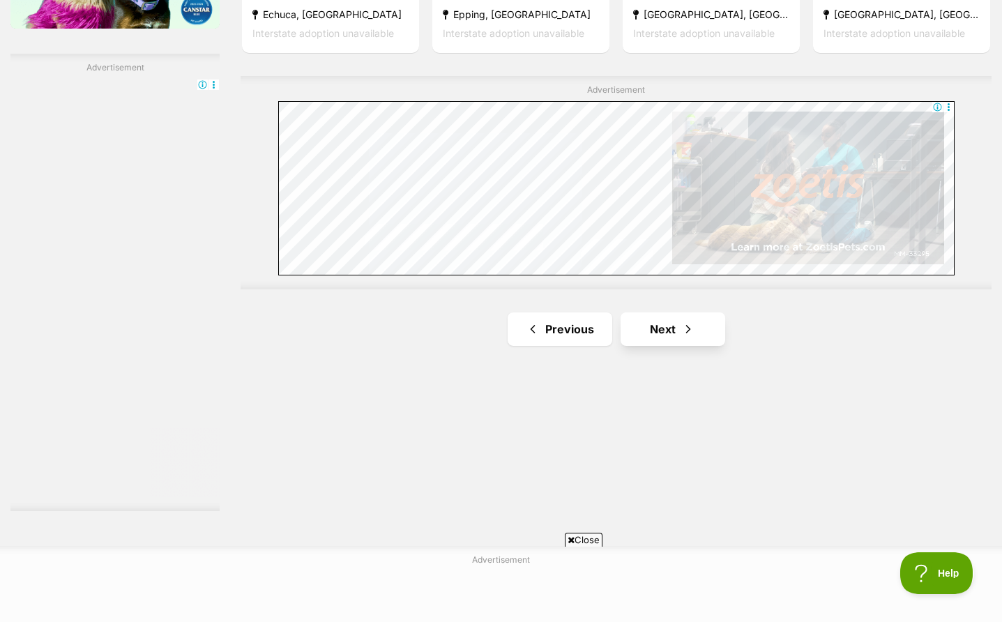
click at [666, 329] on link "Next" at bounding box center [673, 328] width 105 height 33
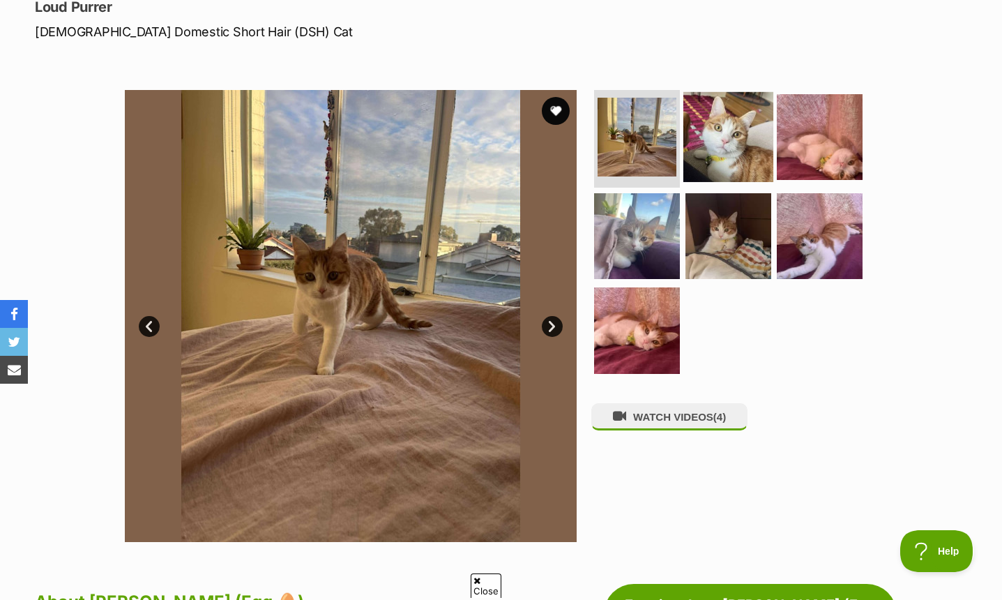
click at [743, 127] on img at bounding box center [728, 137] width 90 height 90
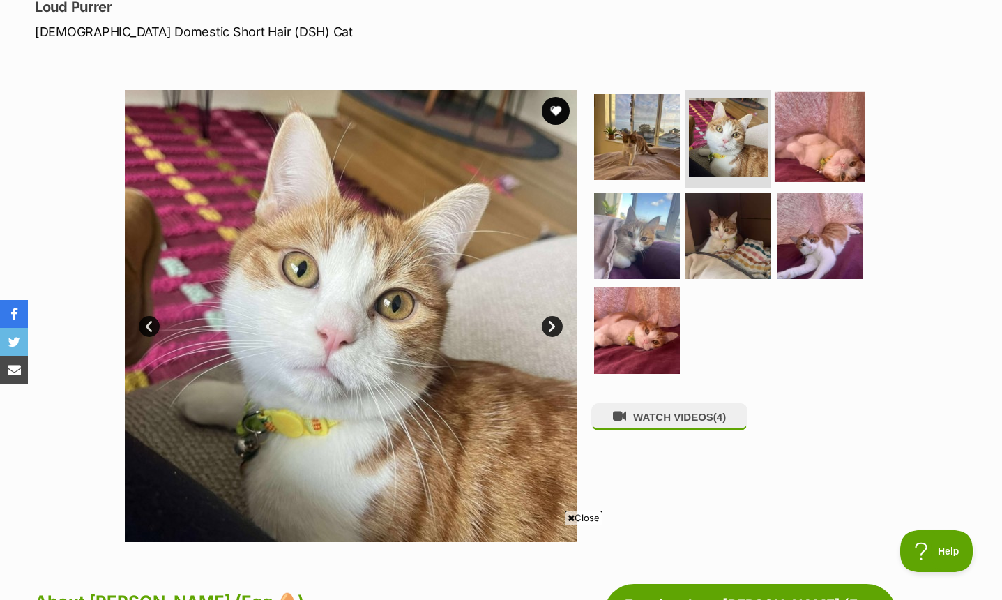
click at [818, 126] on img at bounding box center [820, 137] width 90 height 90
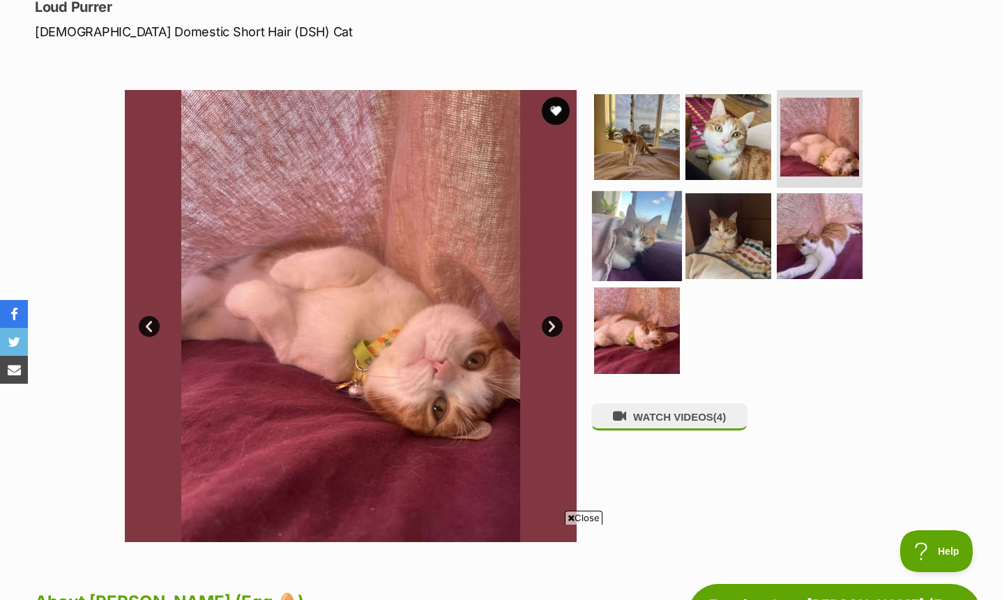
click at [638, 239] on img at bounding box center [637, 235] width 90 height 90
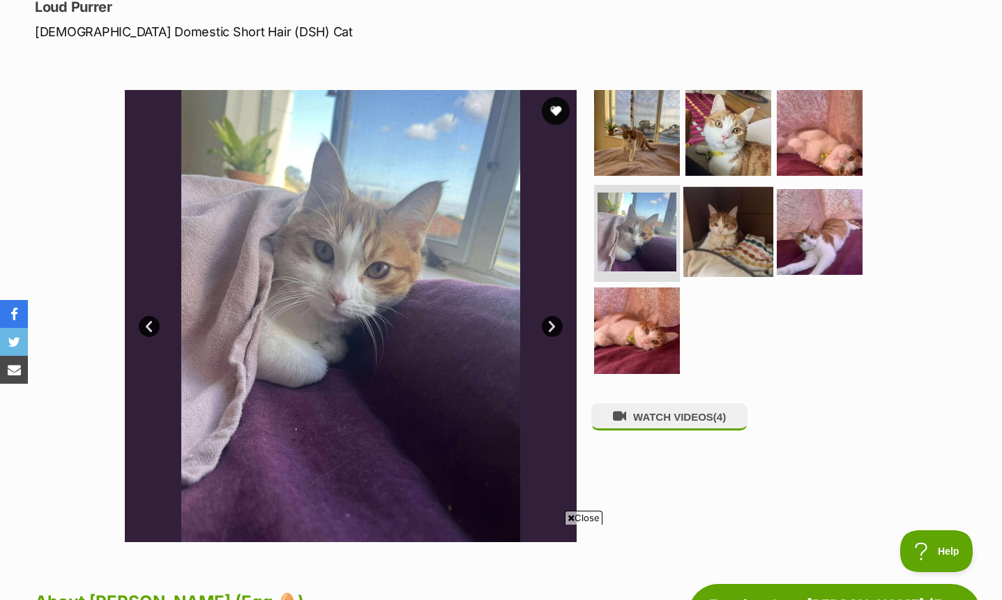
click at [745, 225] on img at bounding box center [728, 231] width 90 height 90
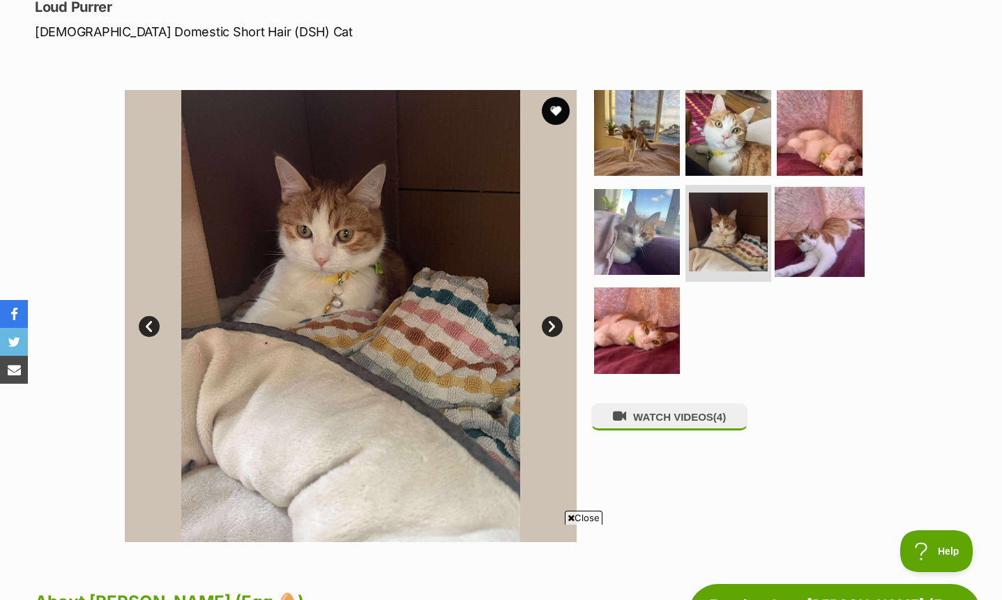
click at [847, 232] on img at bounding box center [820, 231] width 90 height 90
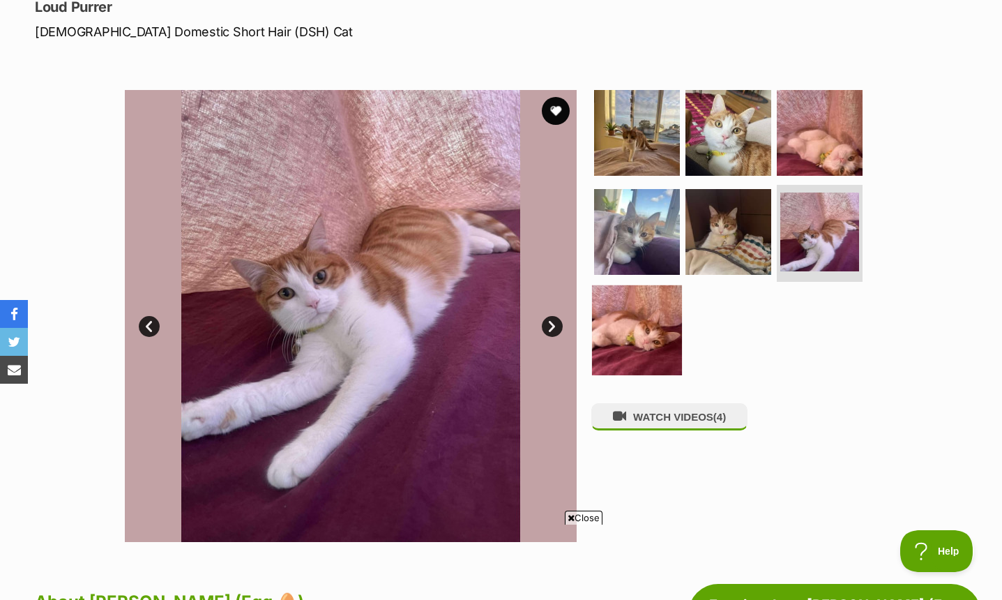
click at [665, 308] on img at bounding box center [637, 330] width 90 height 90
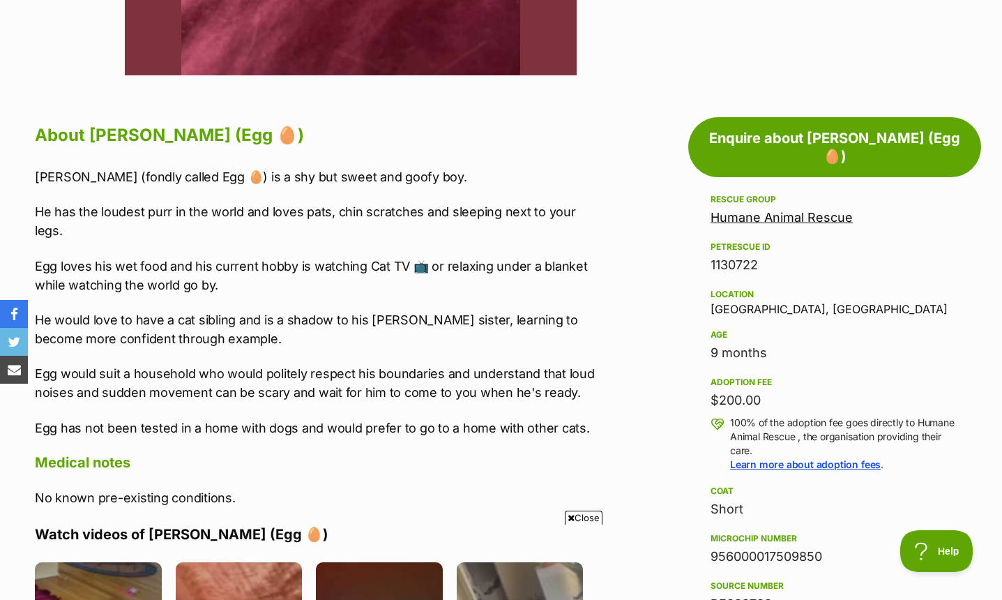
scroll to position [667, 0]
drag, startPoint x: 711, startPoint y: 287, endPoint x: 795, endPoint y: 290, distance: 84.4
click at [795, 290] on div "Location Thornbury, VIC" at bounding box center [835, 300] width 248 height 29
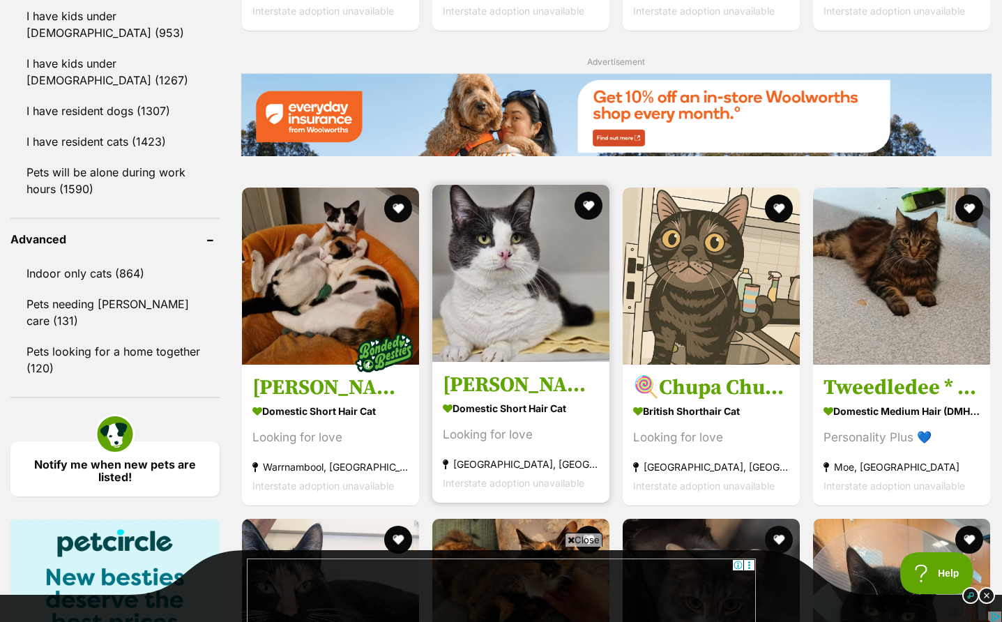
scroll to position [1708, 0]
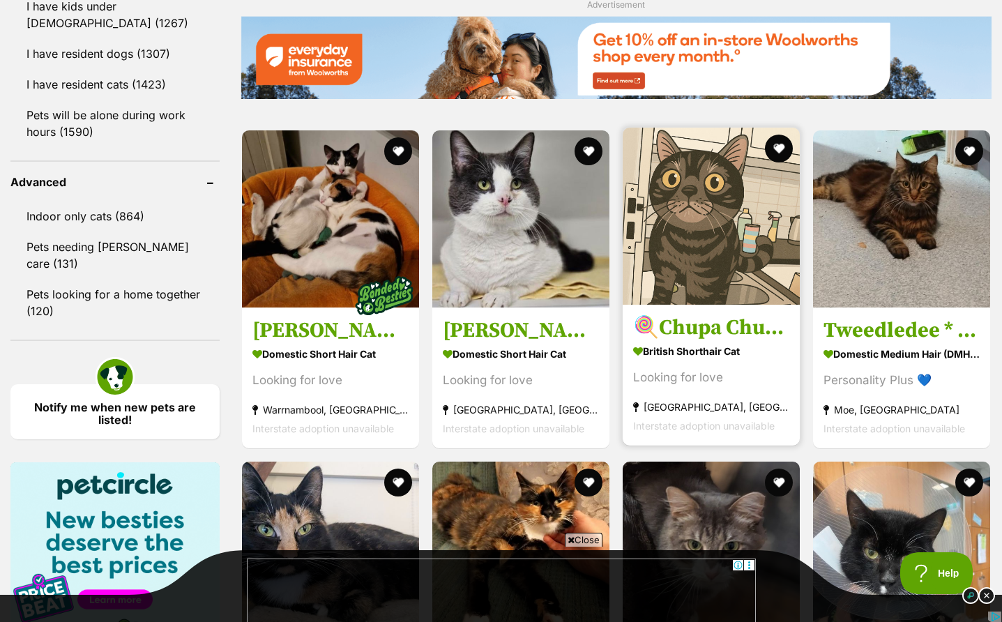
click at [687, 204] on img at bounding box center [711, 216] width 177 height 177
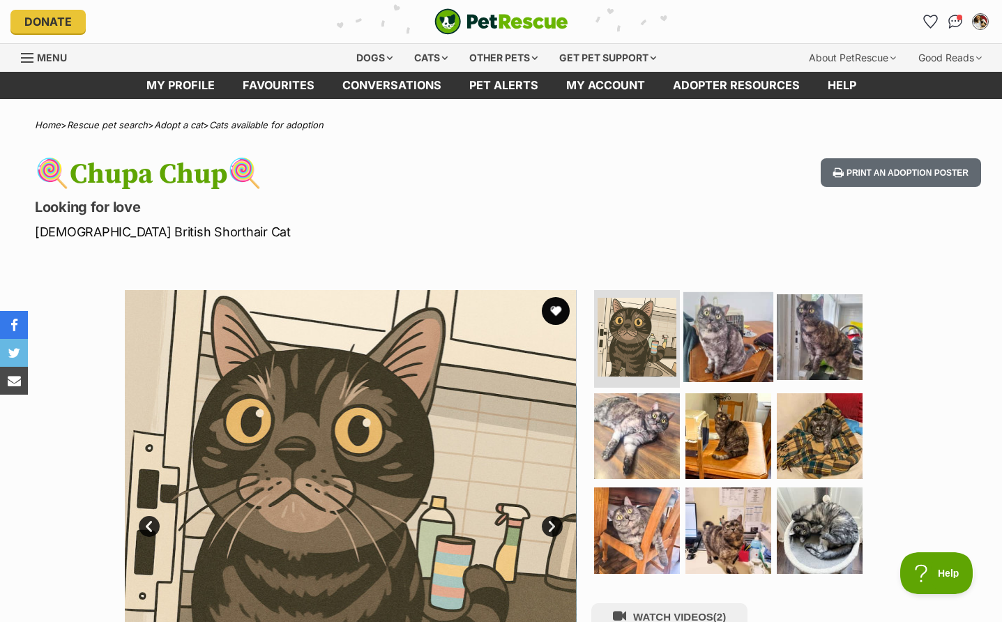
click at [728, 316] on img at bounding box center [728, 337] width 90 height 90
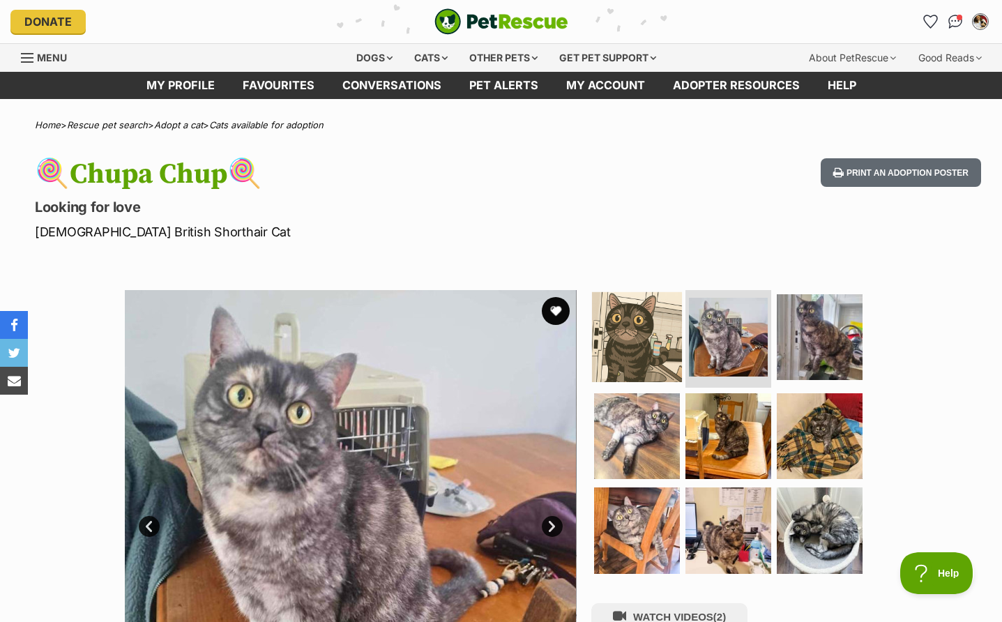
click at [639, 321] on img at bounding box center [637, 337] width 90 height 90
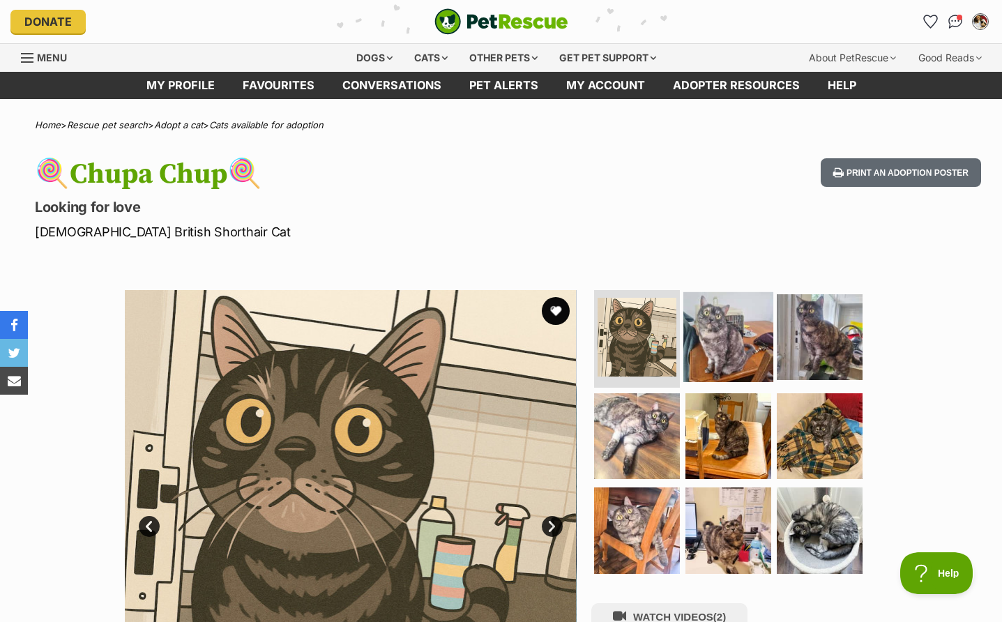
click at [727, 338] on img at bounding box center [728, 337] width 90 height 90
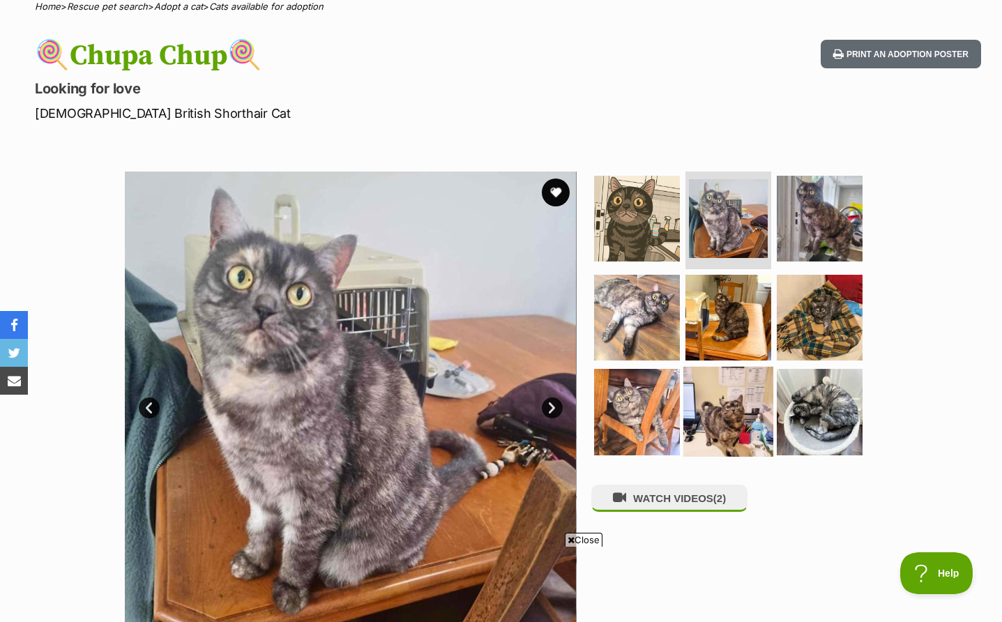
click at [750, 430] on img at bounding box center [728, 412] width 90 height 90
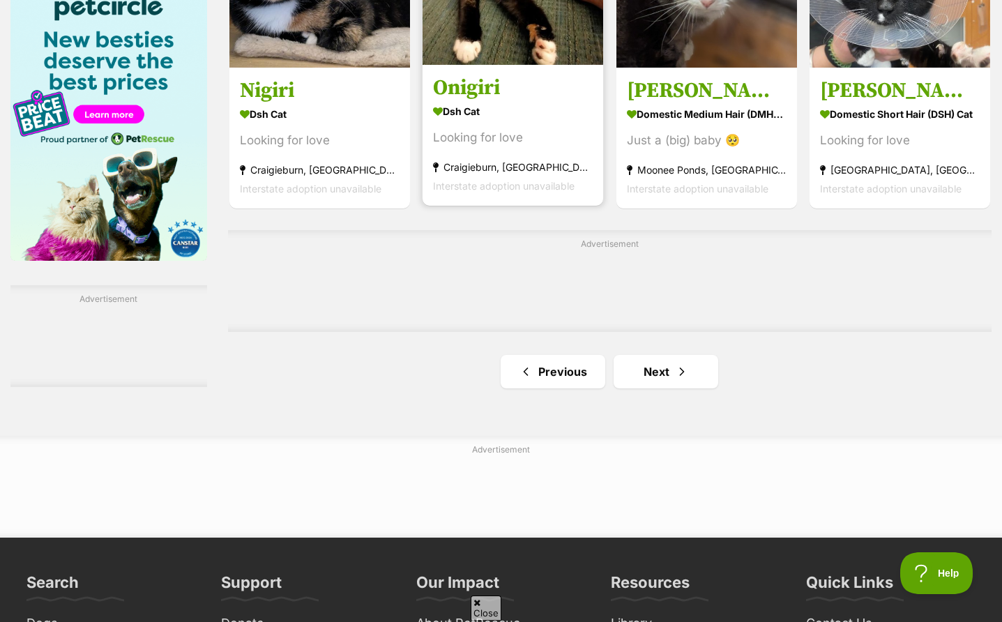
scroll to position [2195, 0]
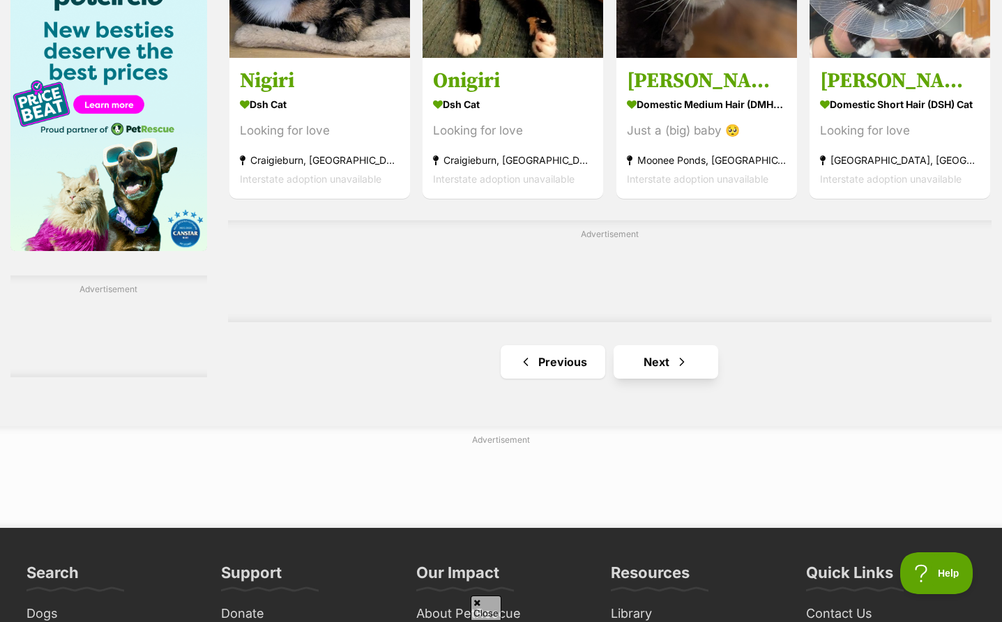
click at [655, 379] on link "Next" at bounding box center [666, 361] width 105 height 33
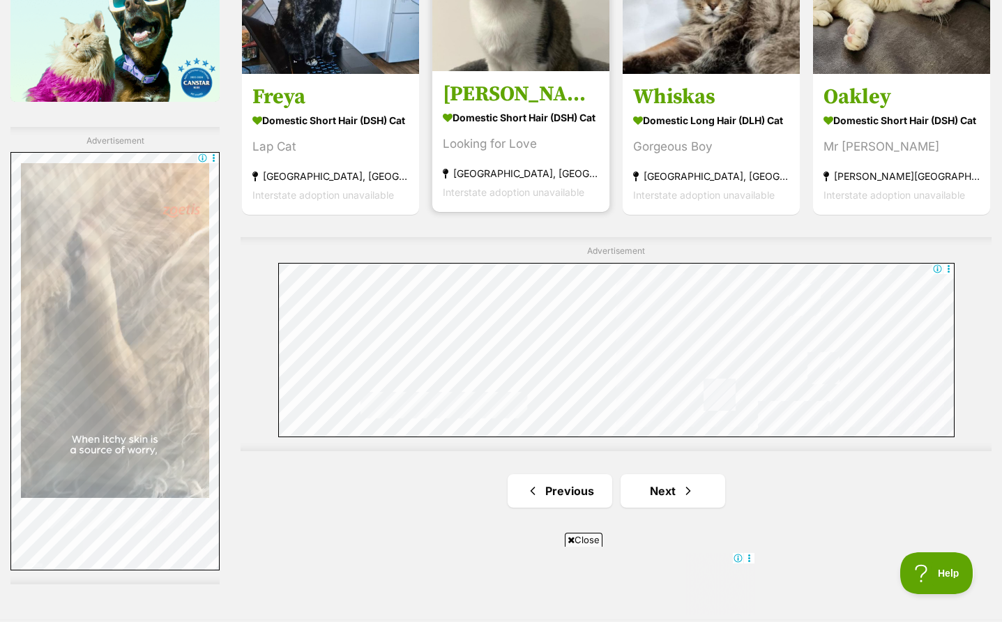
scroll to position [2369, 0]
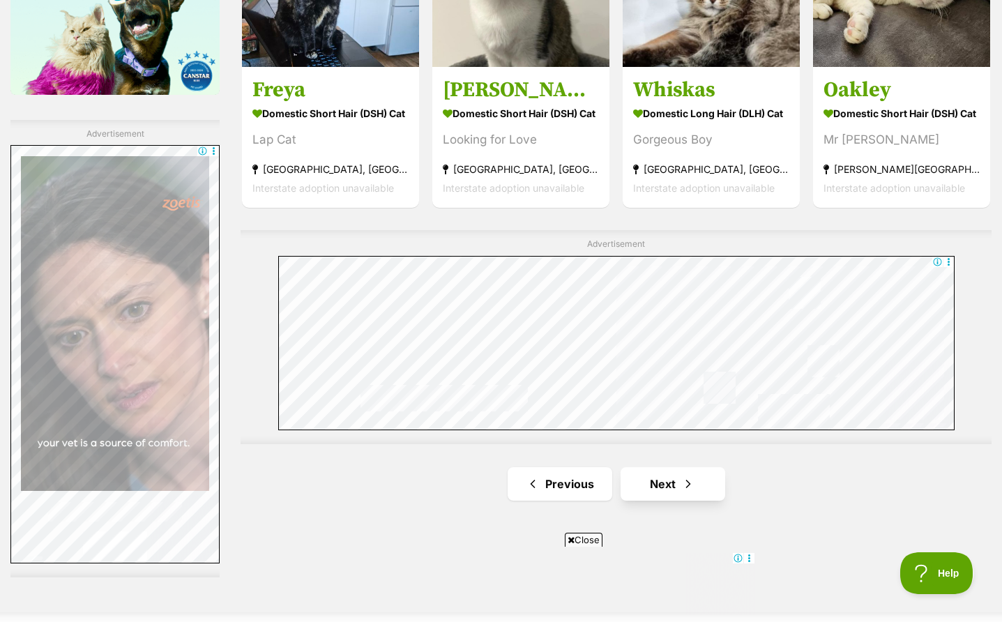
click at [655, 468] on link "Next" at bounding box center [673, 483] width 105 height 33
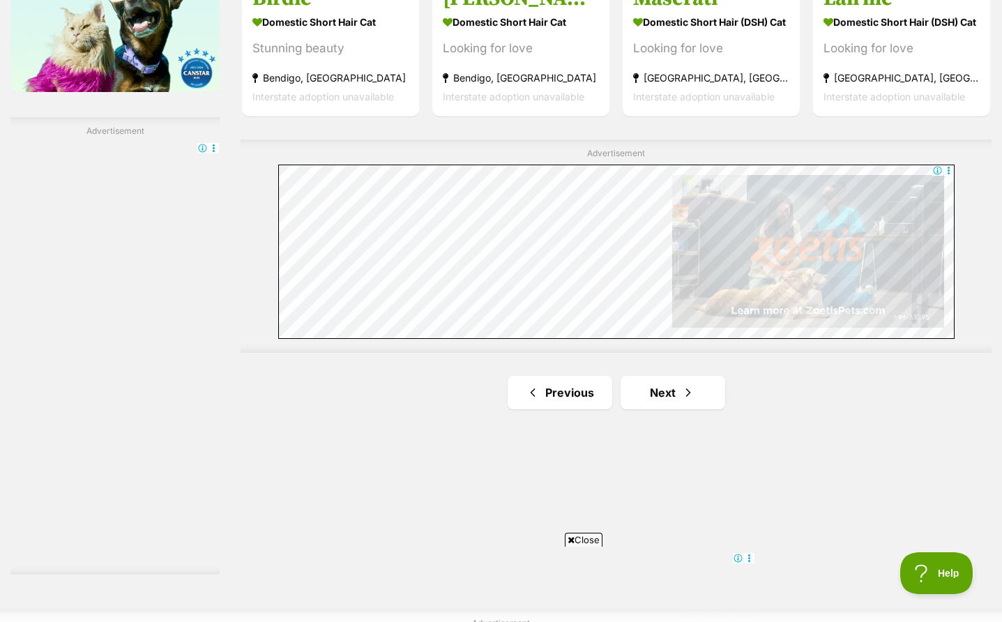
scroll to position [2379, 0]
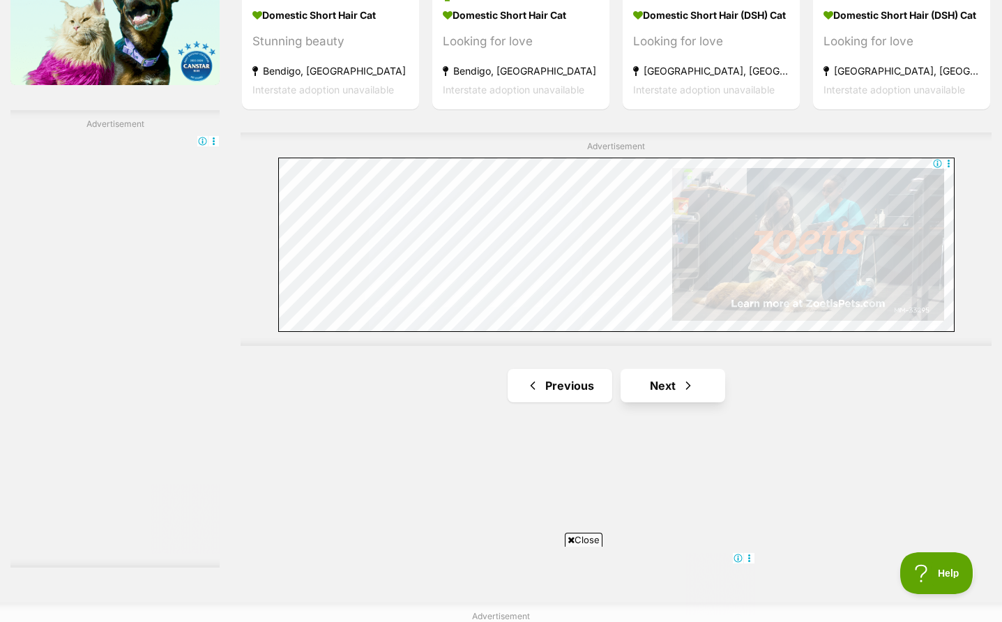
click at [697, 370] on link "Next" at bounding box center [673, 385] width 105 height 33
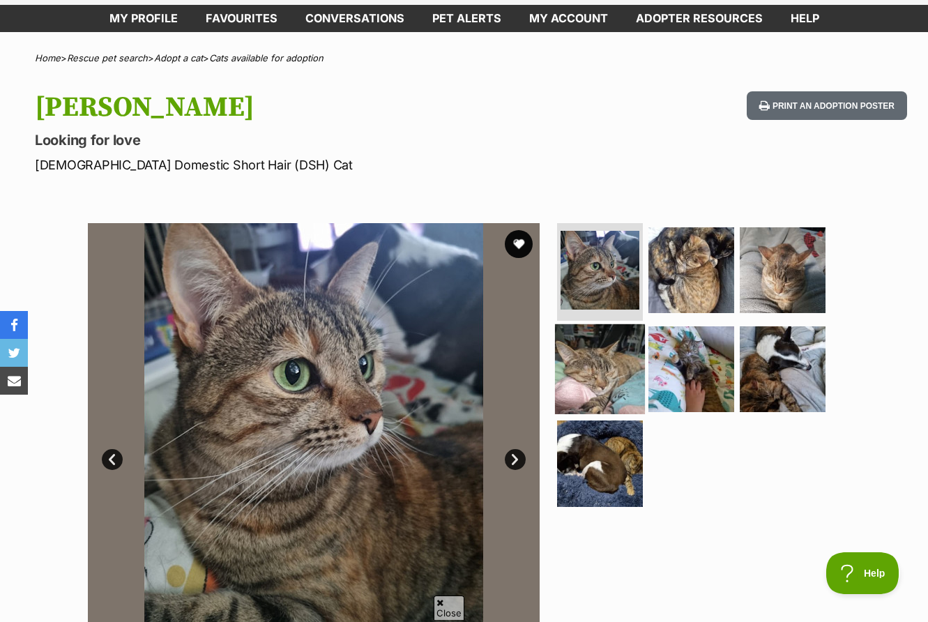
click at [622, 343] on img at bounding box center [600, 369] width 90 height 90
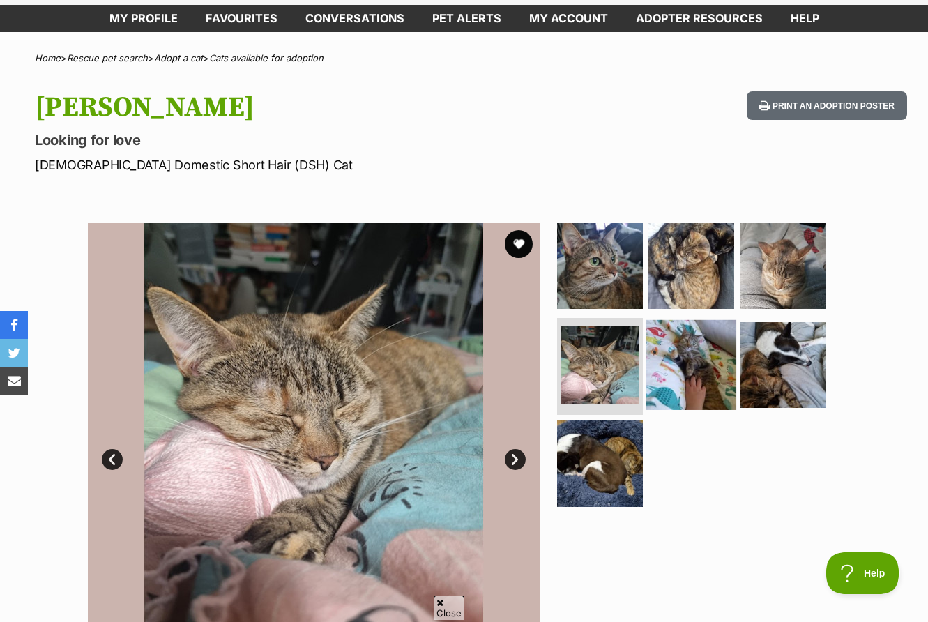
click at [681, 352] on img at bounding box center [691, 364] width 90 height 90
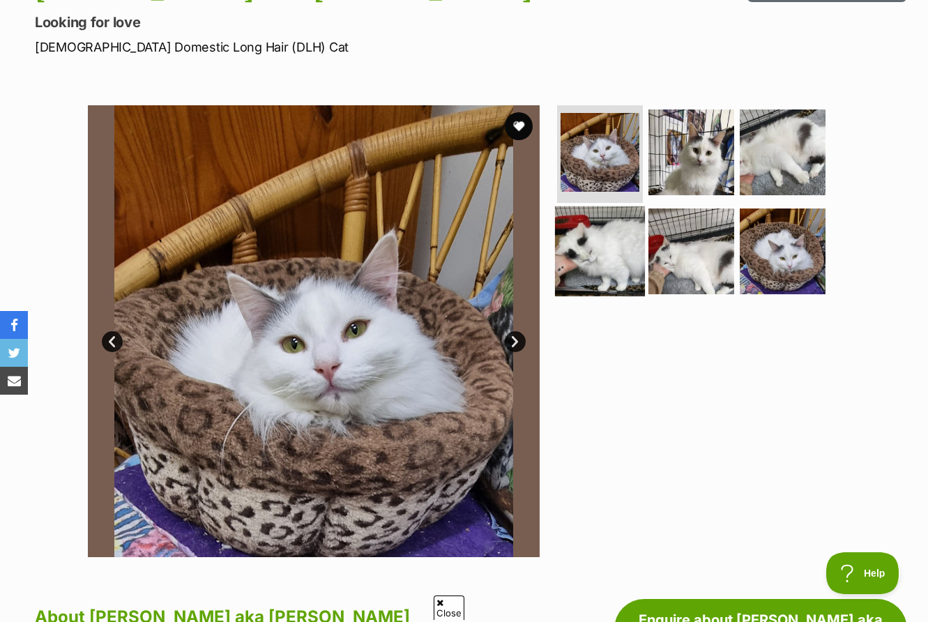
click at [609, 250] on img at bounding box center [600, 251] width 90 height 90
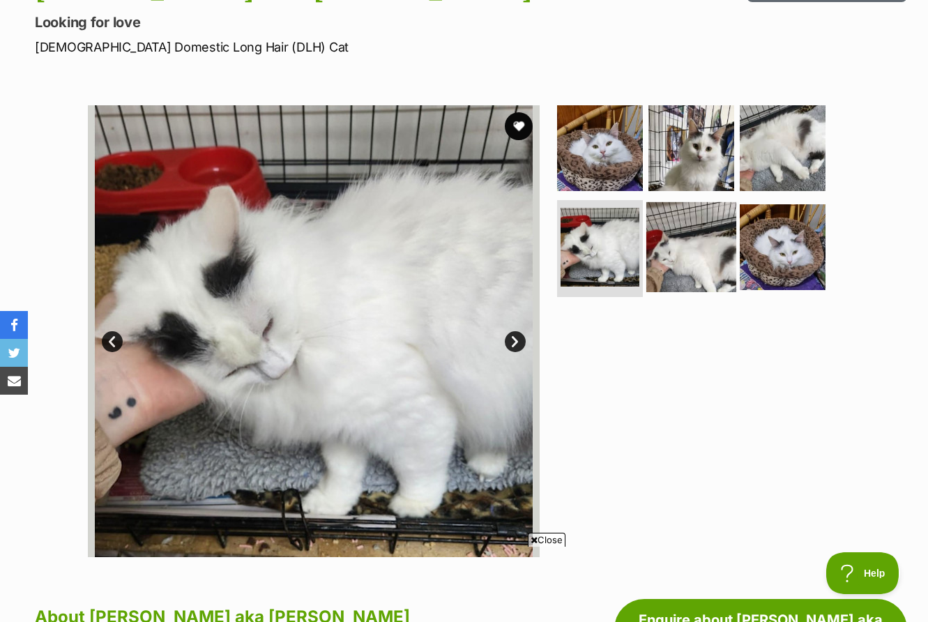
click at [706, 240] on img at bounding box center [691, 247] width 90 height 90
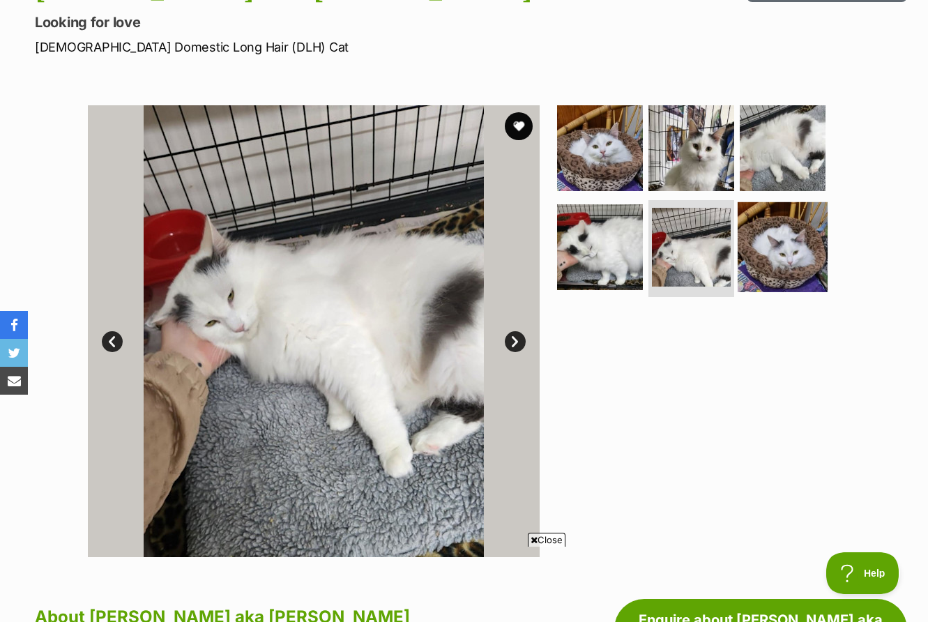
click at [787, 260] on img at bounding box center [783, 247] width 90 height 90
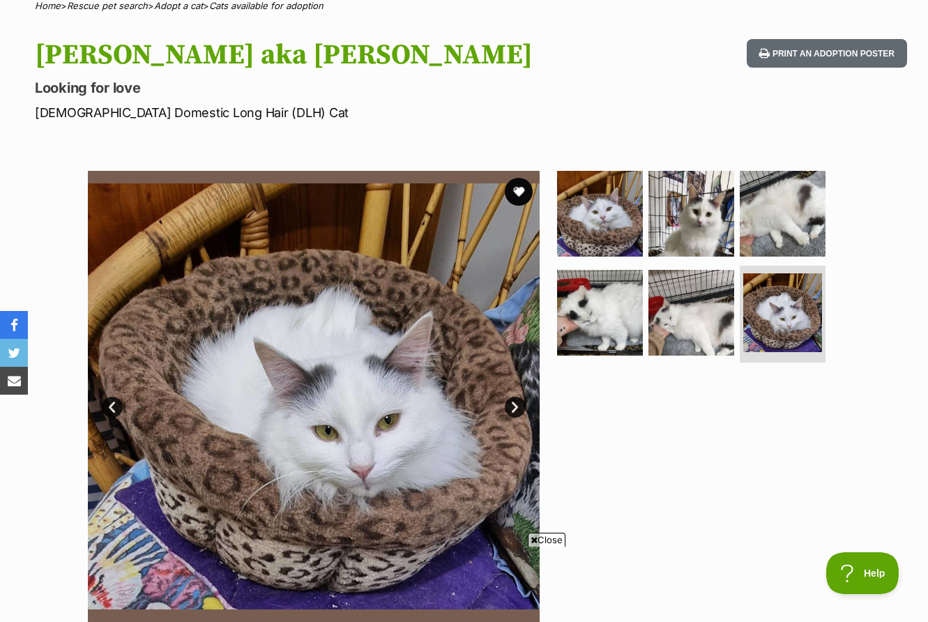
scroll to position [126, 0]
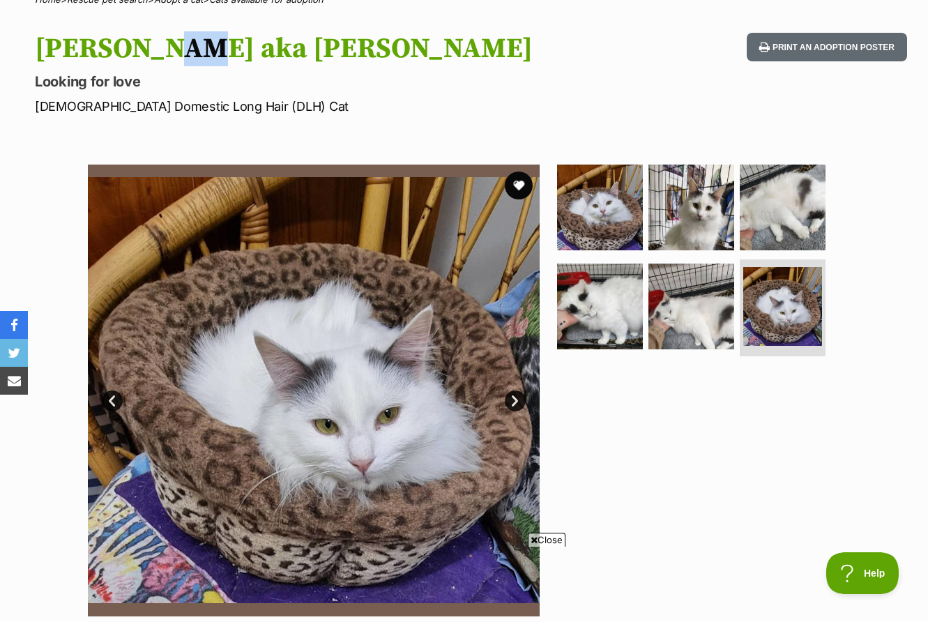
drag, startPoint x: 130, startPoint y: 41, endPoint x: 161, endPoint y: 41, distance: 30.7
click at [161, 41] on h1 "Jamilla aka Milla" at bounding box center [301, 49] width 532 height 32
click at [165, 45] on h1 "Jamilla aka Milla" at bounding box center [301, 49] width 532 height 32
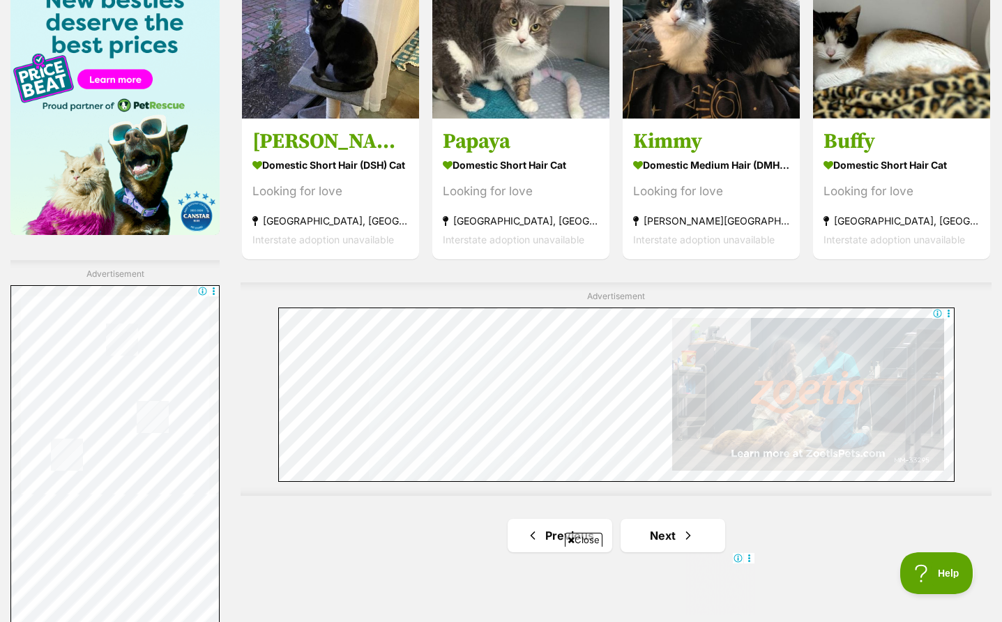
scroll to position [2237, 0]
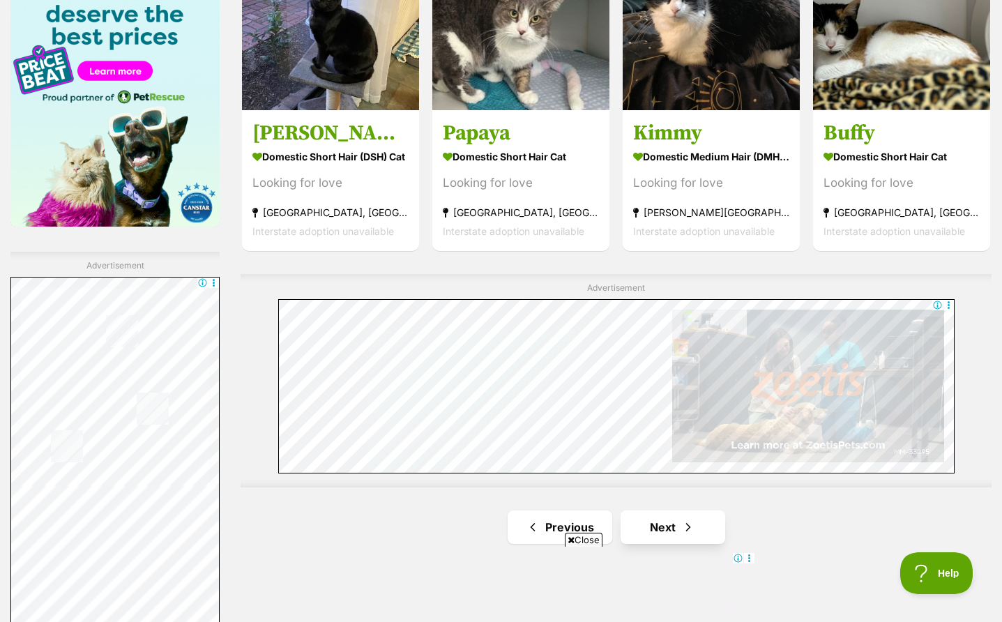
click at [706, 516] on link "Next" at bounding box center [673, 526] width 105 height 33
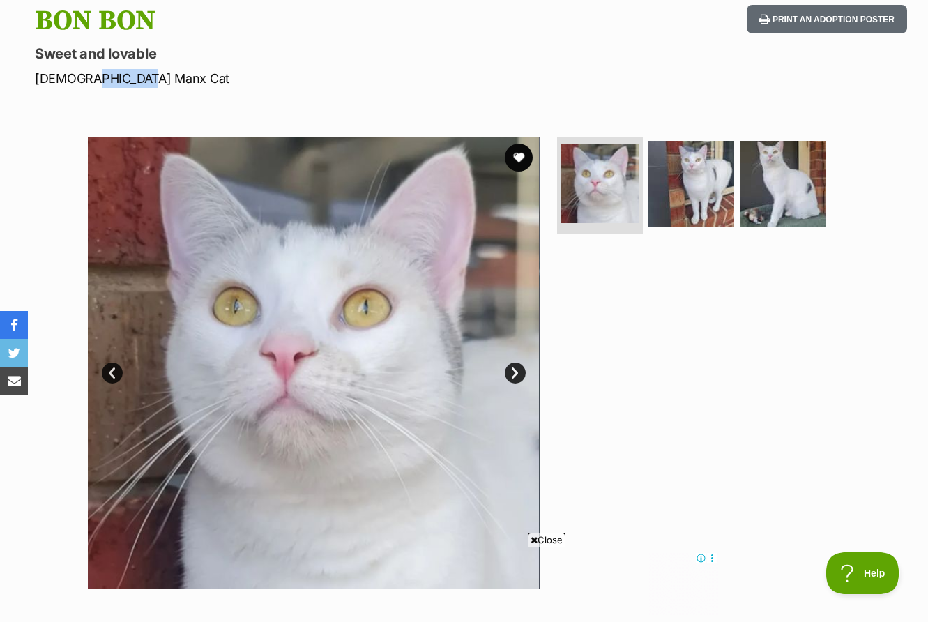
drag, startPoint x: 137, startPoint y: 69, endPoint x: 82, endPoint y: 77, distance: 56.3
click at [82, 77] on p "[DEMOGRAPHIC_DATA] Manx Cat" at bounding box center [301, 78] width 532 height 19
click at [686, 176] on img at bounding box center [691, 184] width 90 height 90
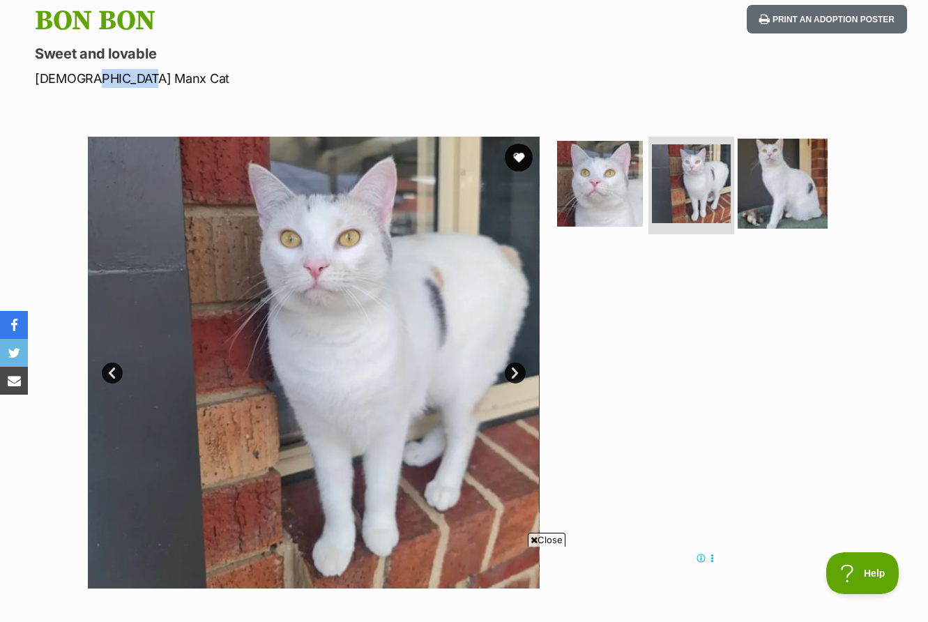
click at [807, 191] on img at bounding box center [783, 184] width 90 height 90
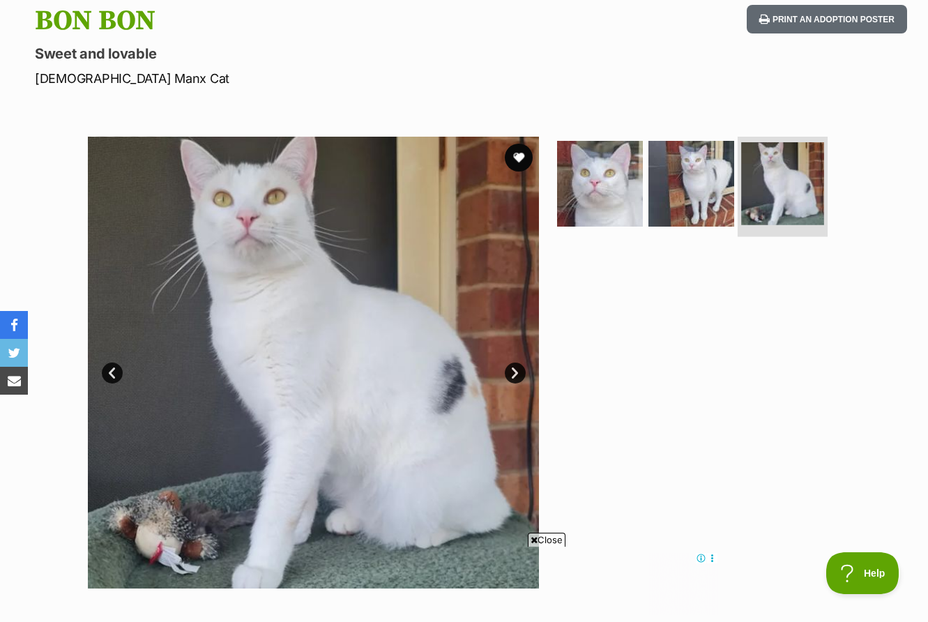
click at [738, 179] on li at bounding box center [783, 185] width 90 height 103
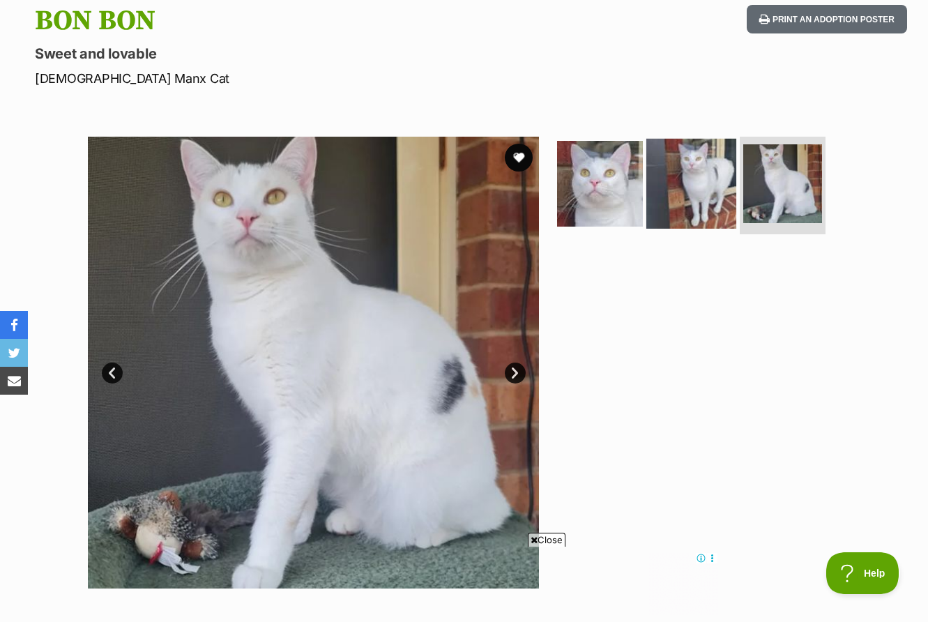
click at [701, 168] on img at bounding box center [691, 184] width 90 height 90
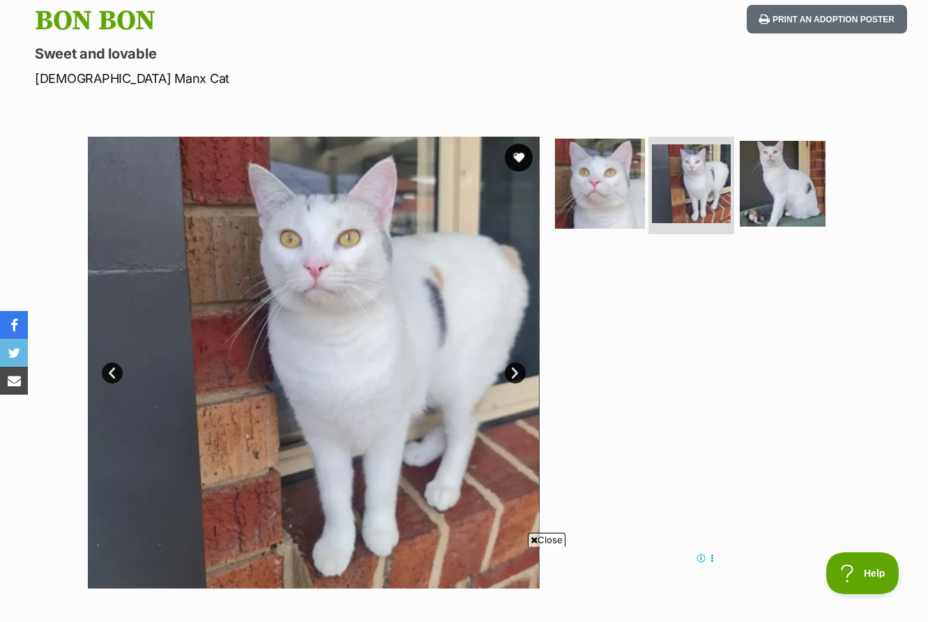
click at [607, 177] on img at bounding box center [600, 184] width 90 height 90
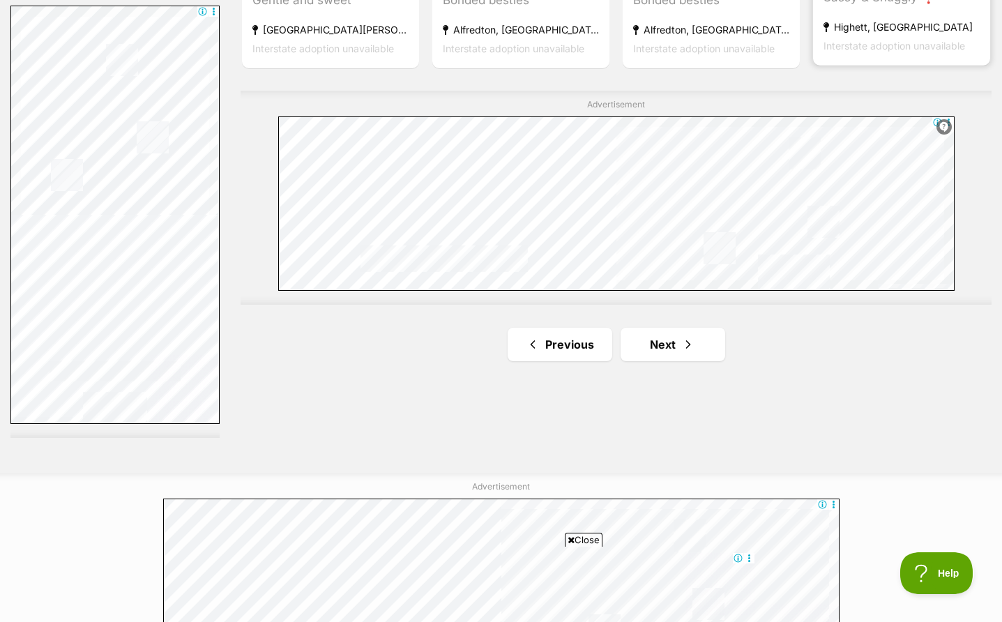
scroll to position [2519, 0]
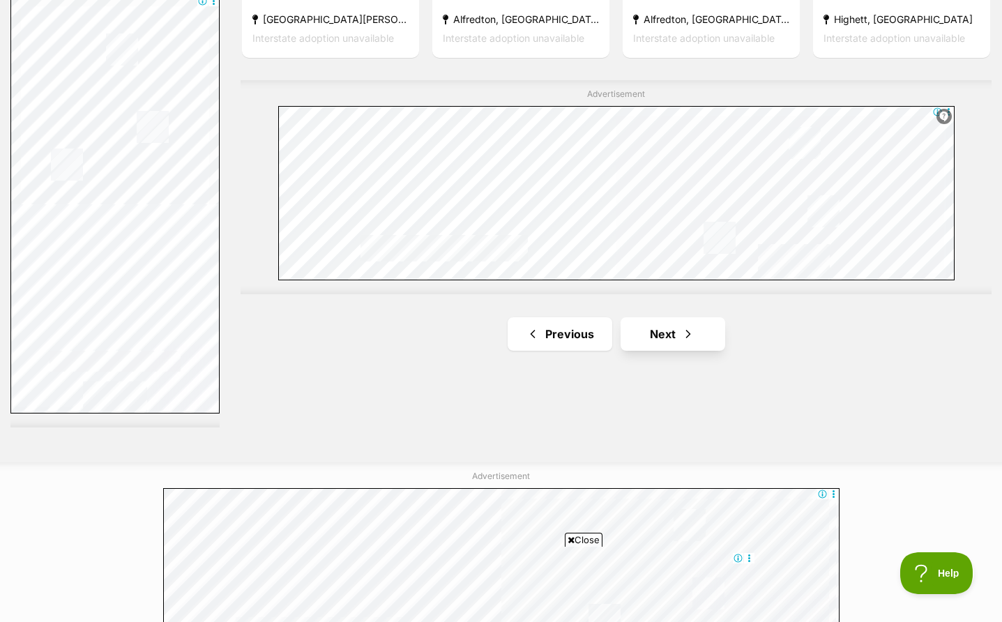
click at [703, 323] on link "Next" at bounding box center [673, 333] width 105 height 33
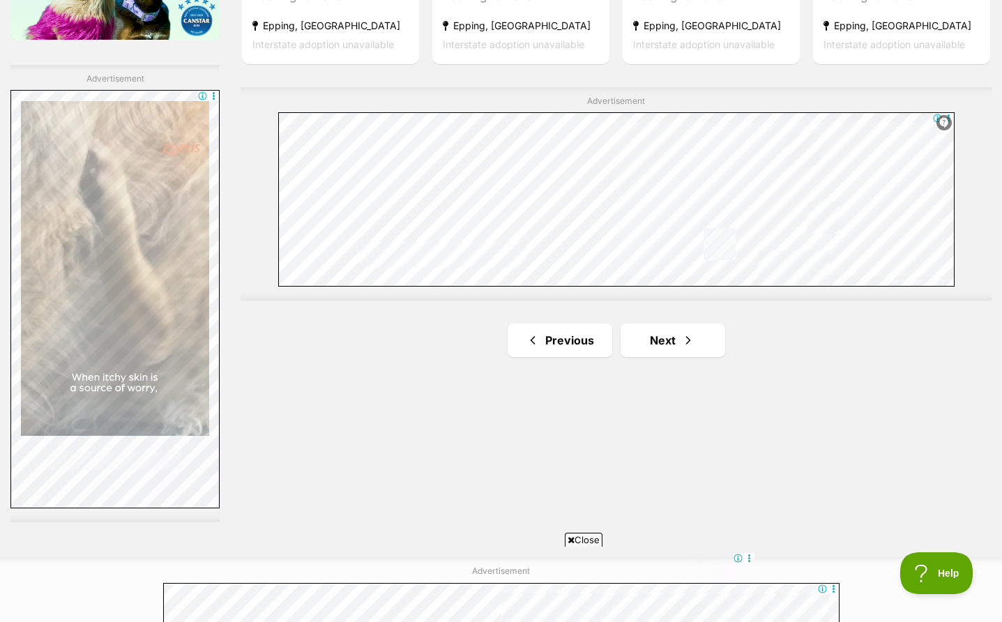
scroll to position [2430, 0]
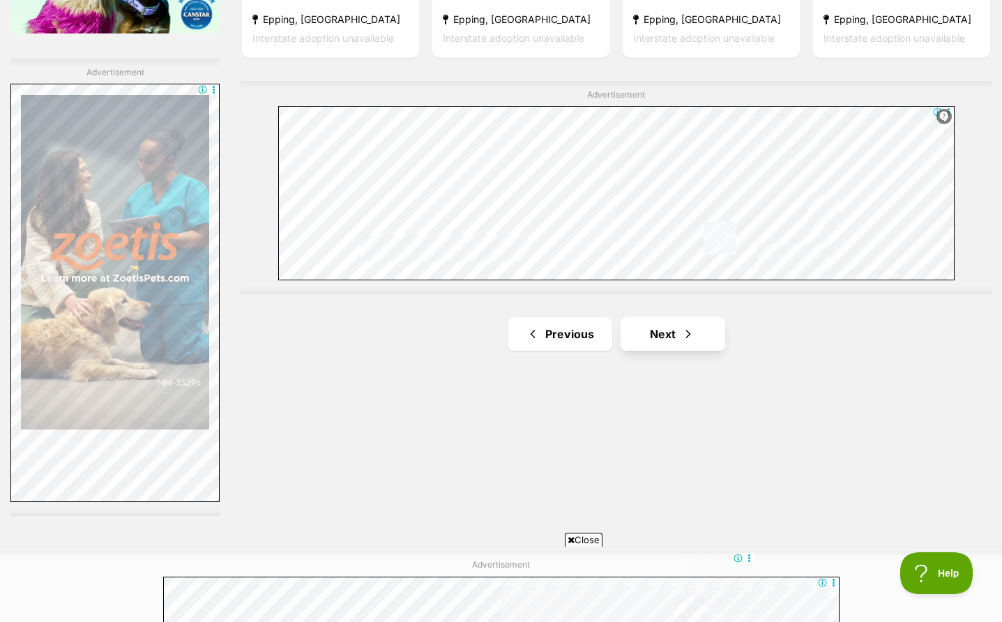
click at [665, 321] on link "Next" at bounding box center [673, 333] width 105 height 33
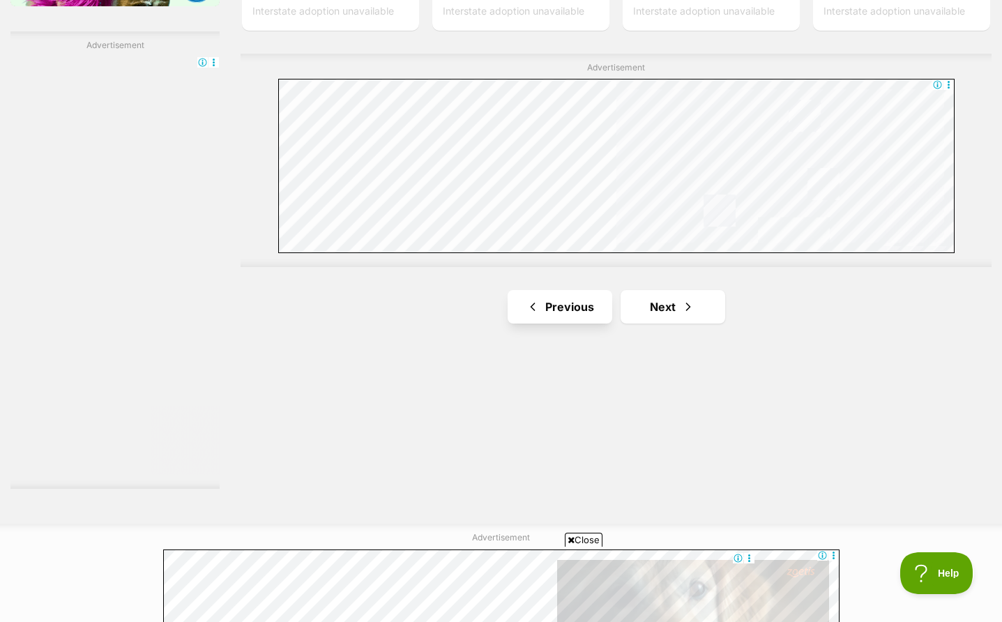
scroll to position [2496, 0]
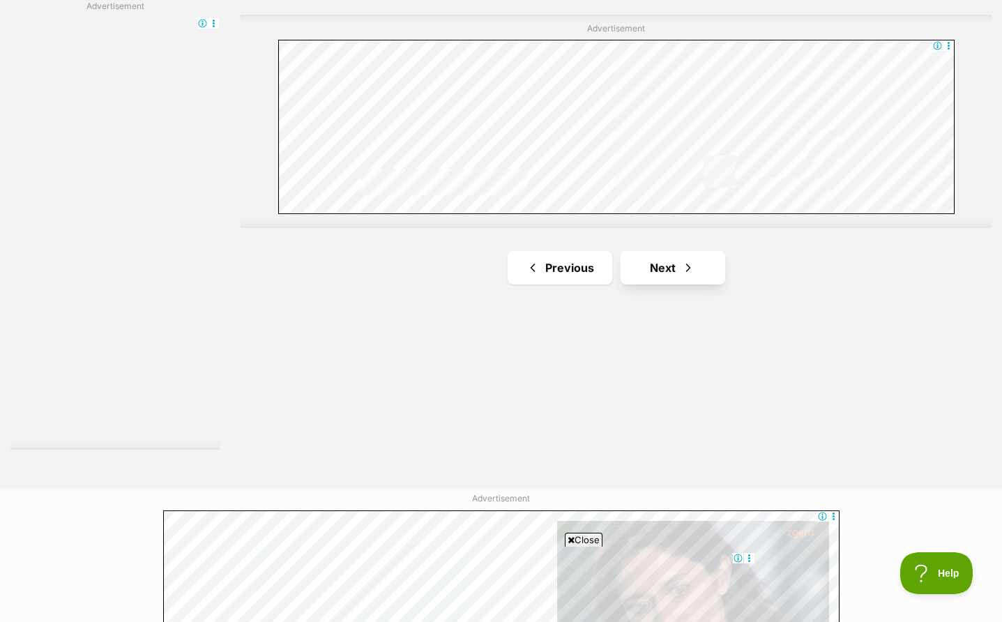
click at [646, 251] on link "Next" at bounding box center [673, 267] width 105 height 33
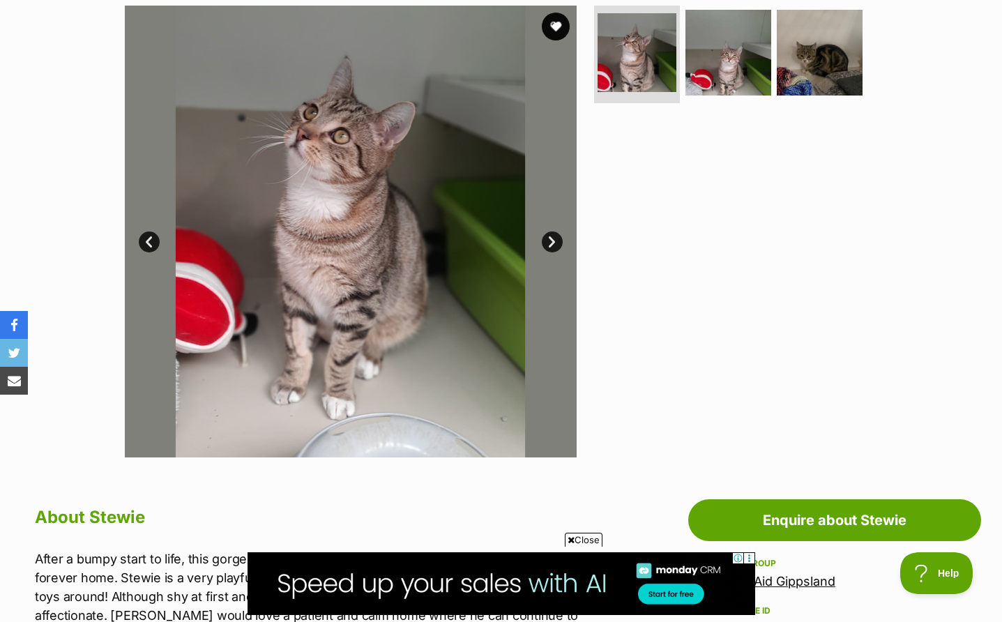
scroll to position [35, 0]
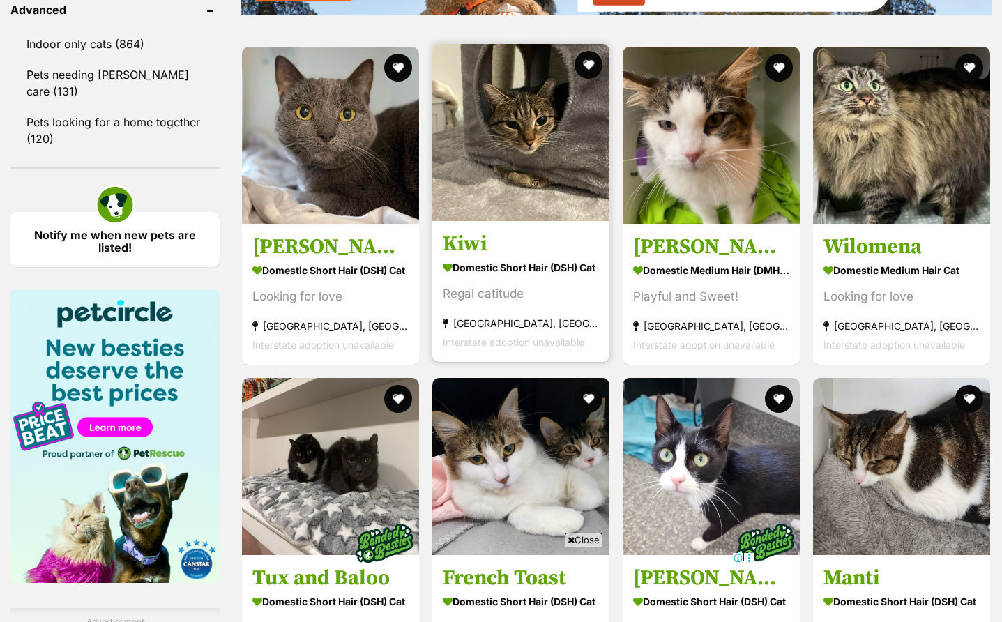
scroll to position [1927, 0]
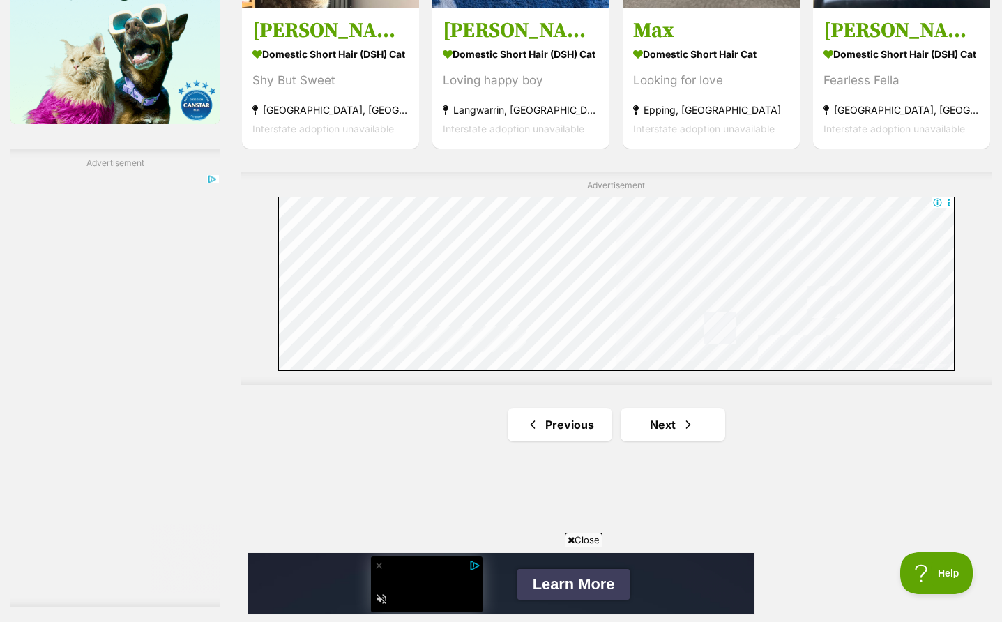
scroll to position [2341, 0]
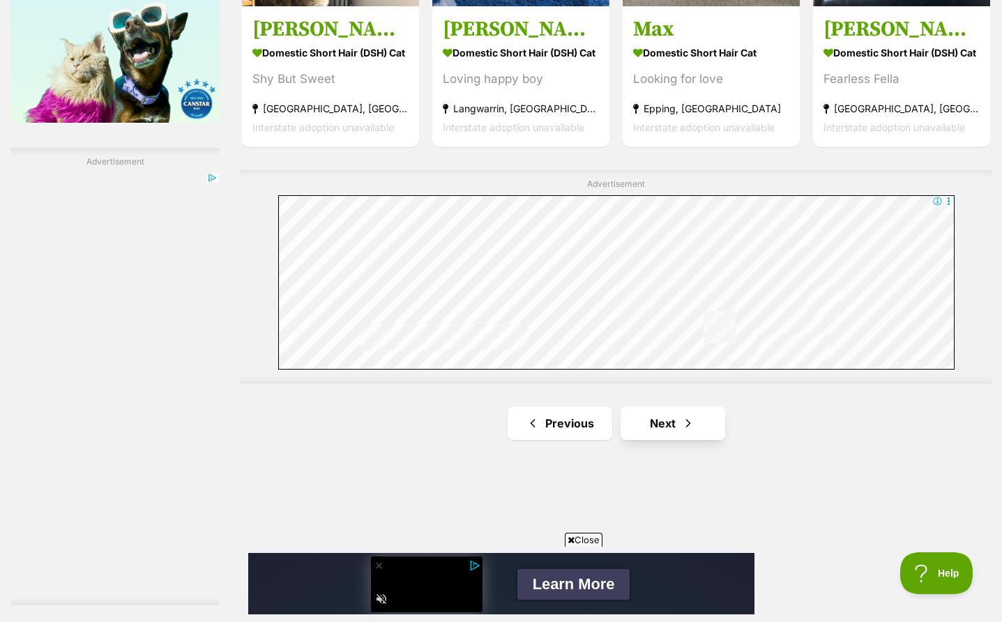
click at [685, 423] on span "Next page" at bounding box center [688, 423] width 14 height 17
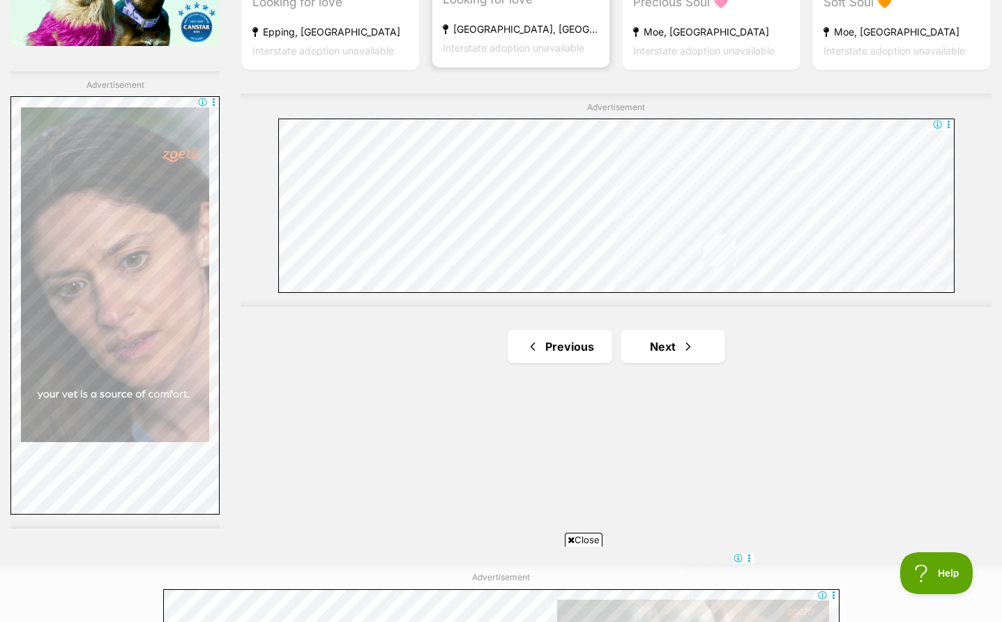
scroll to position [2438, 0]
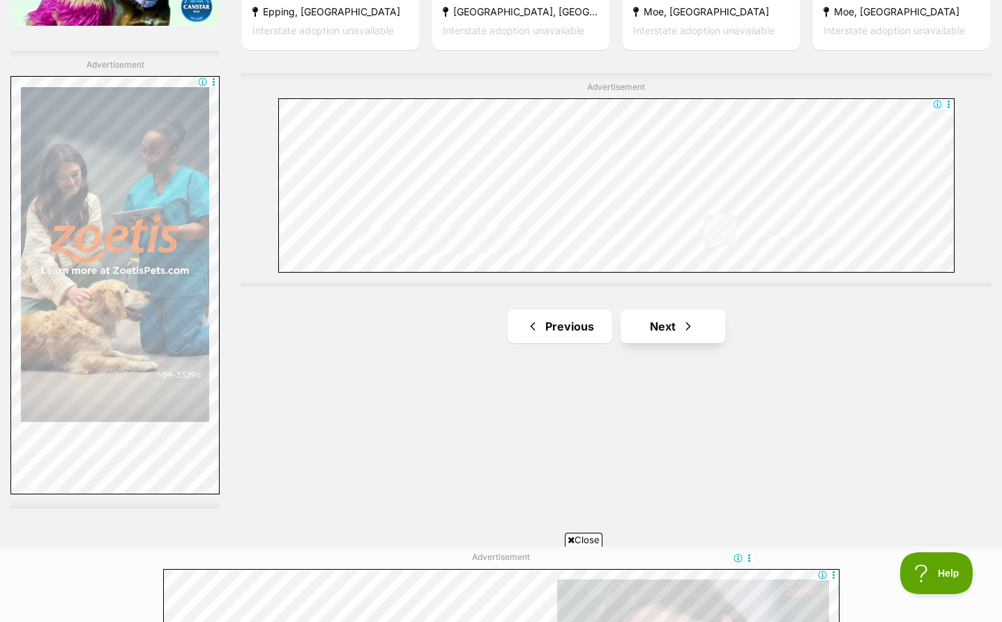
click at [655, 313] on link "Next" at bounding box center [673, 326] width 105 height 33
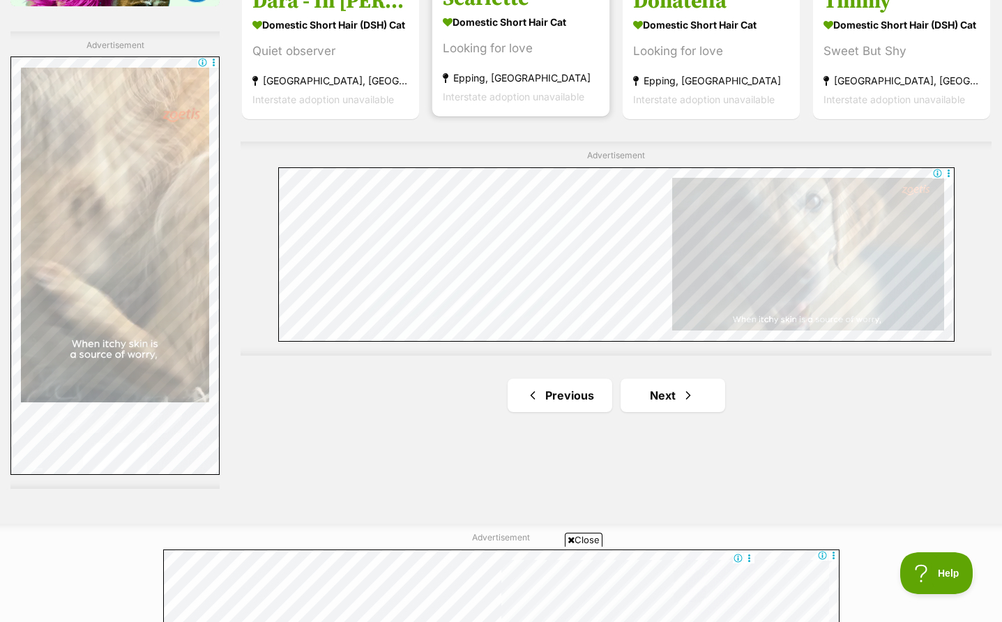
scroll to position [2463, 0]
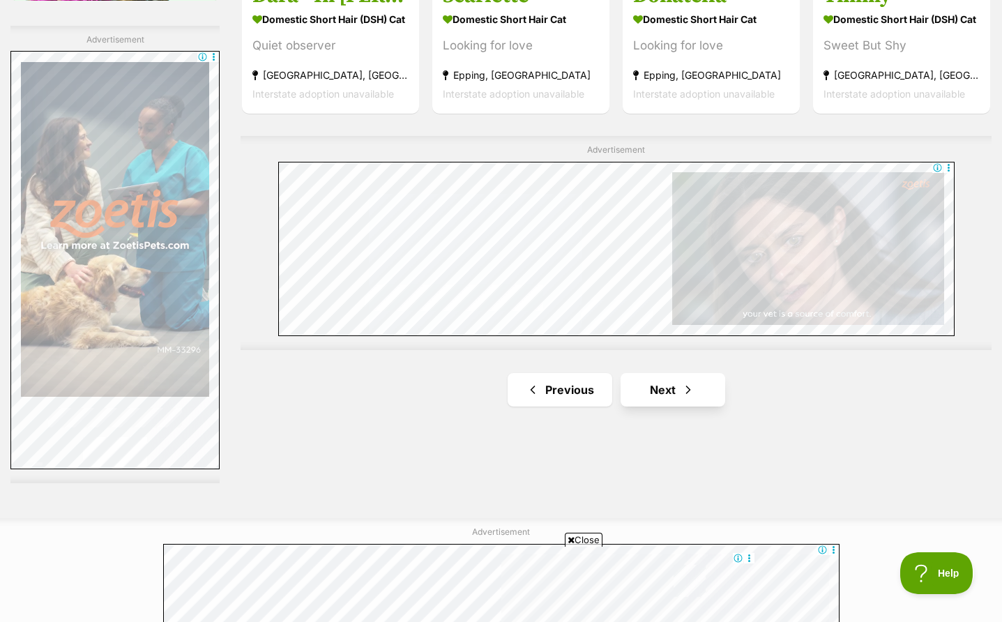
click at [671, 373] on link "Next" at bounding box center [673, 389] width 105 height 33
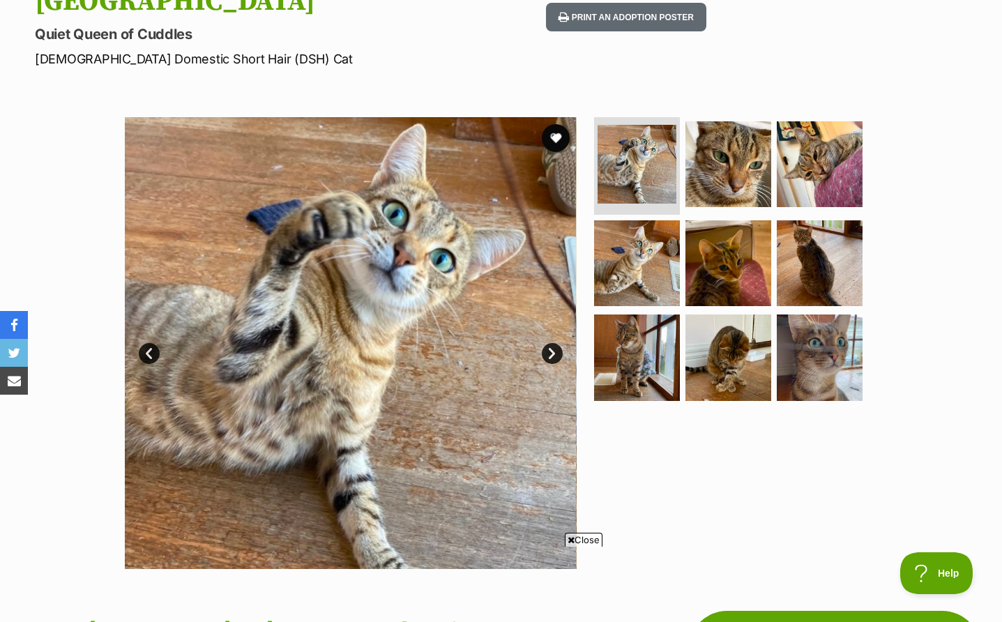
scroll to position [216, 0]
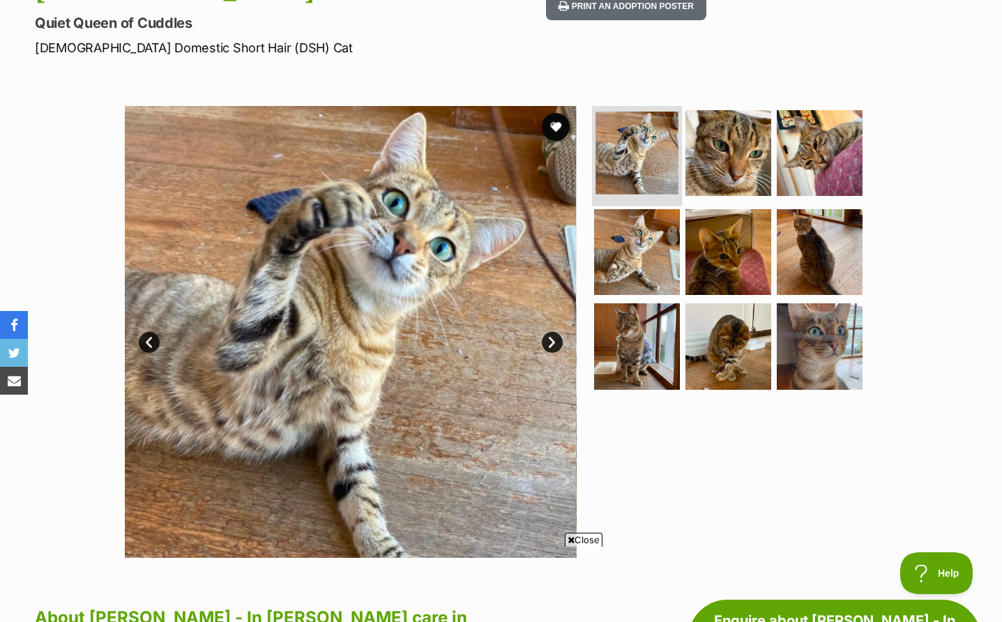
click at [632, 140] on img at bounding box center [637, 153] width 83 height 83
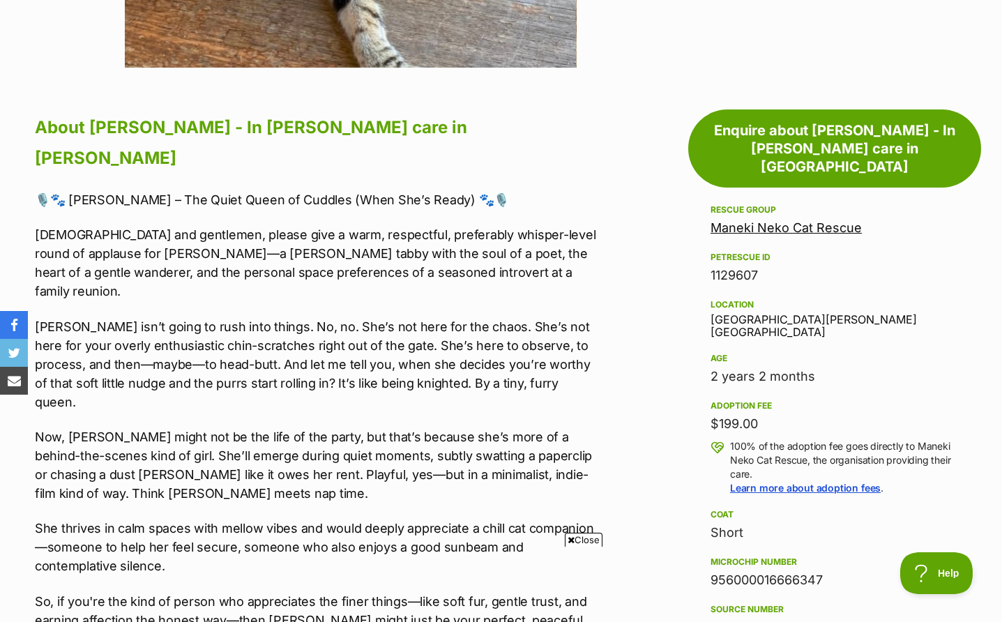
scroll to position [711, 0]
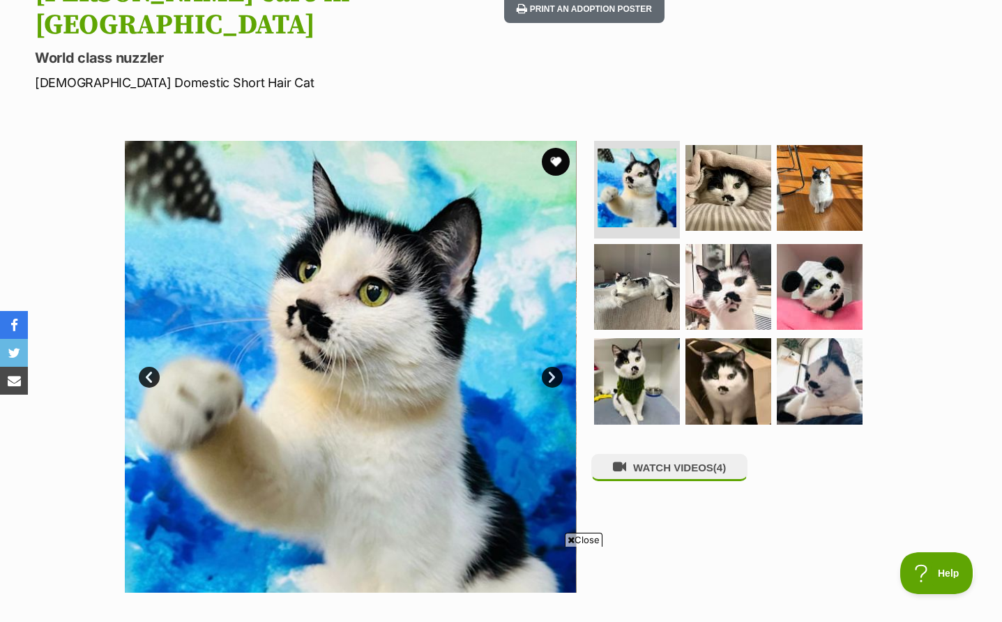
scroll to position [212, 0]
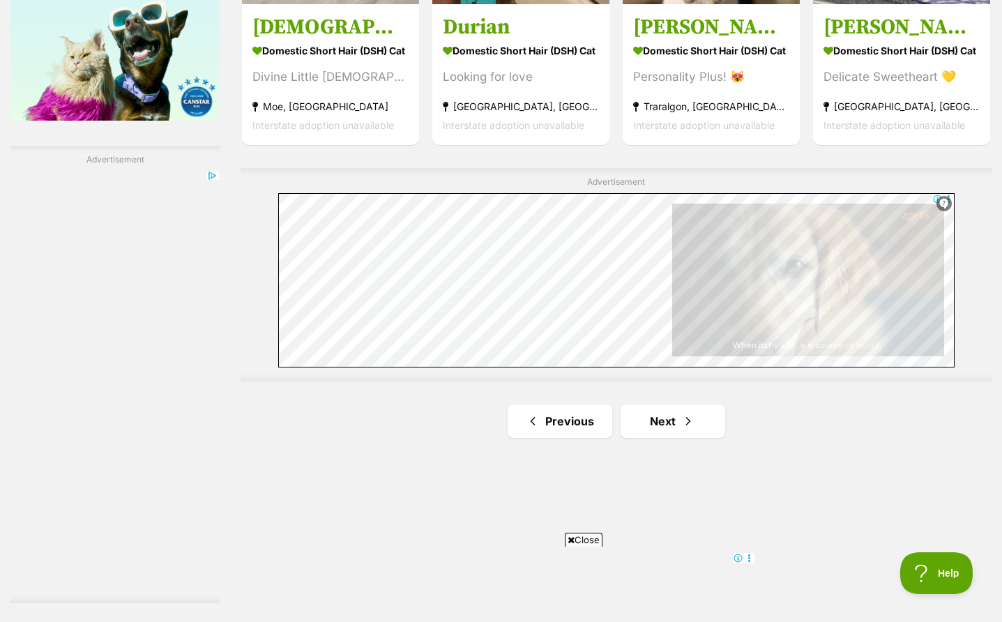
scroll to position [2354, 0]
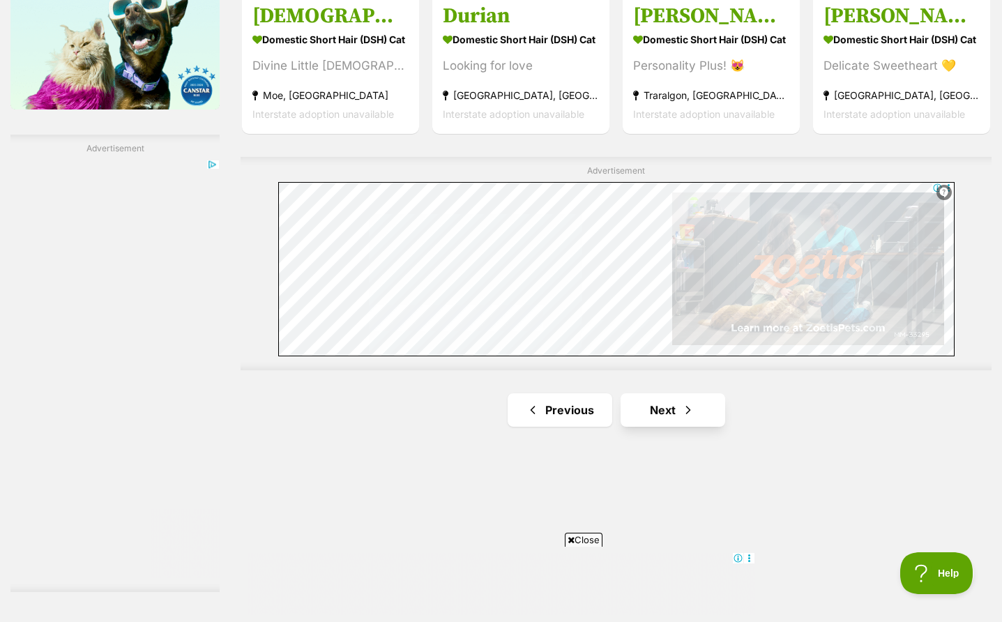
click at [652, 411] on link "Next" at bounding box center [673, 409] width 105 height 33
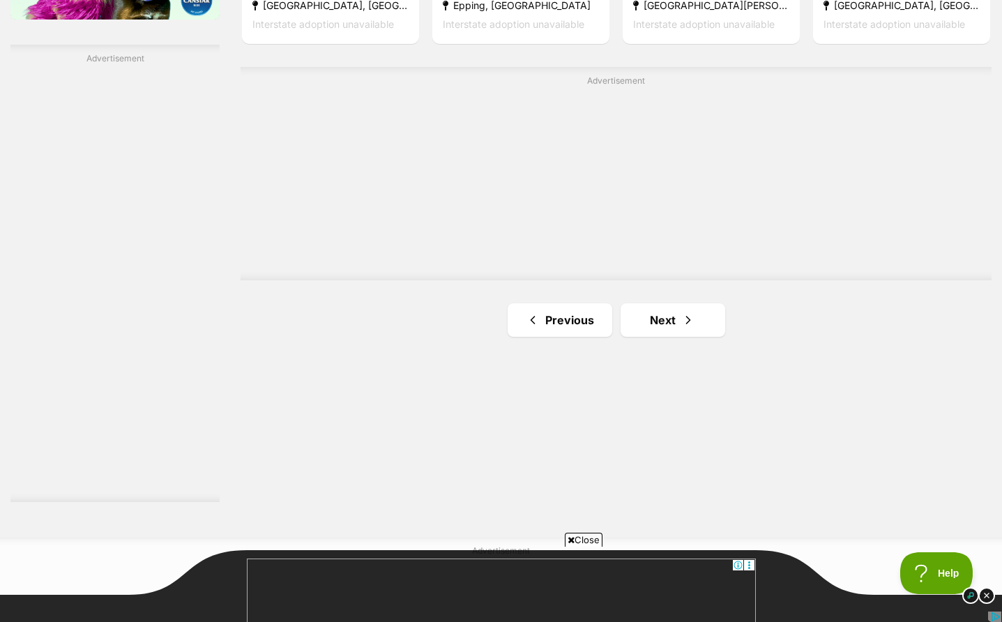
scroll to position [2448, 0]
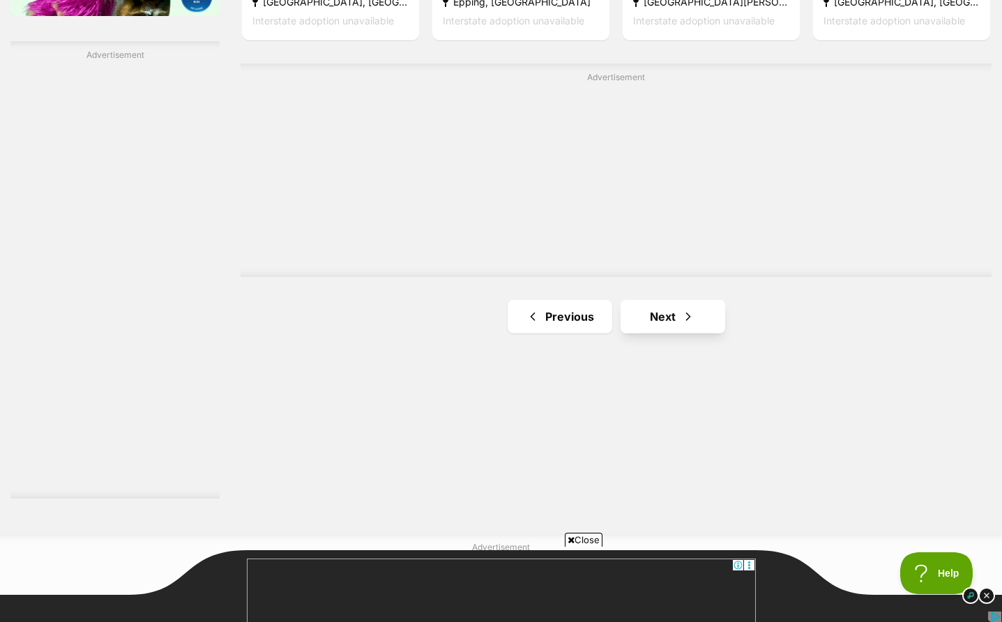
click at [668, 310] on link "Next" at bounding box center [673, 316] width 105 height 33
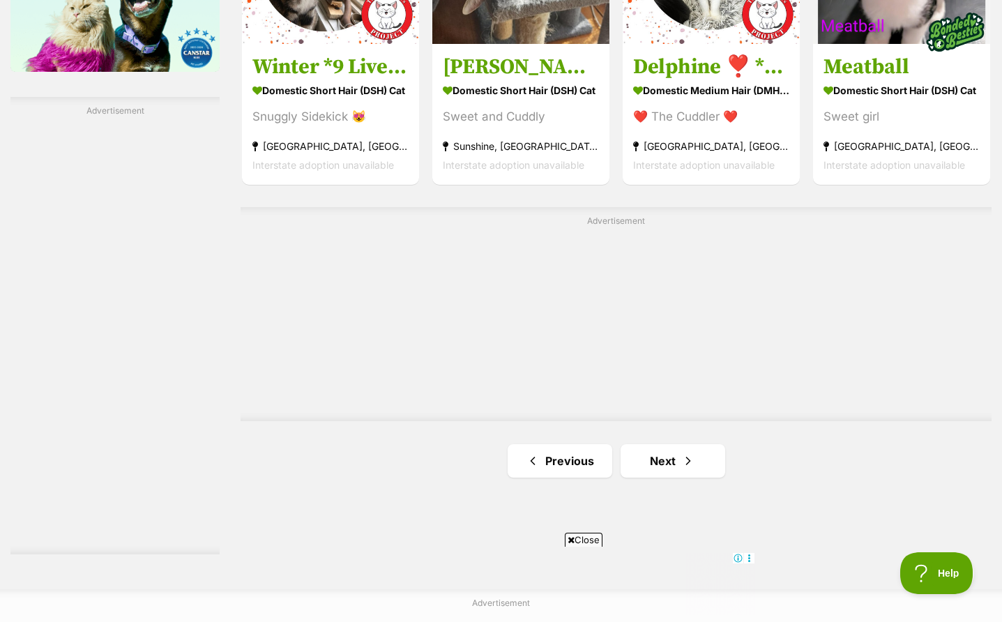
scroll to position [2492, 0]
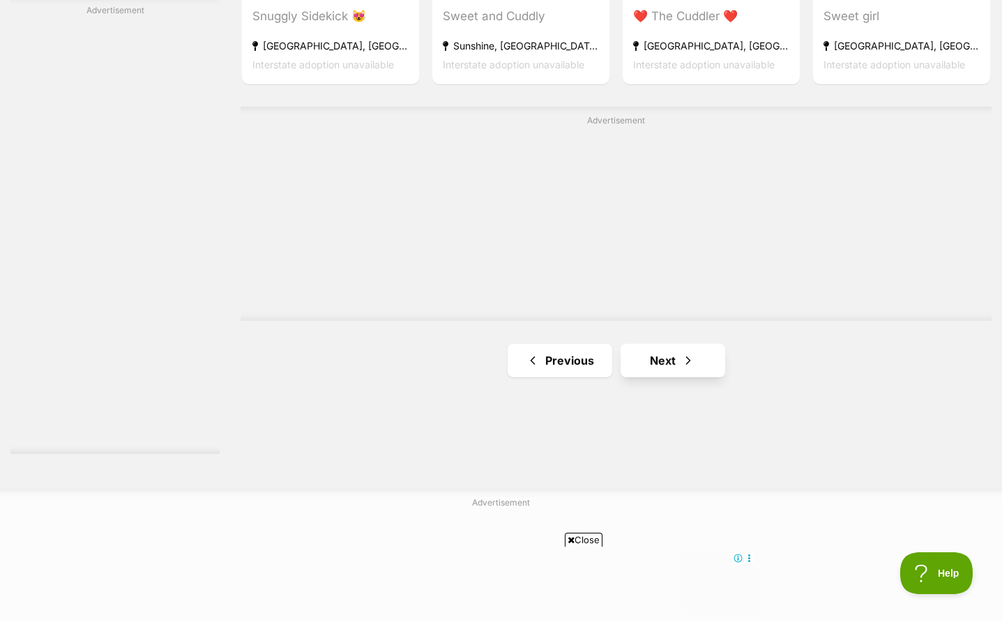
click at [687, 360] on span "Next page" at bounding box center [688, 360] width 14 height 17
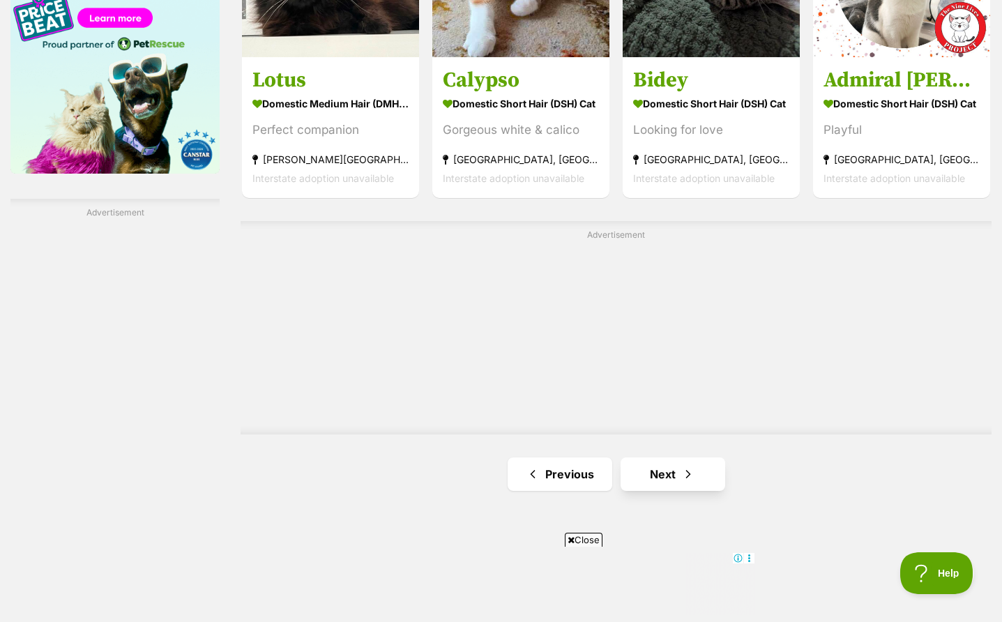
click at [671, 469] on link "Next" at bounding box center [673, 473] width 105 height 33
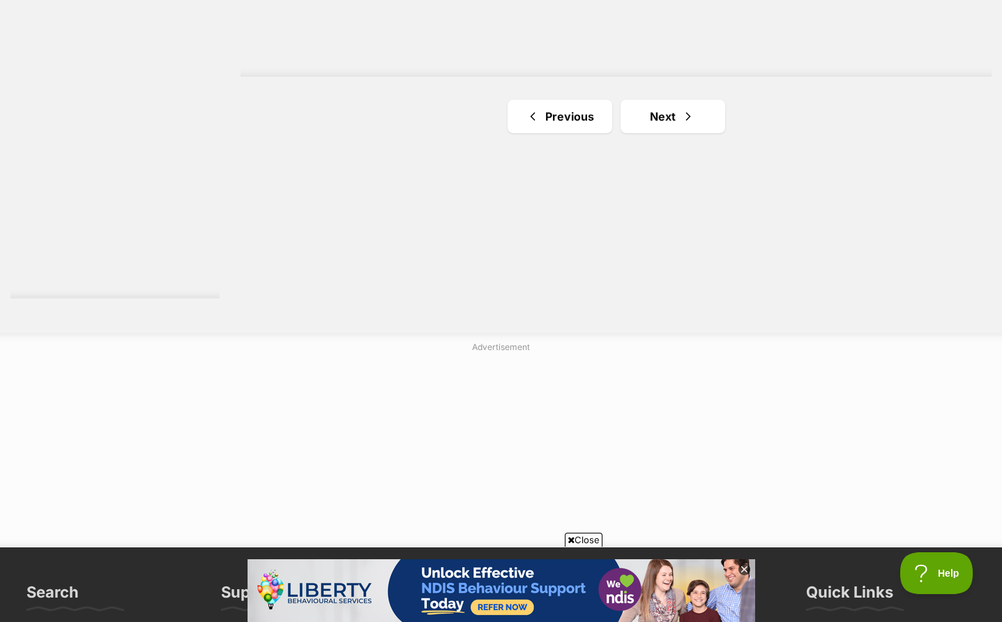
scroll to position [2533, 0]
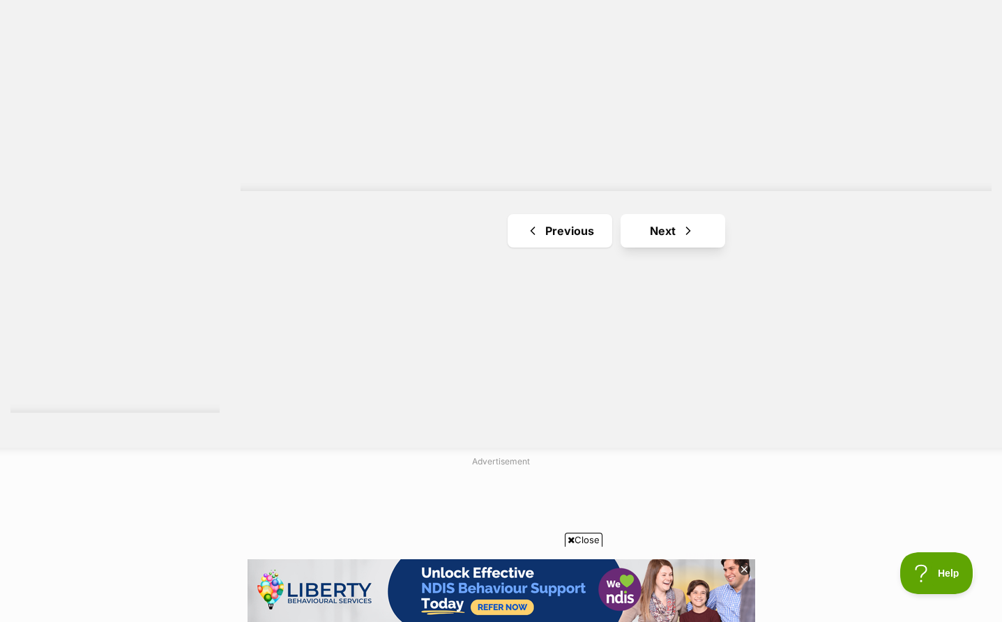
click at [639, 222] on link "Next" at bounding box center [673, 230] width 105 height 33
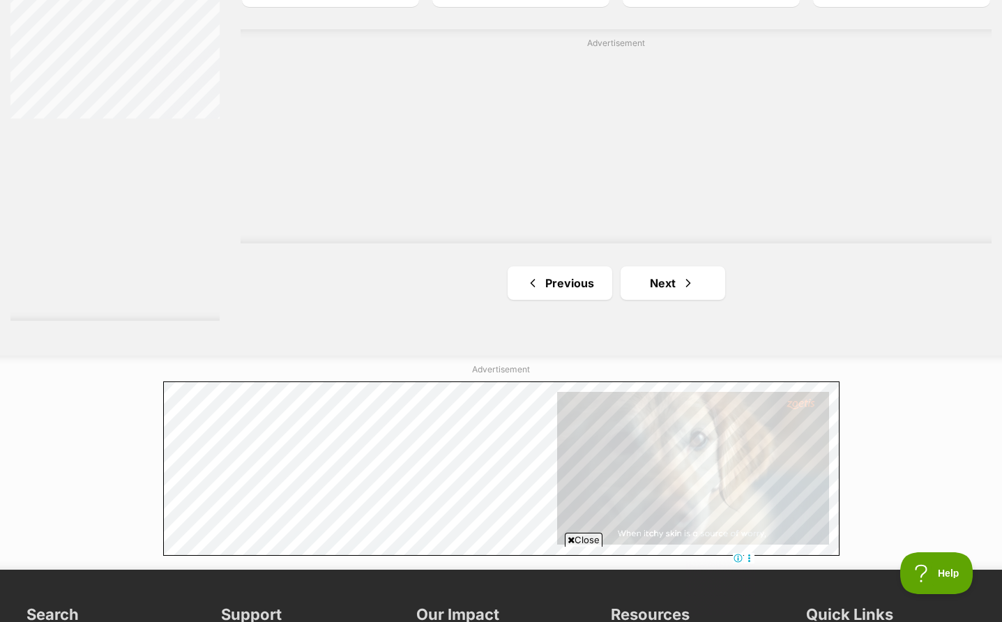
scroll to position [2626, 0]
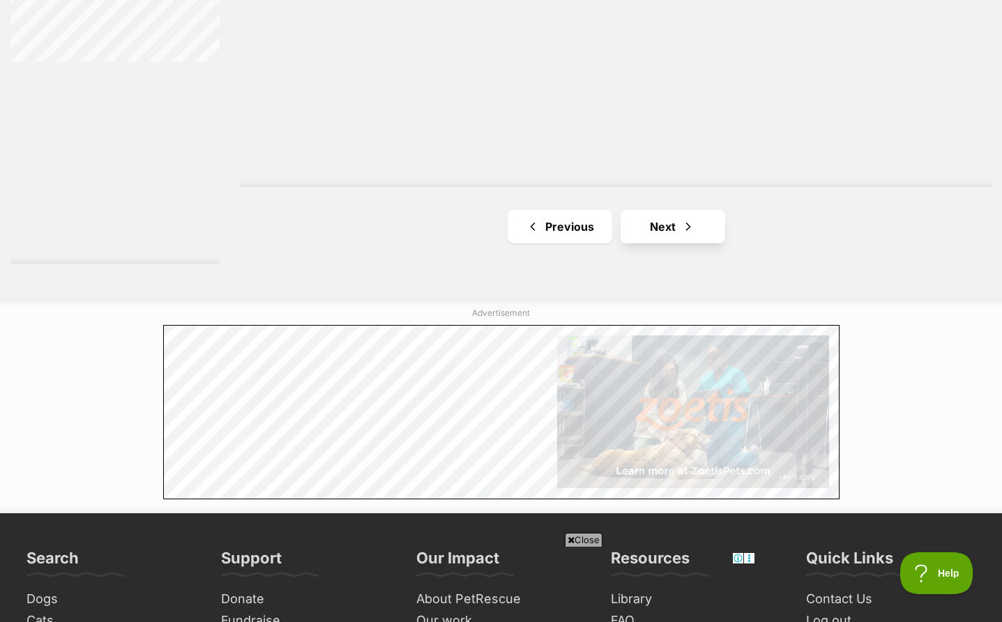
click at [672, 222] on link "Next" at bounding box center [673, 226] width 105 height 33
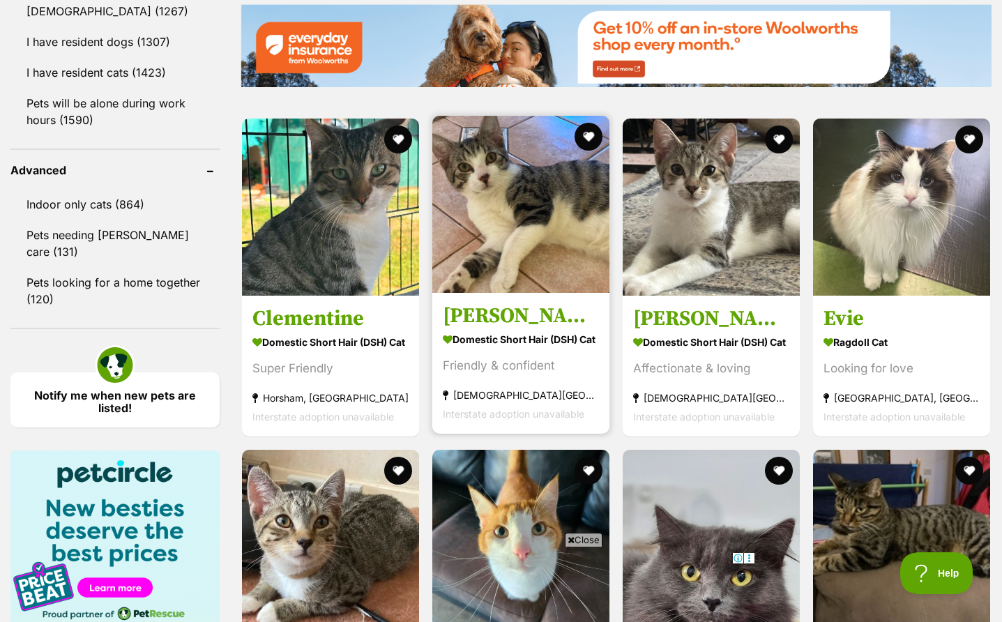
scroll to position [1728, 0]
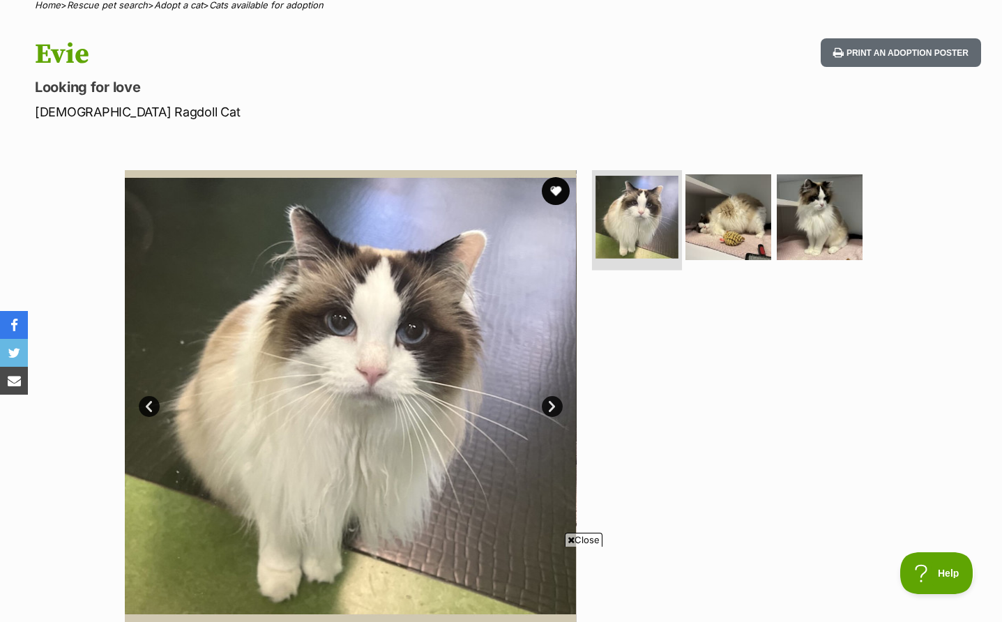
scroll to position [114, 0]
